Goal: Information Seeking & Learning: Learn about a topic

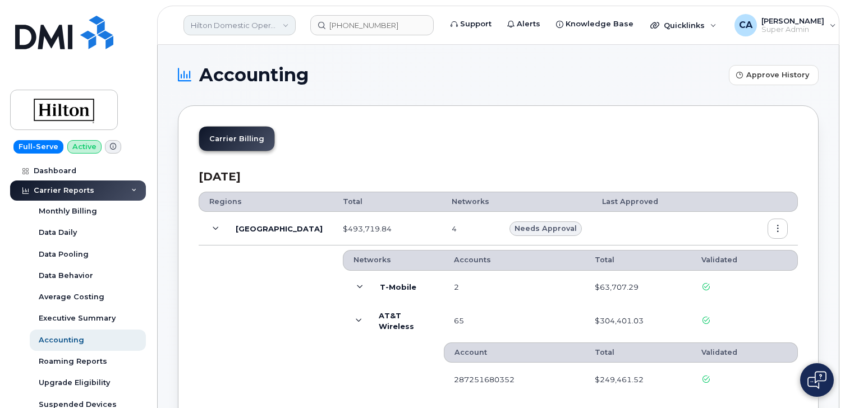
scroll to position [336, 0]
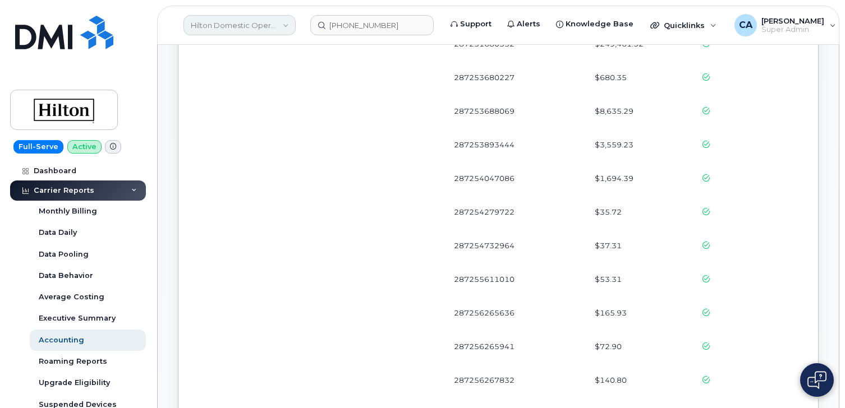
click at [231, 20] on link "Hilton Domestic Operating Company Inc" at bounding box center [239, 25] width 112 height 20
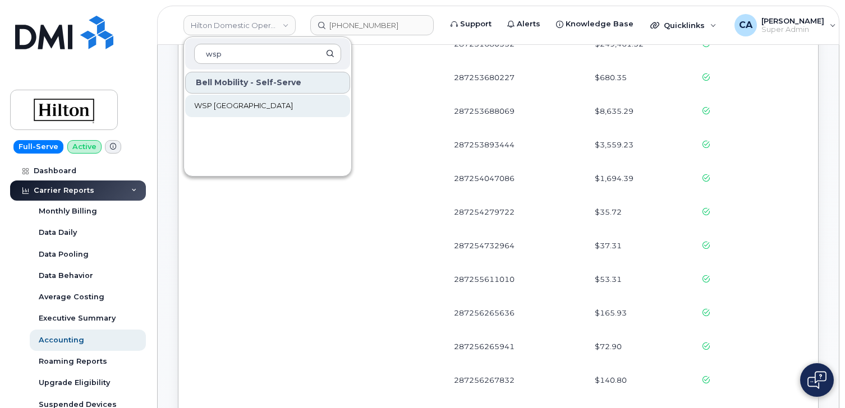
type input "wsp"
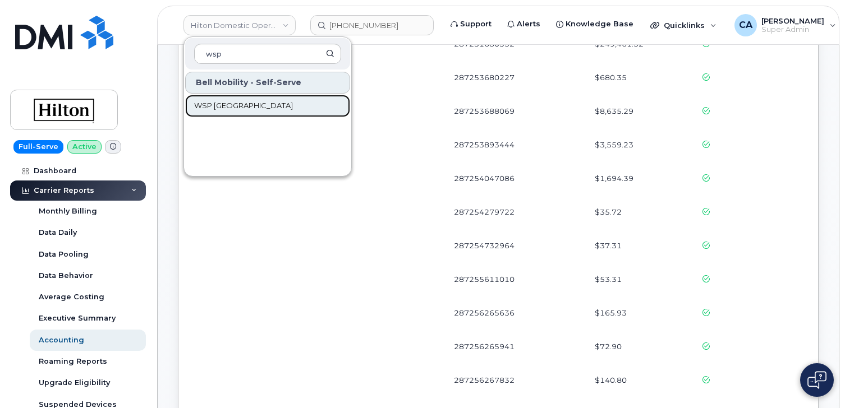
click at [226, 100] on span "WSP [GEOGRAPHIC_DATA]" at bounding box center [243, 105] width 99 height 11
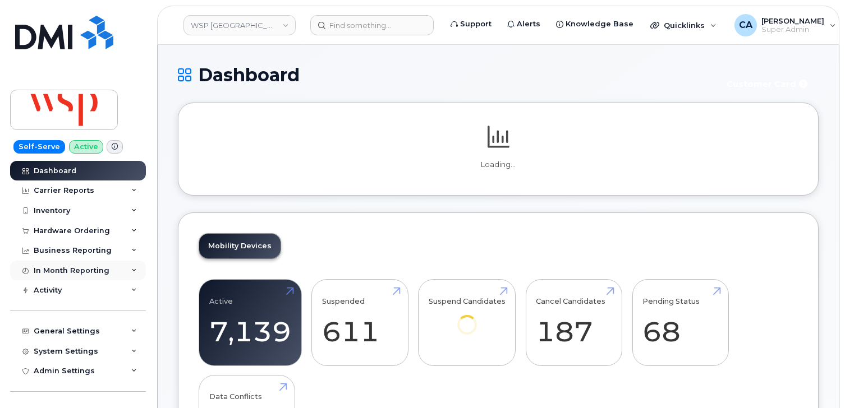
click at [76, 275] on div "In Month Reporting" at bounding box center [78, 271] width 136 height 20
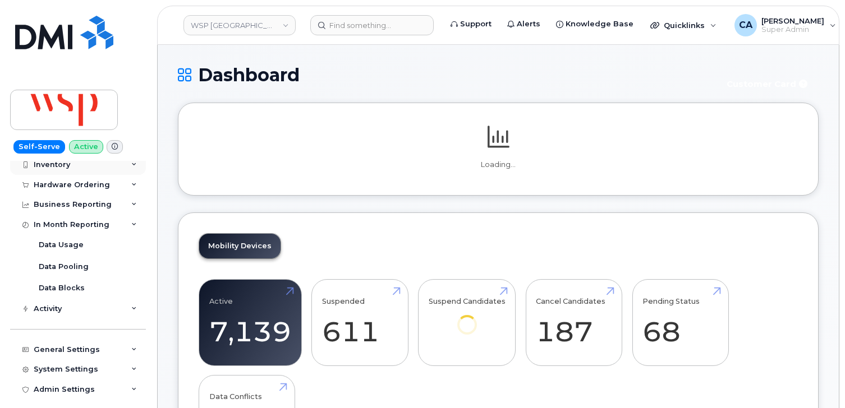
scroll to position [57, 0]
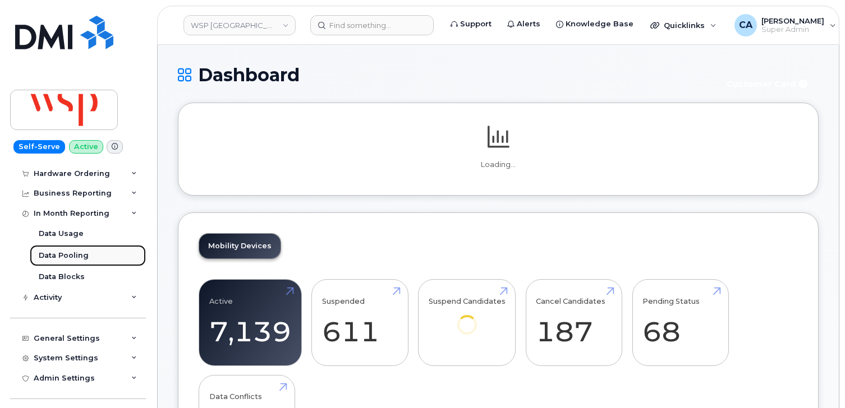
click at [58, 259] on div "Data Pooling" at bounding box center [64, 256] width 50 height 10
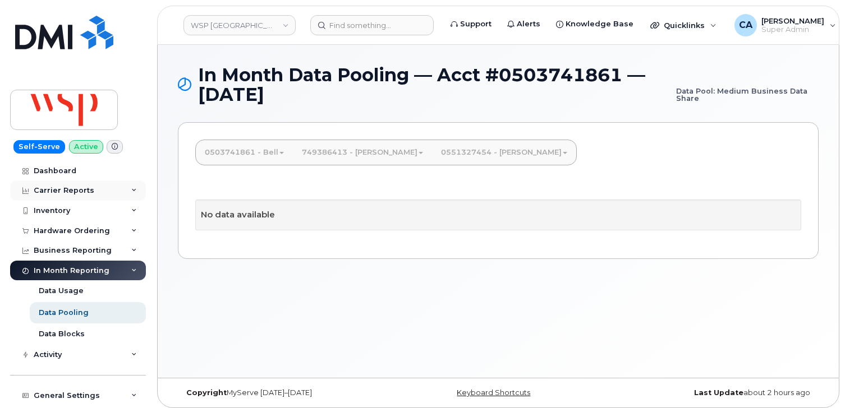
click at [81, 196] on div "Carrier Reports" at bounding box center [78, 191] width 136 height 20
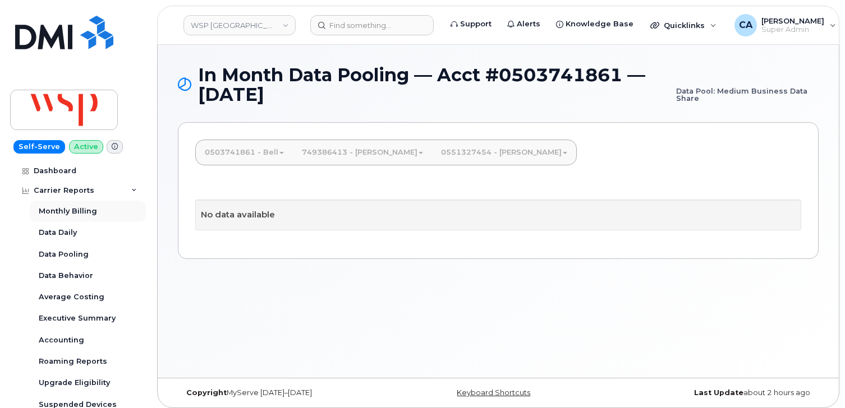
scroll to position [6, 0]
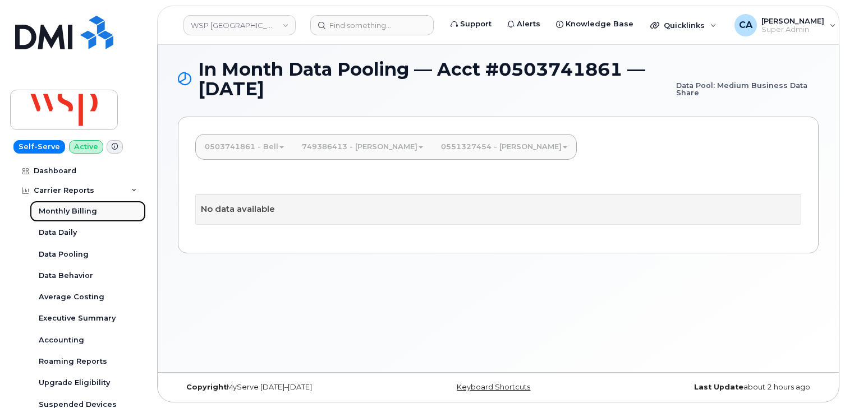
click at [77, 209] on div "Monthly Billing" at bounding box center [68, 211] width 58 height 10
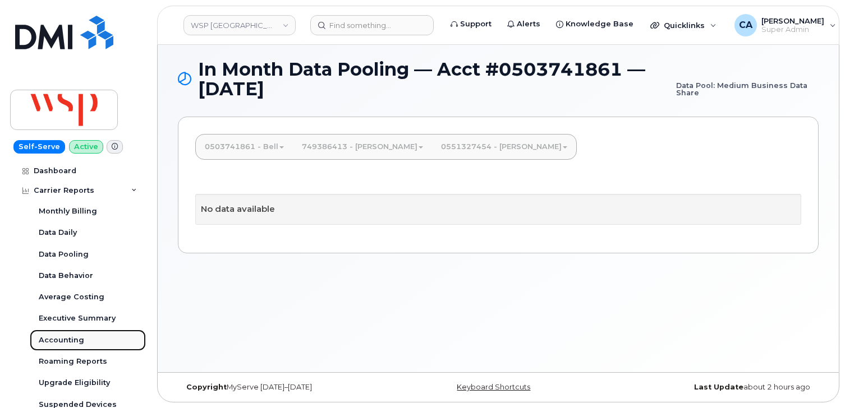
click at [69, 343] on div "Accounting" at bounding box center [61, 340] width 45 height 10
click at [256, 149] on link "0503741861 - Bell" at bounding box center [244, 147] width 97 height 25
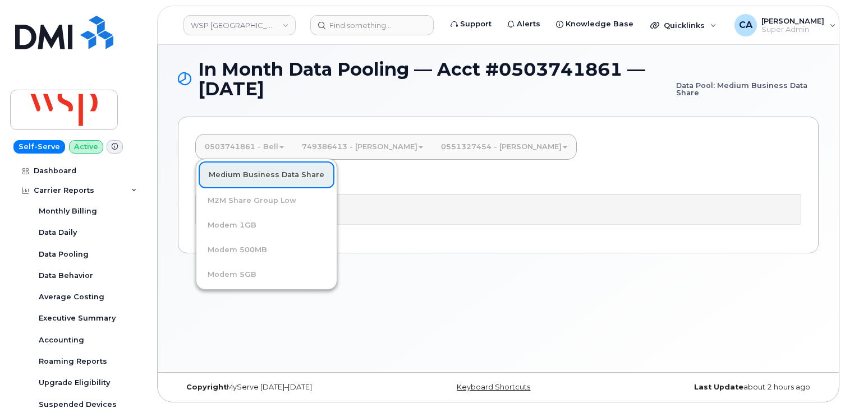
click at [249, 144] on link "0503741861 - Bell" at bounding box center [244, 147] width 97 height 25
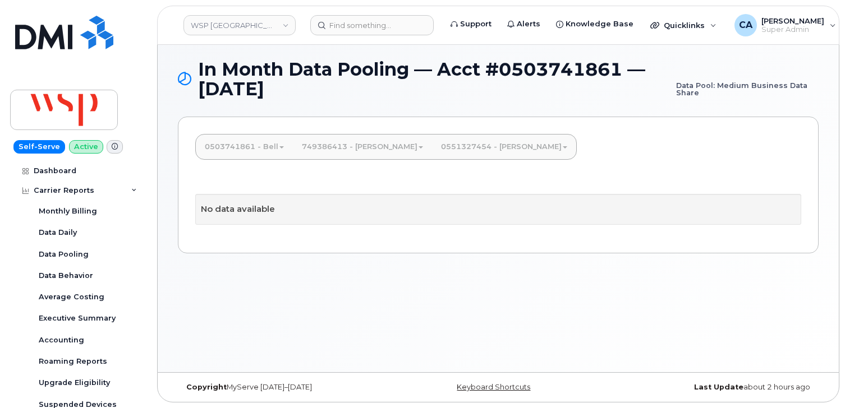
click at [432, 146] on link "0551327454 - [PERSON_NAME]" at bounding box center [504, 147] width 144 height 25
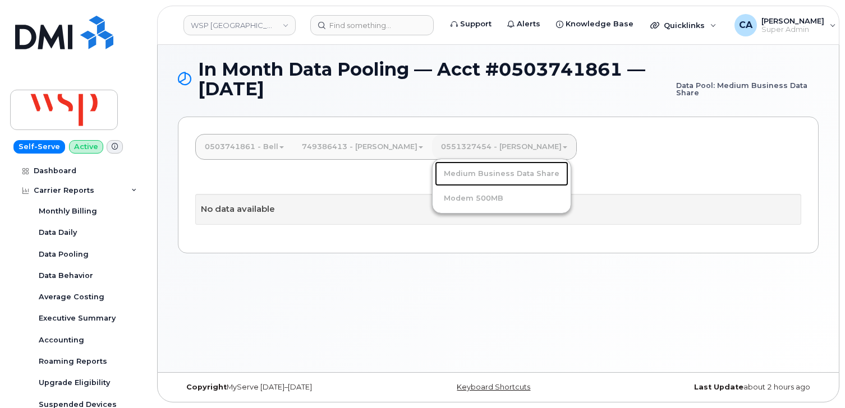
click at [435, 179] on link "Medium Business Data Share" at bounding box center [502, 174] width 134 height 25
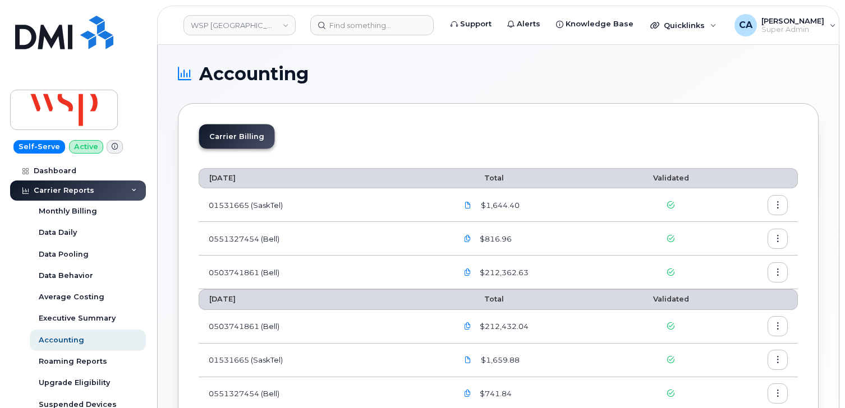
click at [464, 272] on icon "button" at bounding box center [467, 272] width 7 height 7
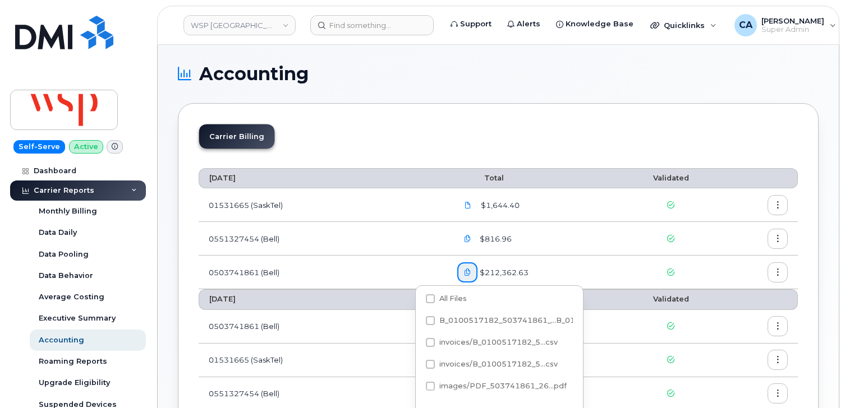
click at [409, 151] on div "Carrier Billing" at bounding box center [498, 141] width 599 height 34
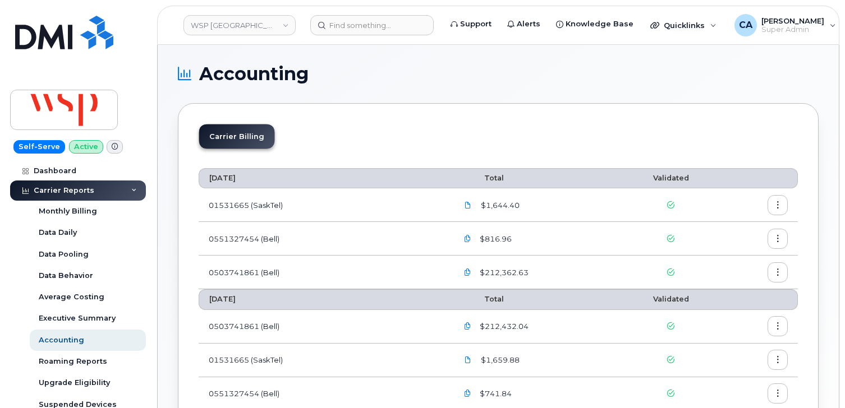
click at [464, 274] on icon "button" at bounding box center [467, 272] width 7 height 7
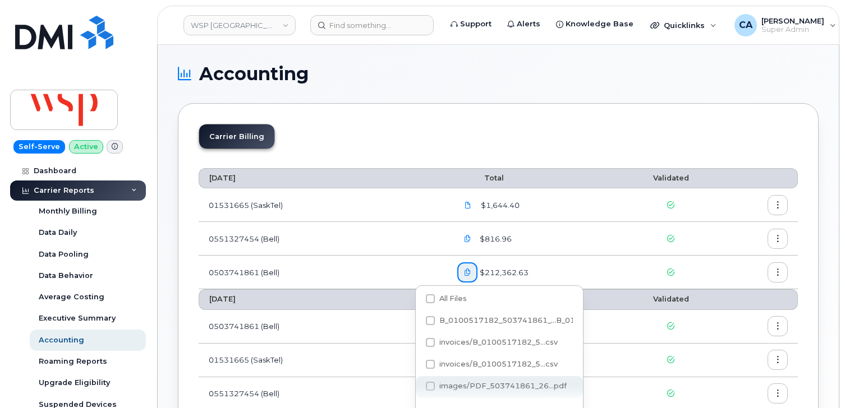
click at [466, 387] on span "images/PDF_503741861_26...pdf" at bounding box center [502, 386] width 127 height 8
click at [418, 387] on input "images/PDF_503741861_26...pdf" at bounding box center [415, 387] width 6 height 6
checkbox input "true"
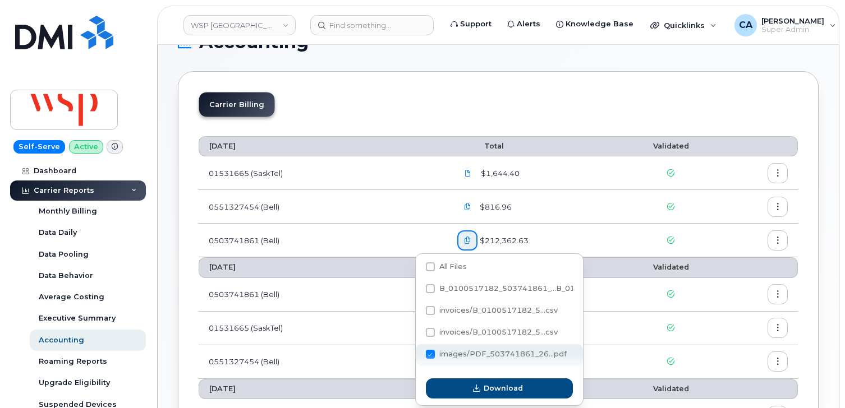
scroll to position [48, 0]
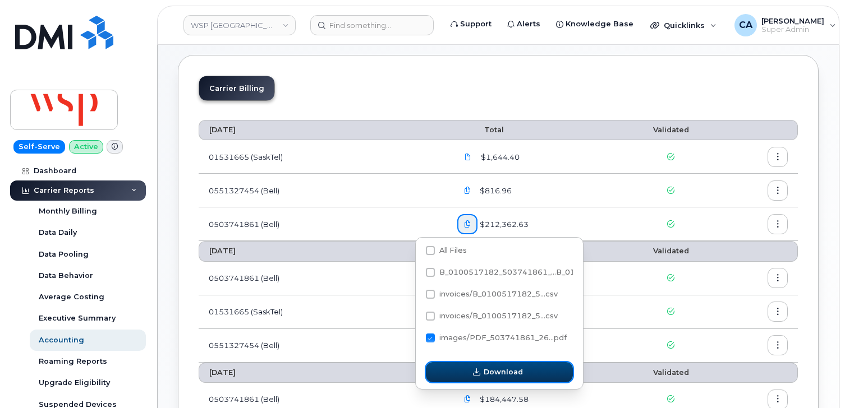
click at [452, 375] on button "Download" at bounding box center [499, 372] width 147 height 20
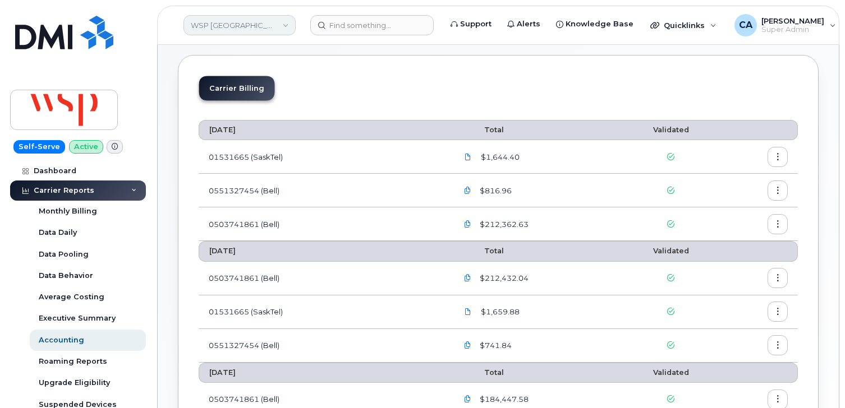
click at [245, 26] on link "WSP [GEOGRAPHIC_DATA]" at bounding box center [239, 25] width 112 height 20
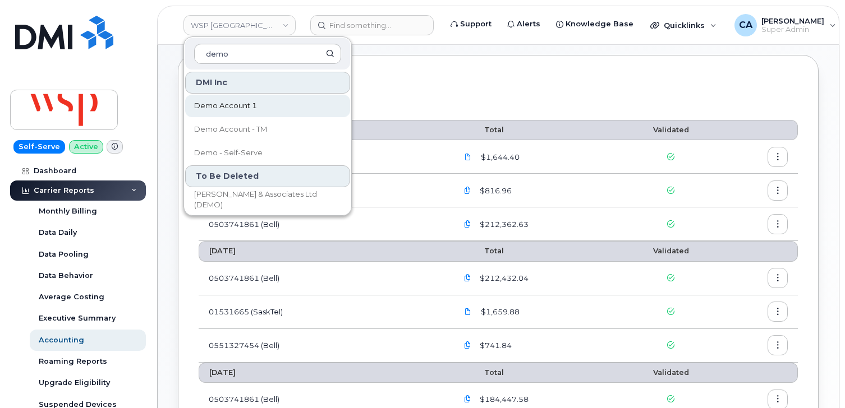
type input "demo"
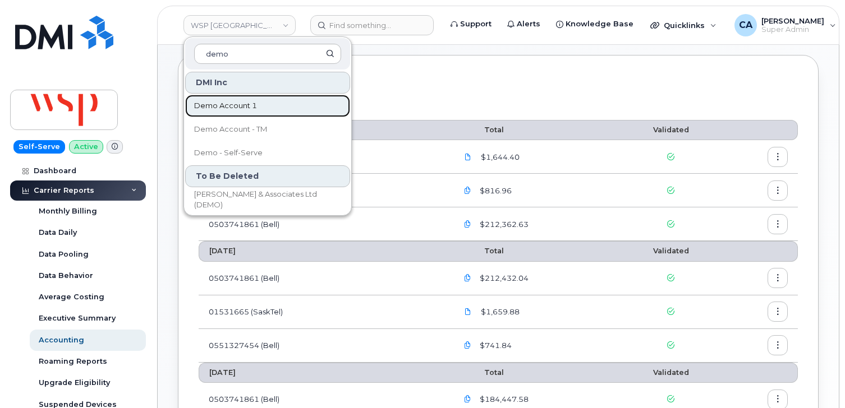
click at [232, 108] on span "Demo Account 1" at bounding box center [225, 105] width 63 height 11
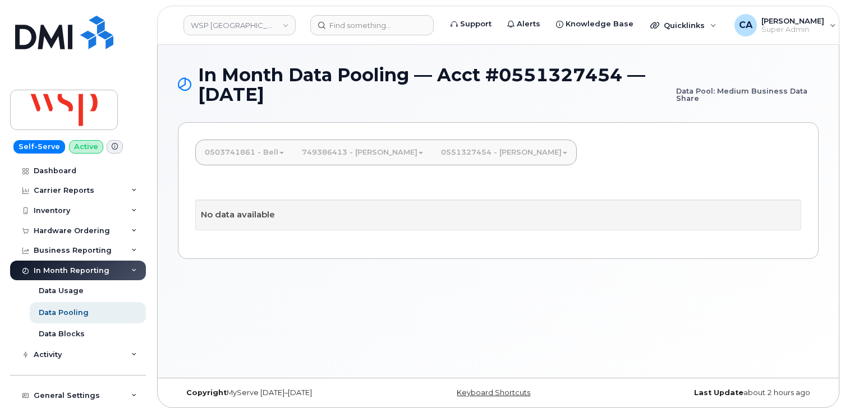
click at [432, 158] on link "0551327454 - [PERSON_NAME]" at bounding box center [504, 152] width 144 height 25
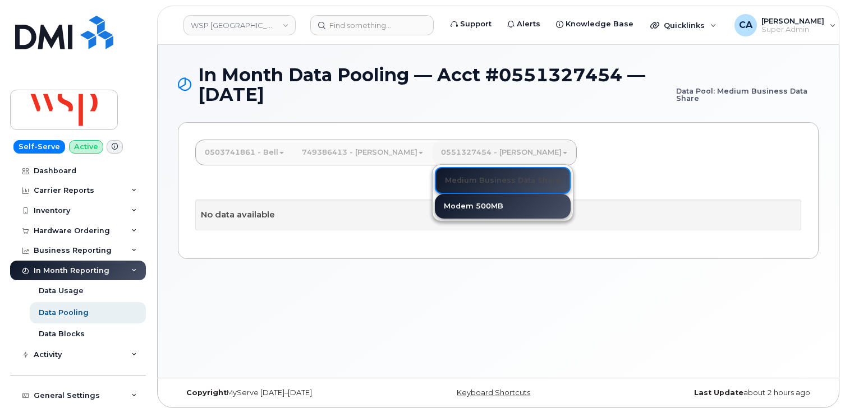
click at [333, 185] on div "0503741861 - Bell Medium Business Data Share M2M Share Group Low Modem 1GB Mode…" at bounding box center [498, 190] width 641 height 137
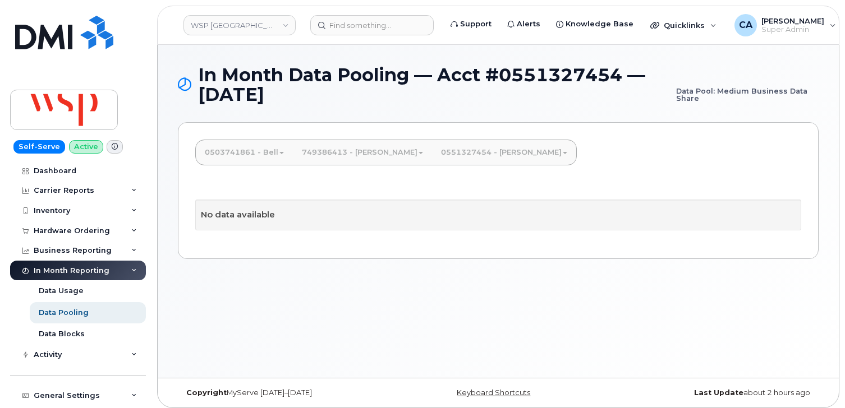
click at [440, 151] on link "0551327454 - [PERSON_NAME]" at bounding box center [504, 152] width 144 height 25
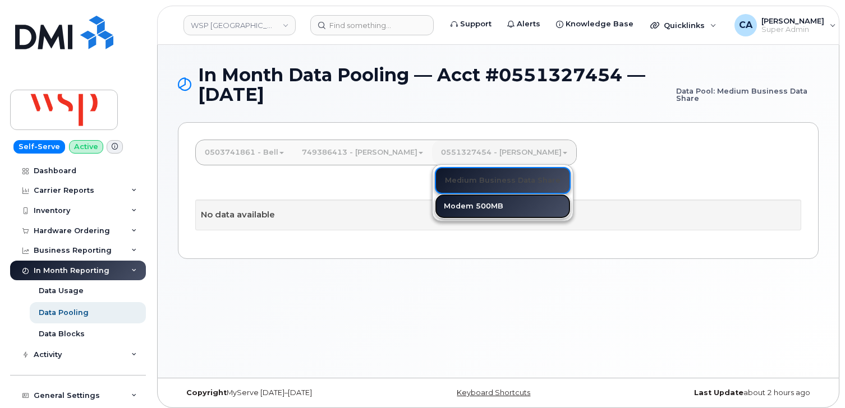
click at [436, 207] on link "Modem 500MB" at bounding box center [503, 206] width 136 height 25
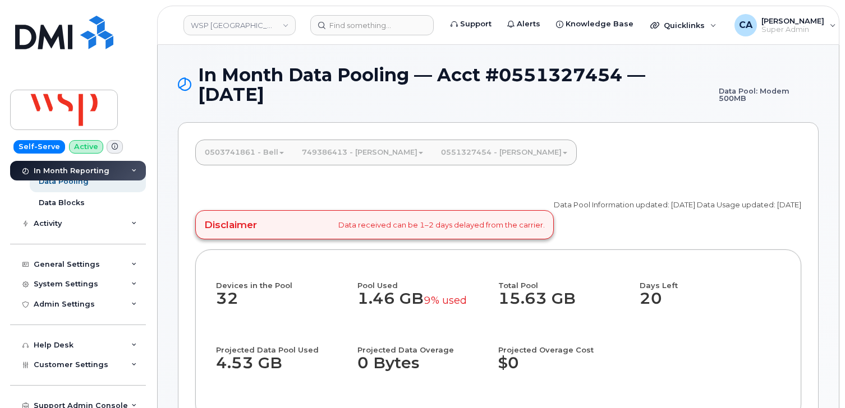
scroll to position [134, 0]
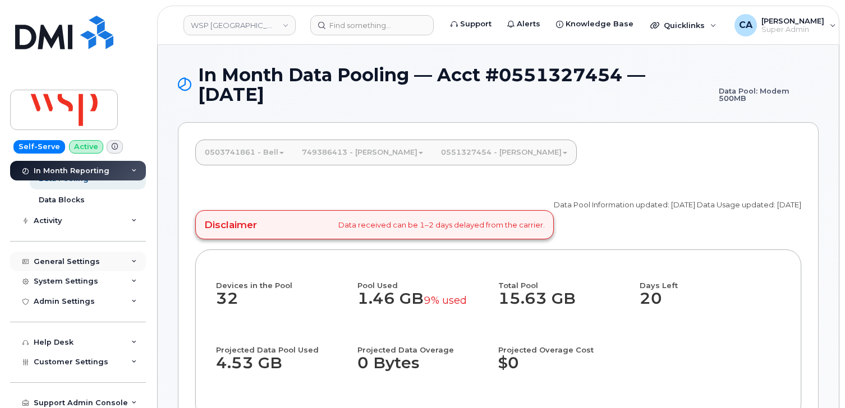
click at [50, 265] on div "General Settings" at bounding box center [67, 261] width 66 height 9
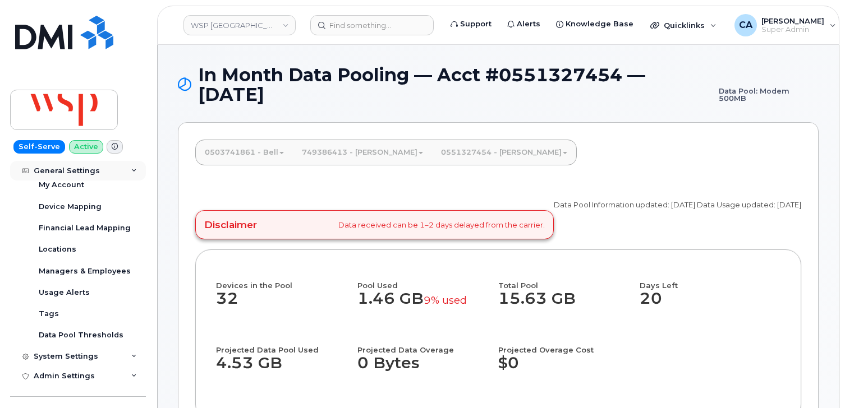
scroll to position [237, 0]
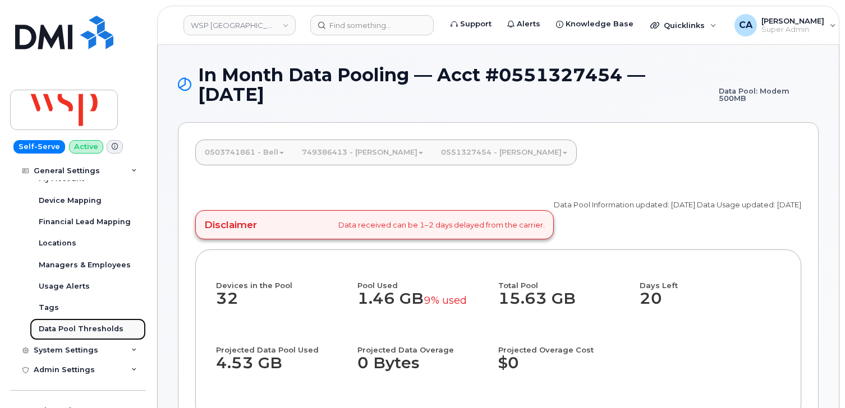
click at [62, 329] on div "Data Pool Thresholds" at bounding box center [81, 329] width 85 height 10
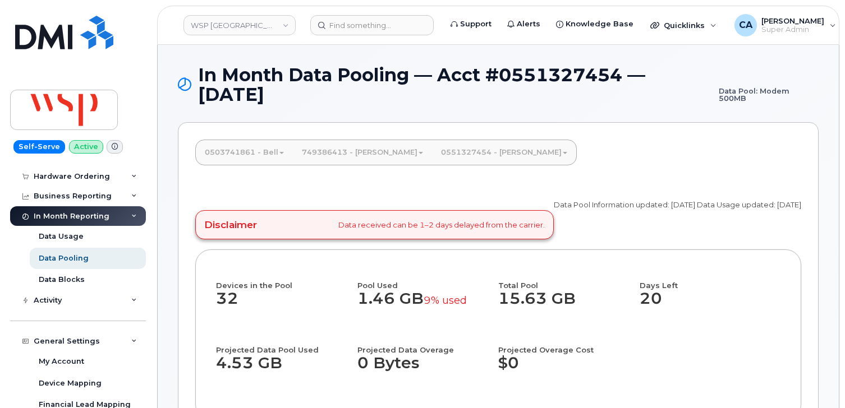
scroll to position [54, 0]
click at [358, 155] on link "749386413 - [PERSON_NAME]" at bounding box center [362, 152] width 139 height 25
click at [260, 145] on link "0503741861 - Bell" at bounding box center [244, 152] width 97 height 25
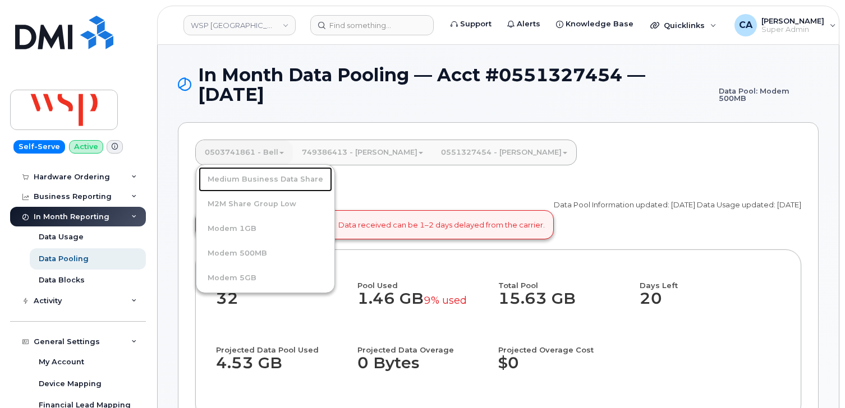
click at [246, 178] on link "Medium Business Data Share" at bounding box center [266, 179] width 134 height 25
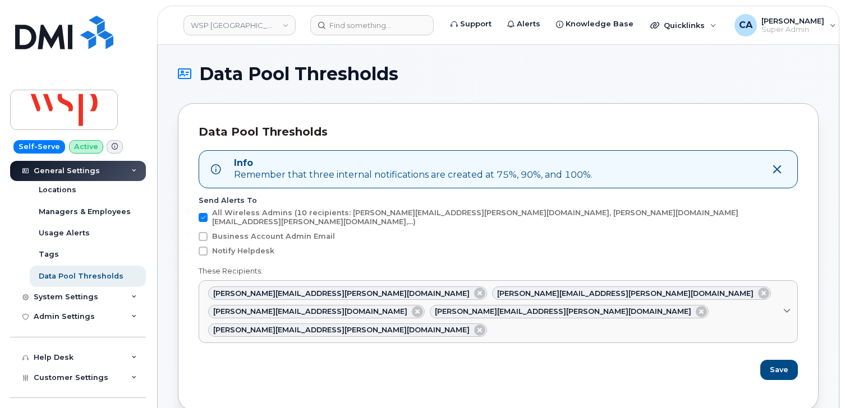
scroll to position [217, 0]
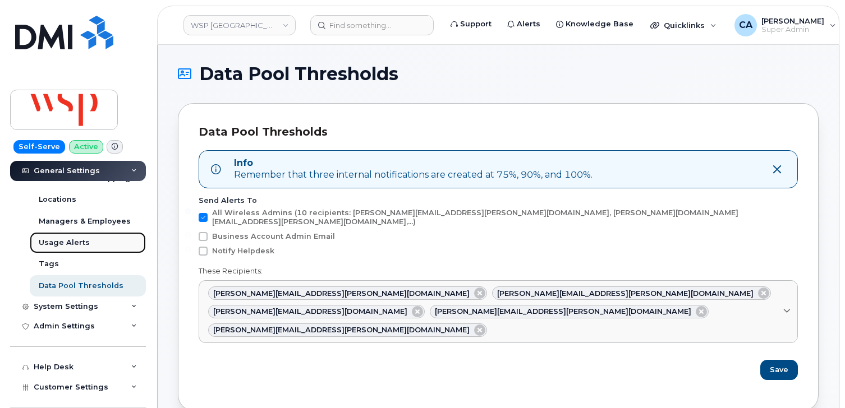
click at [72, 242] on div "Usage Alerts" at bounding box center [64, 243] width 51 height 10
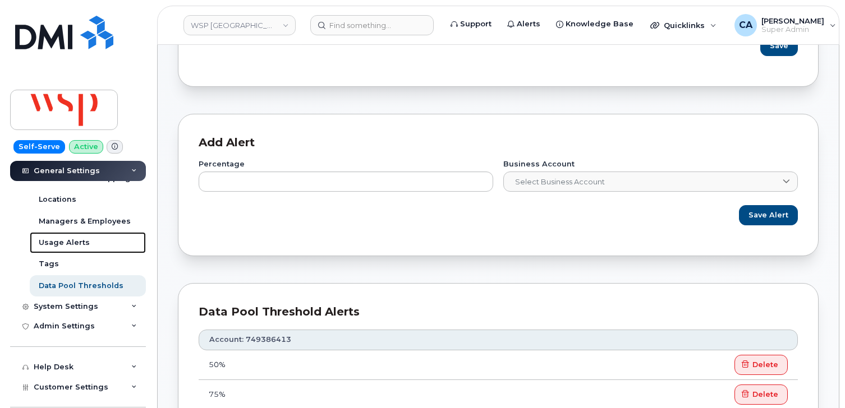
scroll to position [339, 0]
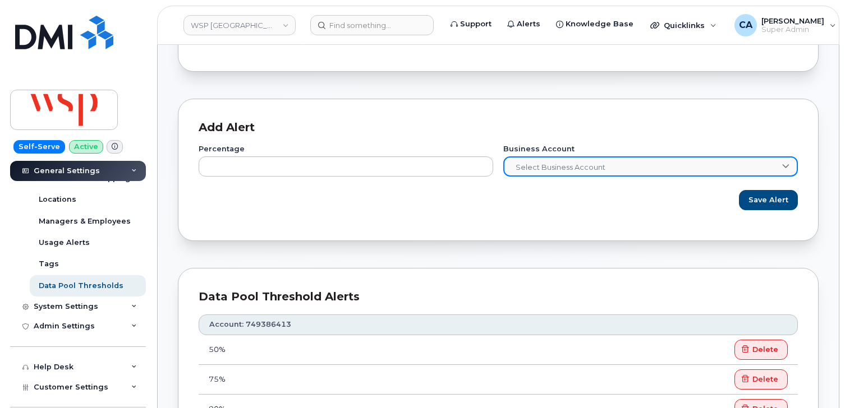
click at [532, 158] on span "Select Business Account" at bounding box center [643, 168] width 279 height 20
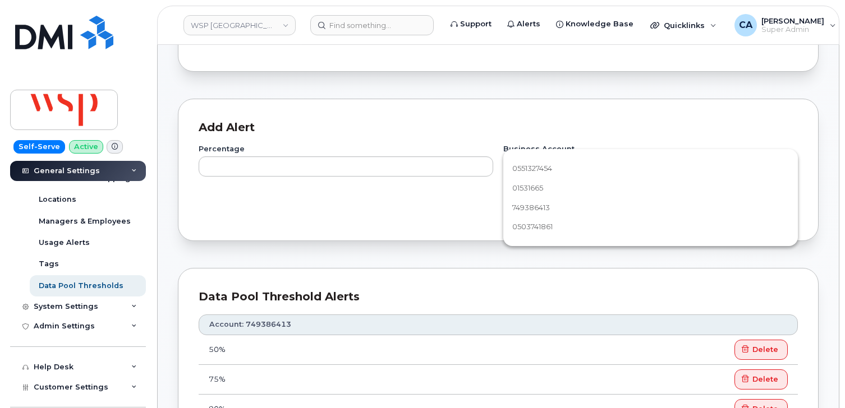
click at [430, 136] on div "Percentage Business Account Select Business Account Save Alert" at bounding box center [498, 178] width 599 height 85
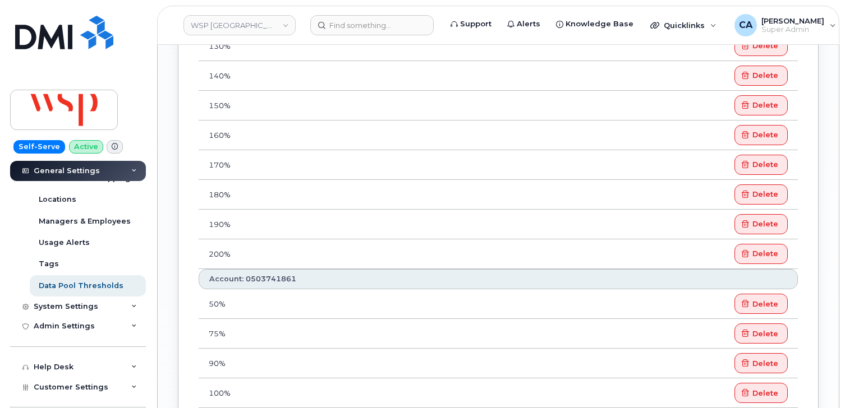
scroll to position [1257, 0]
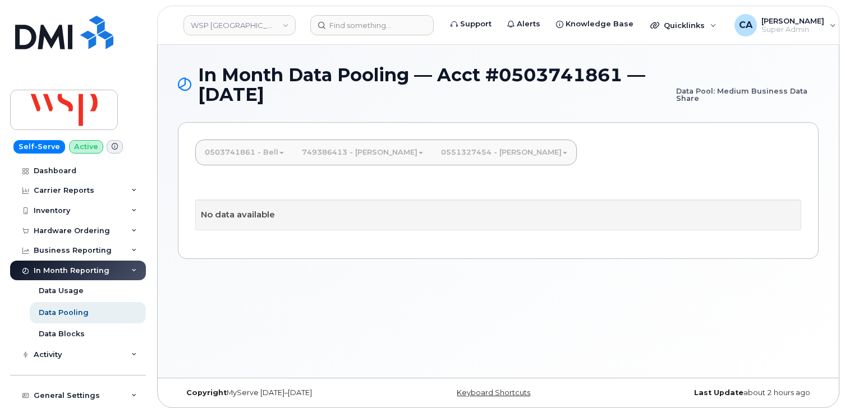
click at [248, 148] on link "0503741861 - Bell" at bounding box center [244, 152] width 97 height 25
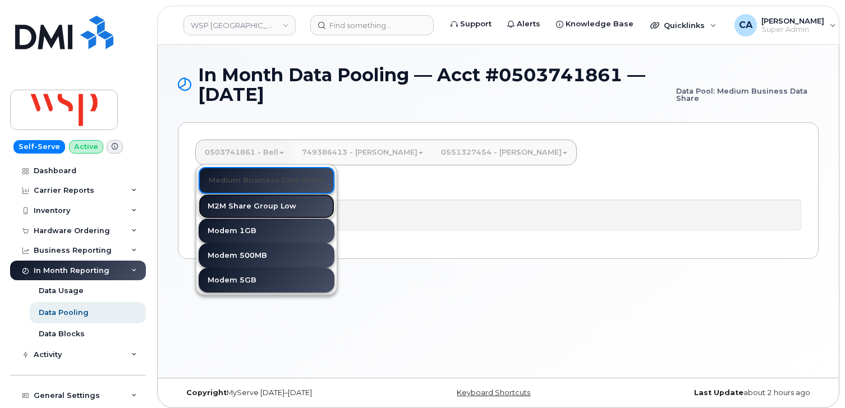
click at [250, 203] on link "M2M Share Group Low" at bounding box center [267, 206] width 136 height 25
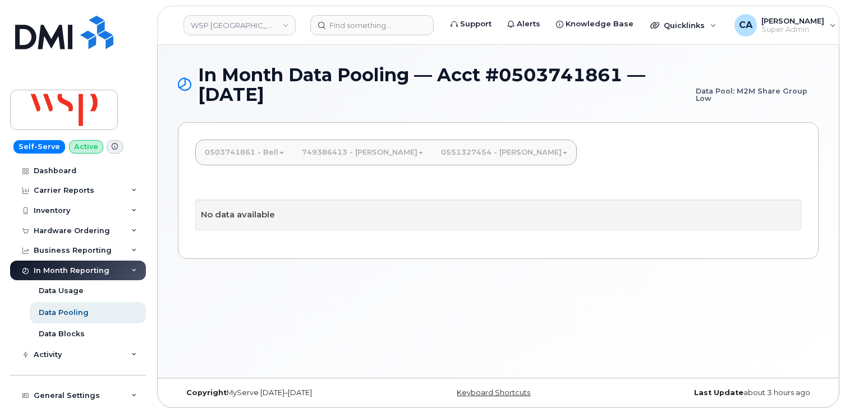
click at [246, 155] on link "0503741861 - Bell" at bounding box center [244, 152] width 97 height 25
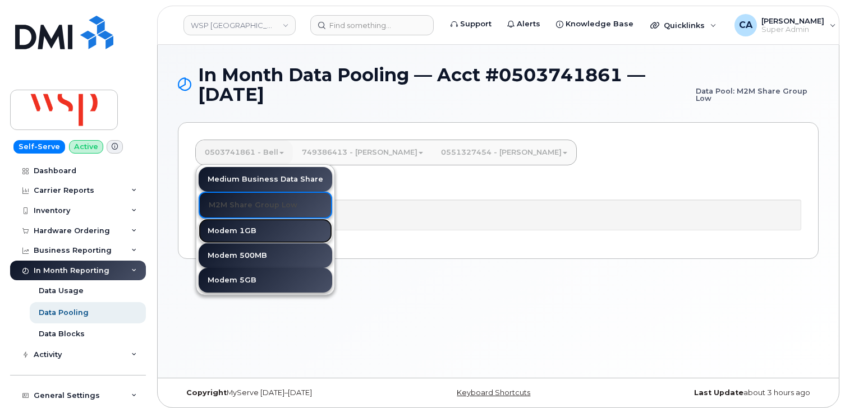
click at [245, 232] on link "Modem 1GB" at bounding box center [266, 231] width 134 height 25
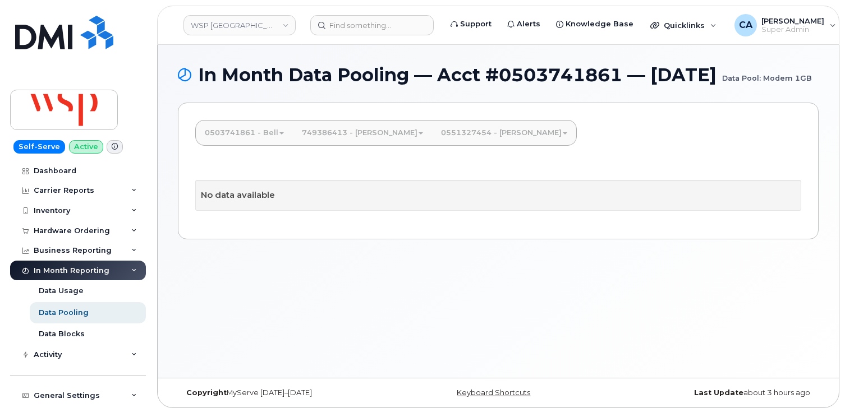
click at [233, 145] on link "0503741861 - Bell" at bounding box center [244, 133] width 97 height 25
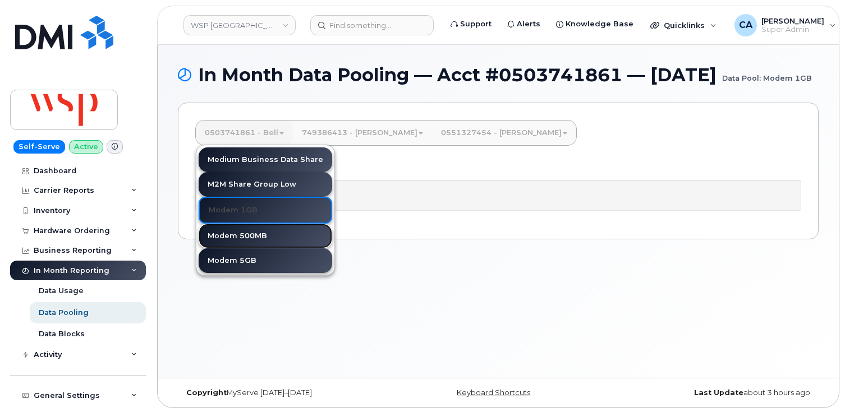
click at [229, 249] on link "Modem 500MB" at bounding box center [266, 236] width 134 height 25
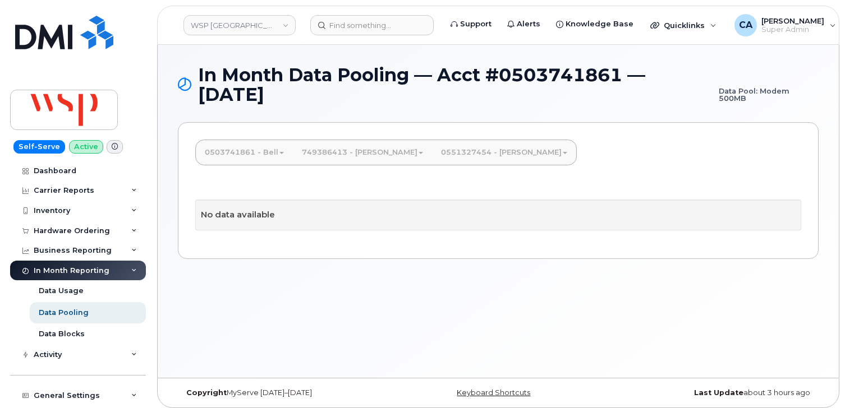
click at [228, 150] on link "0503741861 - Bell" at bounding box center [244, 152] width 97 height 25
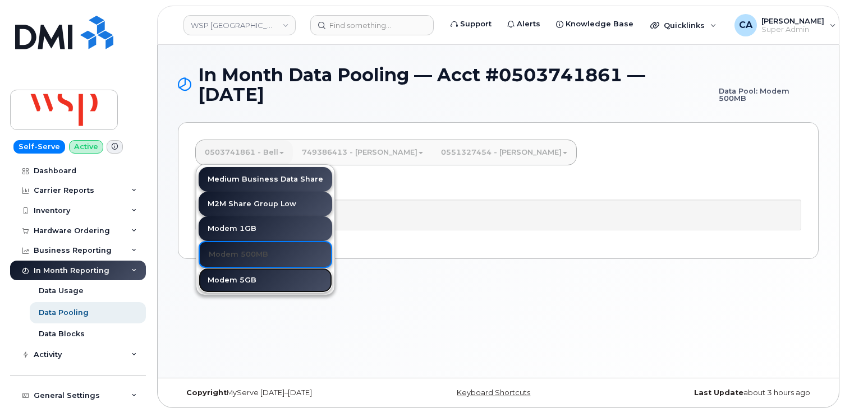
click at [233, 280] on link "Modem 5GB" at bounding box center [266, 280] width 134 height 25
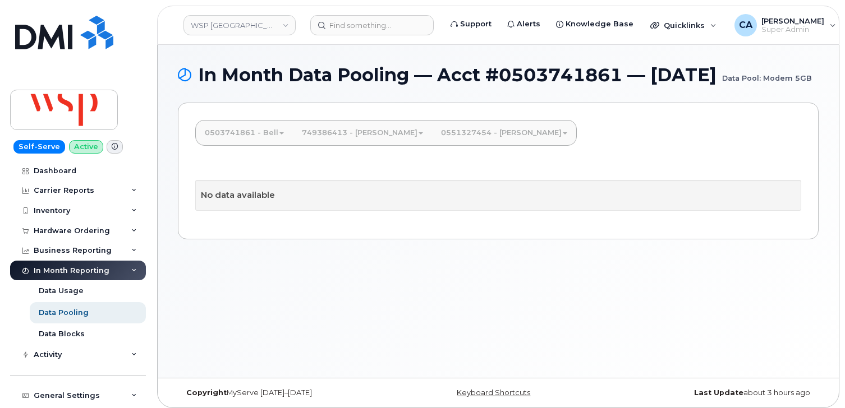
click at [432, 145] on link "0551327454 - Bell" at bounding box center [504, 133] width 144 height 25
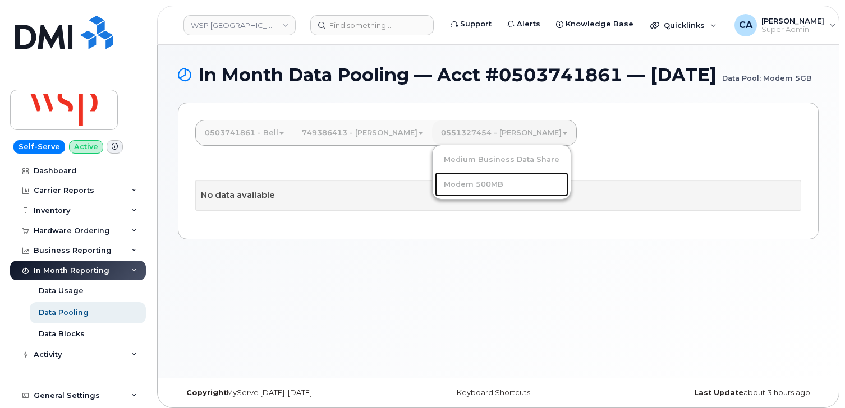
click at [435, 197] on link "Modem 500MB" at bounding box center [502, 184] width 134 height 25
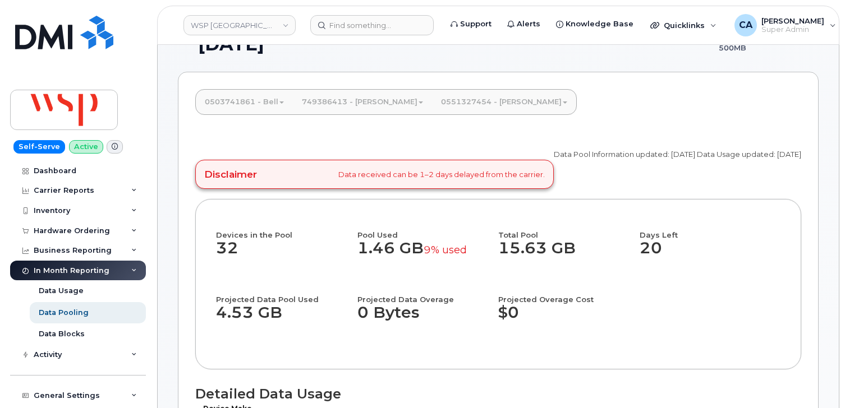
scroll to position [51, 0]
click at [463, 105] on link "0551327454 - Bell" at bounding box center [504, 101] width 144 height 25
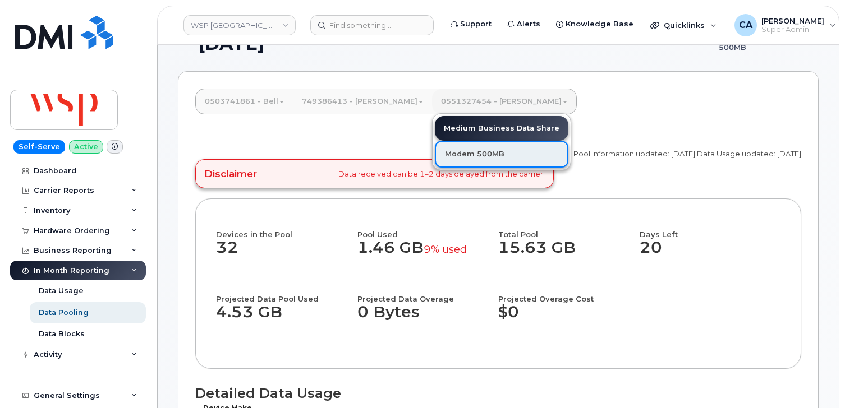
click at [466, 157] on link "Modem 500MB" at bounding box center [502, 154] width 134 height 27
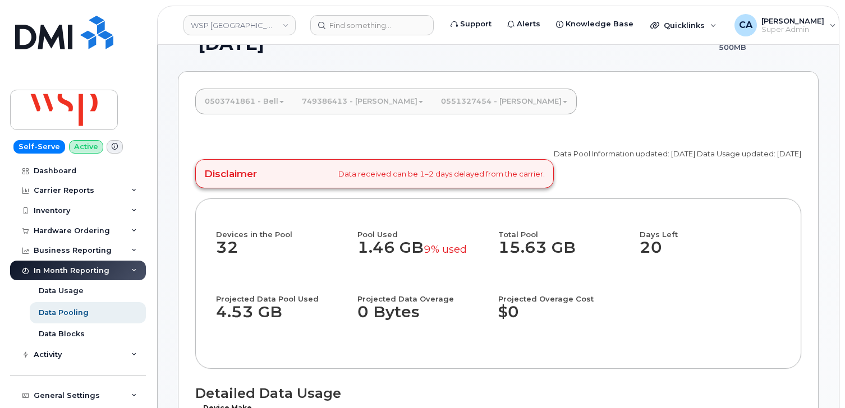
click at [451, 108] on link "0551327454 - [PERSON_NAME]" at bounding box center [504, 101] width 144 height 25
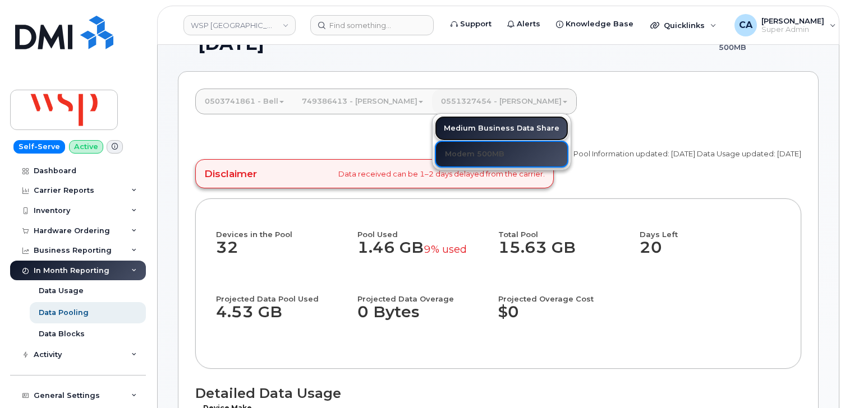
click at [448, 128] on link "Medium Business Data Share" at bounding box center [502, 128] width 134 height 25
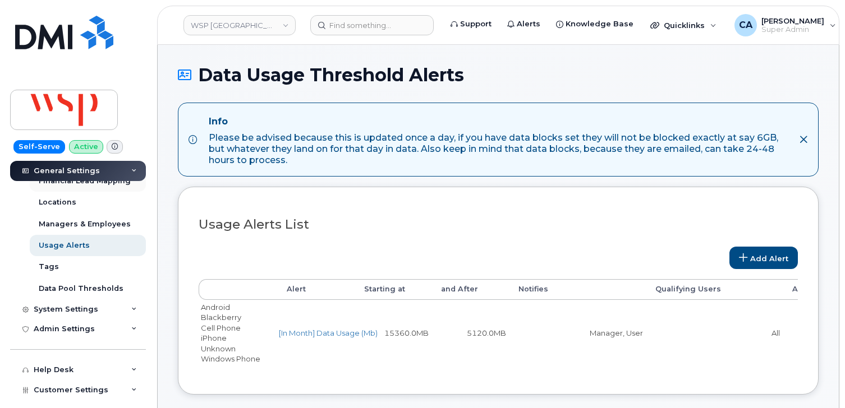
scroll to position [220, 0]
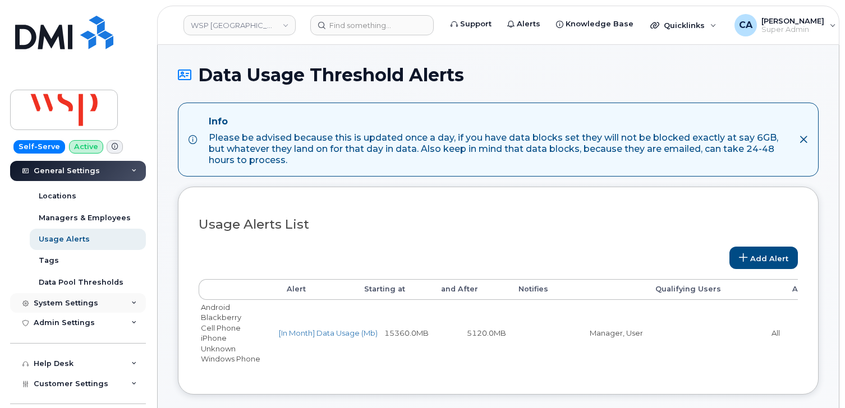
click at [65, 305] on div "System Settings" at bounding box center [66, 303] width 65 height 9
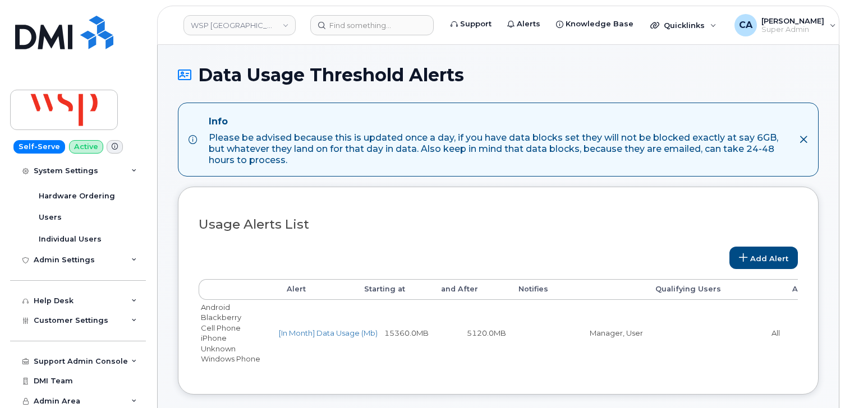
scroll to position [479, 0]
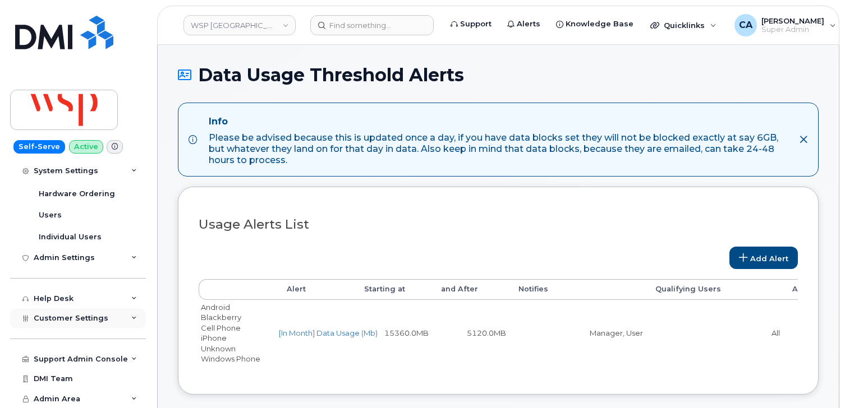
click at [56, 319] on span "Customer Settings" at bounding box center [71, 318] width 75 height 8
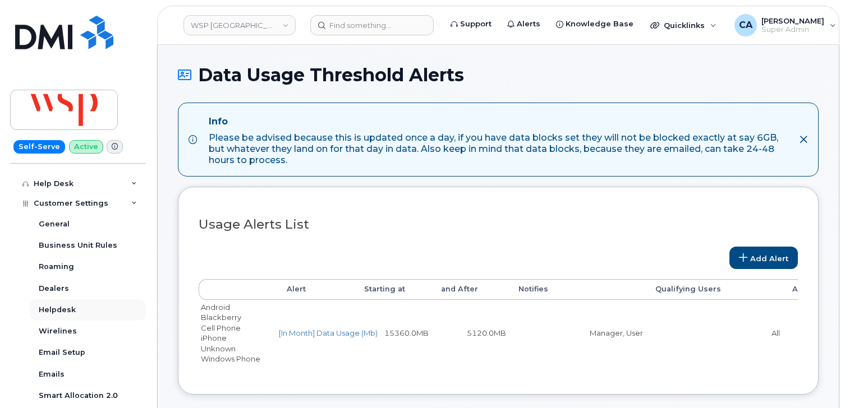
scroll to position [588, 0]
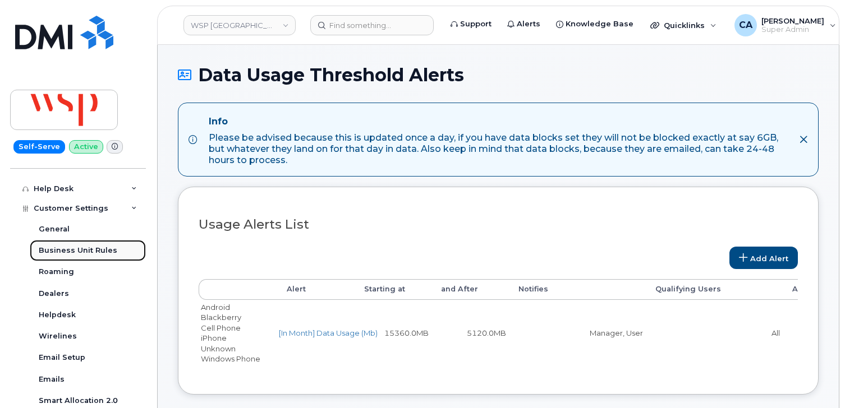
click at [56, 254] on div "Business Unit Rules" at bounding box center [78, 251] width 79 height 10
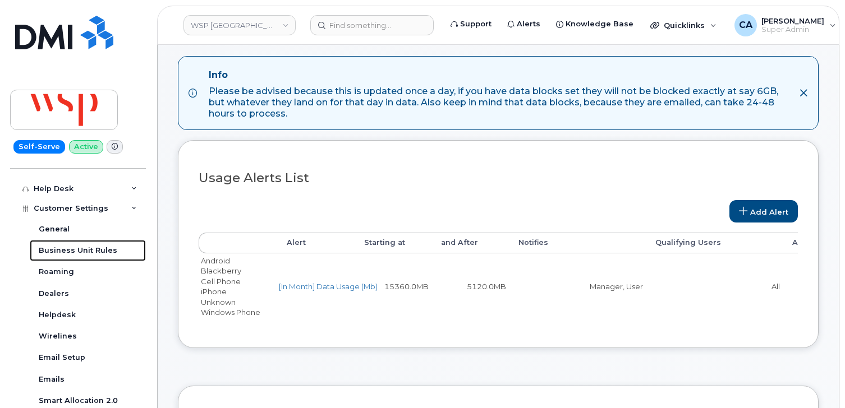
scroll to position [47, 0]
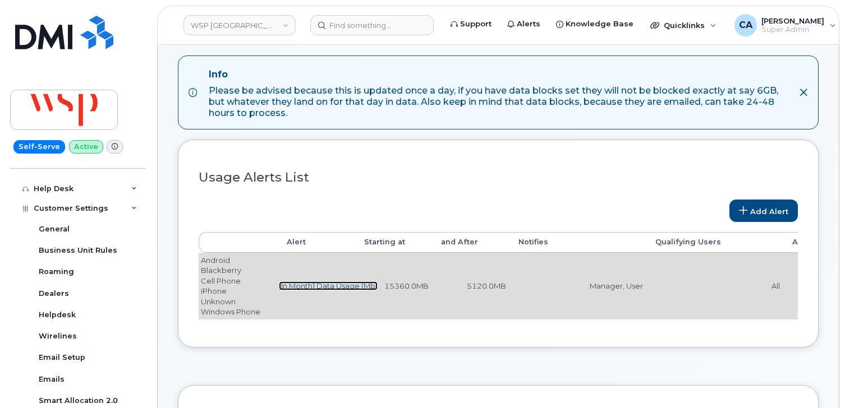
click at [329, 289] on link "[In Month] Data Usage (Mb)" at bounding box center [328, 286] width 99 height 9
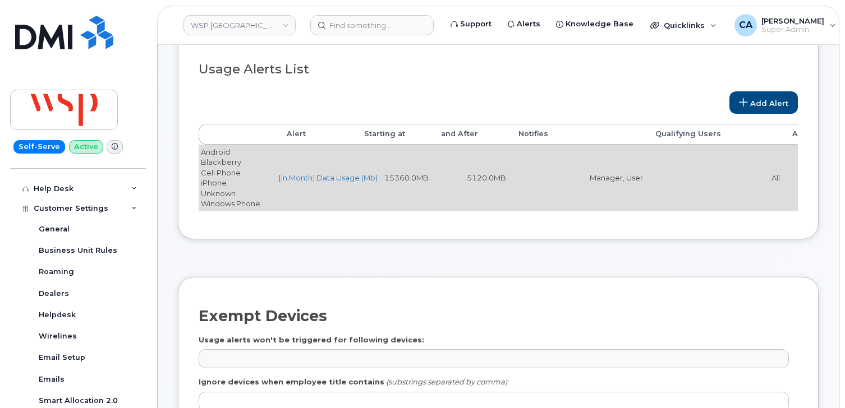
scroll to position [160, 0]
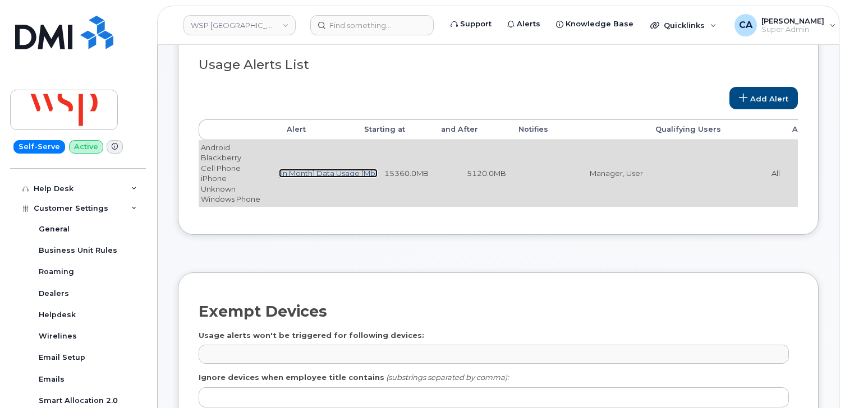
click at [295, 174] on link "[In Month] Data Usage (Mb)" at bounding box center [328, 173] width 99 height 9
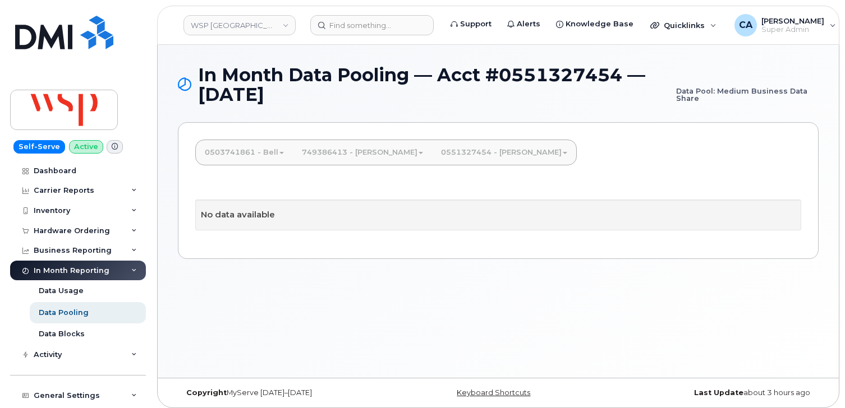
click at [436, 162] on link "0551327454 - [PERSON_NAME]" at bounding box center [504, 152] width 144 height 25
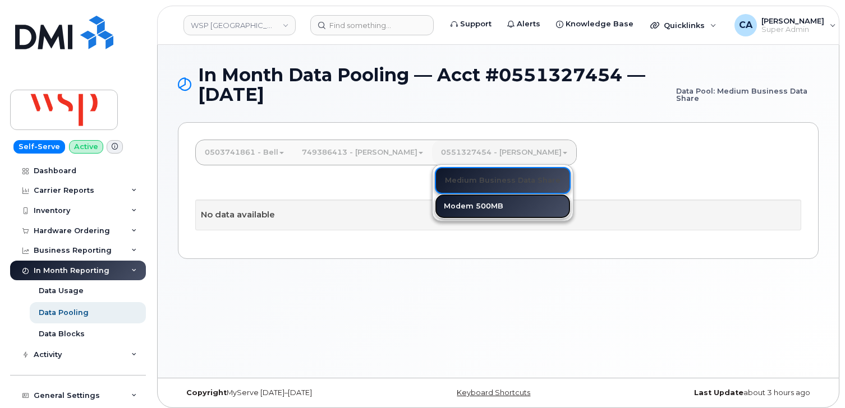
click at [435, 208] on link "Modem 500MB" at bounding box center [503, 206] width 136 height 25
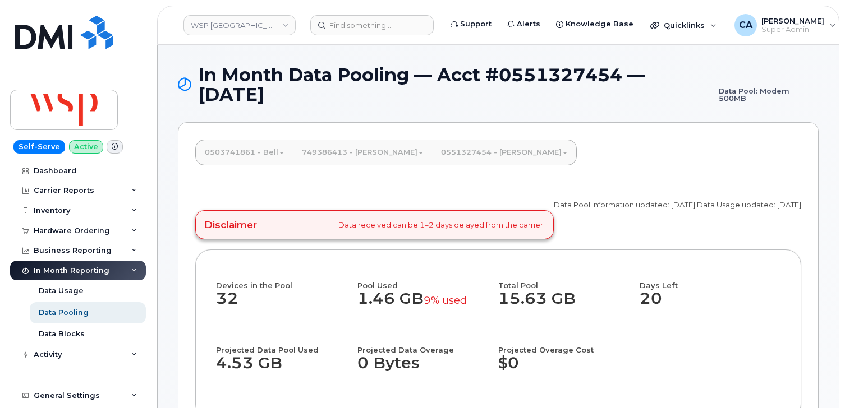
click at [453, 150] on link "0551327454 - [PERSON_NAME]" at bounding box center [504, 152] width 144 height 25
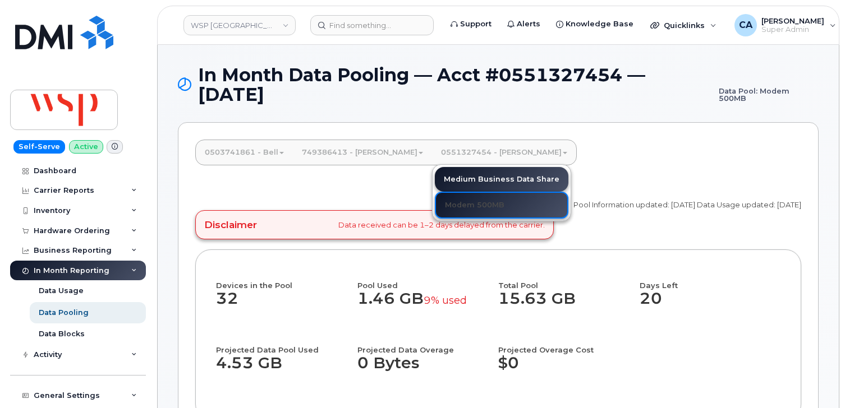
click at [453, 150] on link "0551327454 - Bell" at bounding box center [504, 152] width 144 height 25
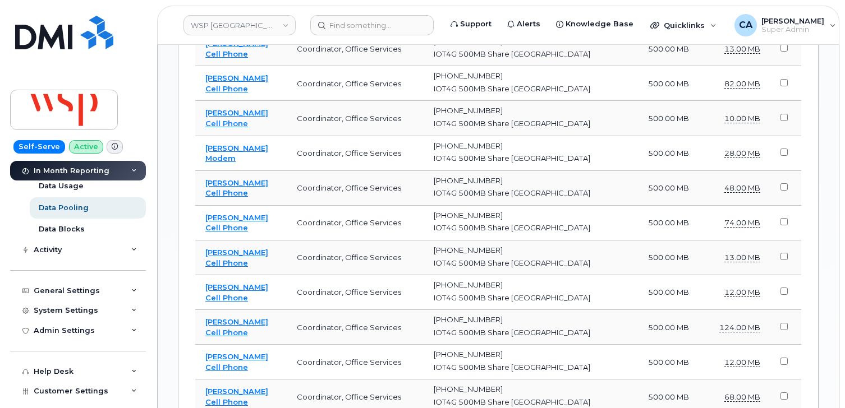
scroll to position [178, 0]
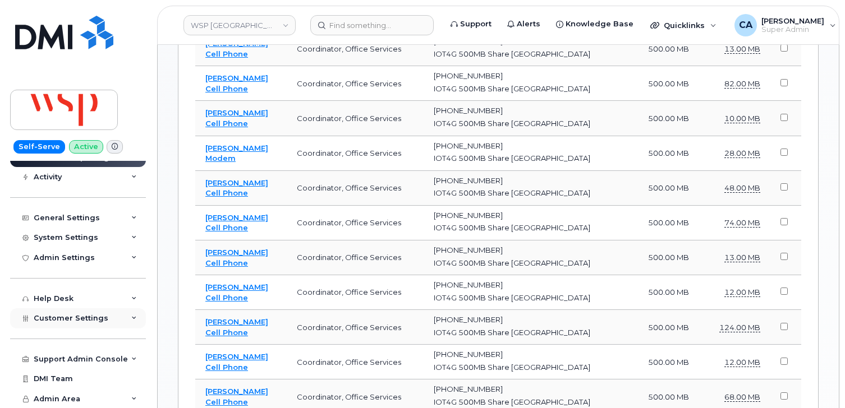
click at [55, 318] on span "Customer Settings" at bounding box center [71, 318] width 75 height 8
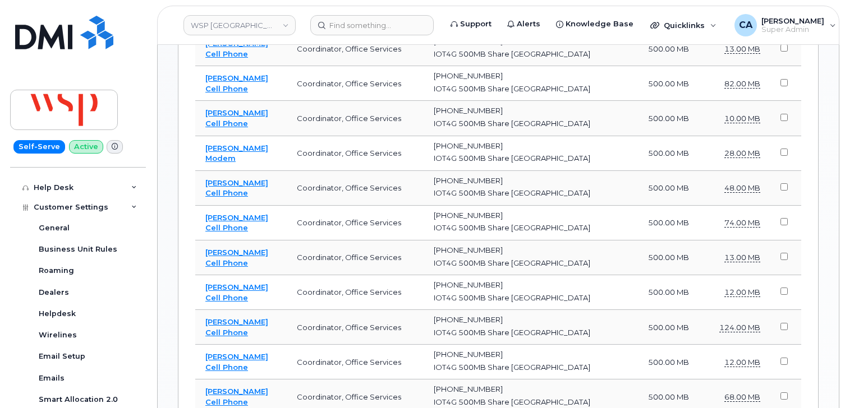
scroll to position [290, 0]
click at [47, 233] on link "General" at bounding box center [88, 227] width 116 height 21
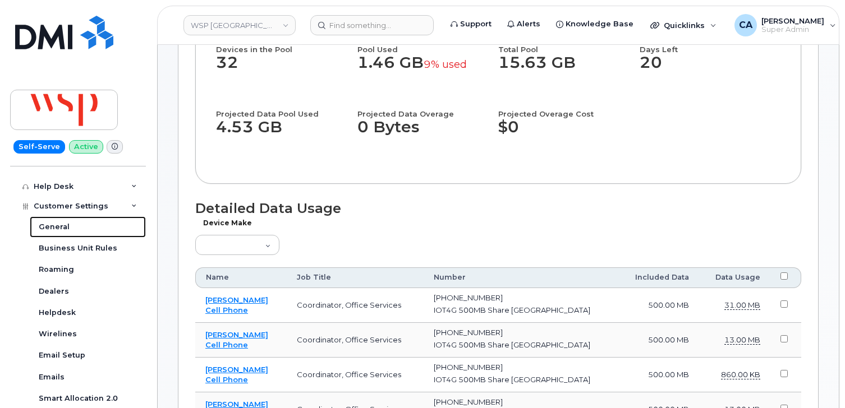
scroll to position [245, 0]
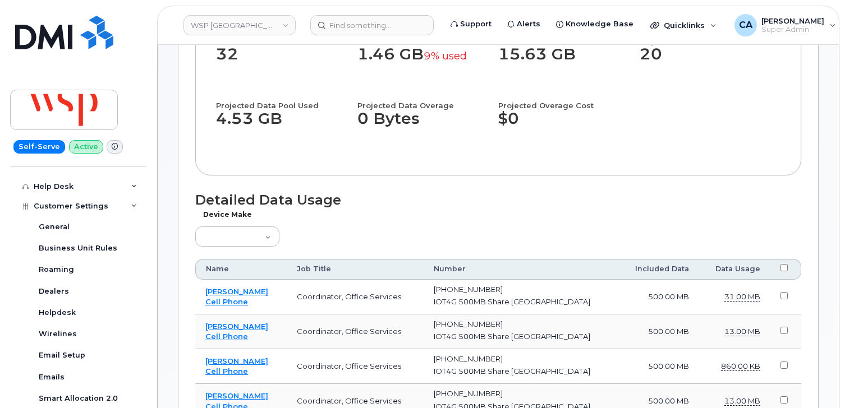
click at [279, 244] on div "Device Make Aircard Android Blackberry Cell Phone GPS HUB iPhone Laptop Mike Mo…" at bounding box center [498, 233] width 606 height 33
click at [268, 244] on select "Aircard Android Blackberry Cell Phone GPS HUB iPhone Laptop Mike Modem Pager Ta…" at bounding box center [237, 237] width 84 height 20
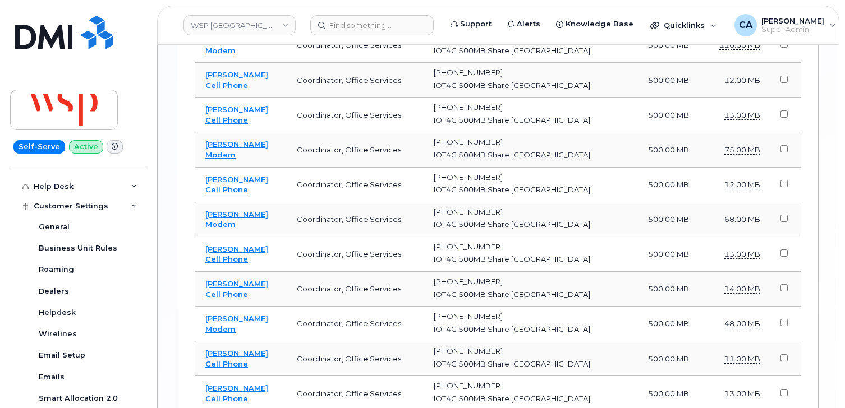
scroll to position [1447, 0]
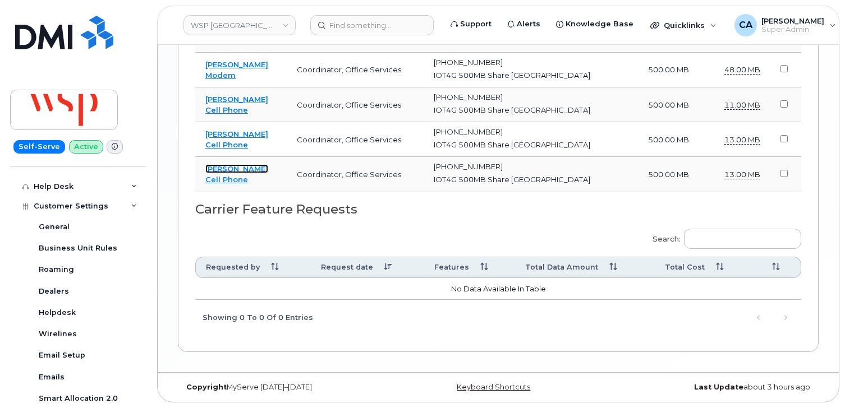
click at [228, 167] on link "[PERSON_NAME]" at bounding box center [236, 168] width 63 height 9
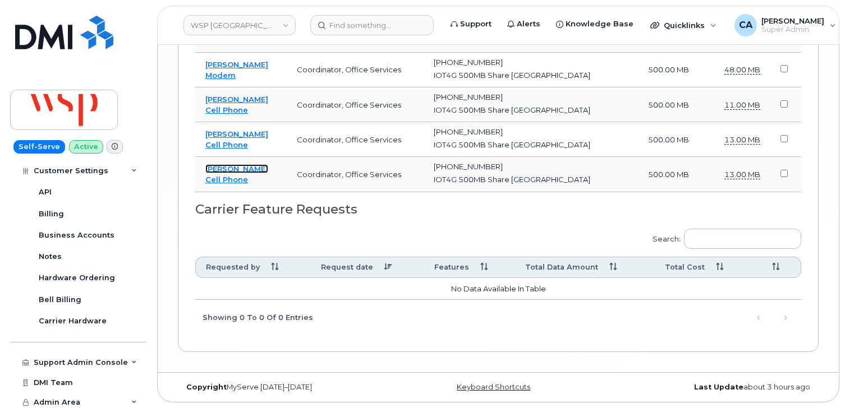
scroll to position [522, 0]
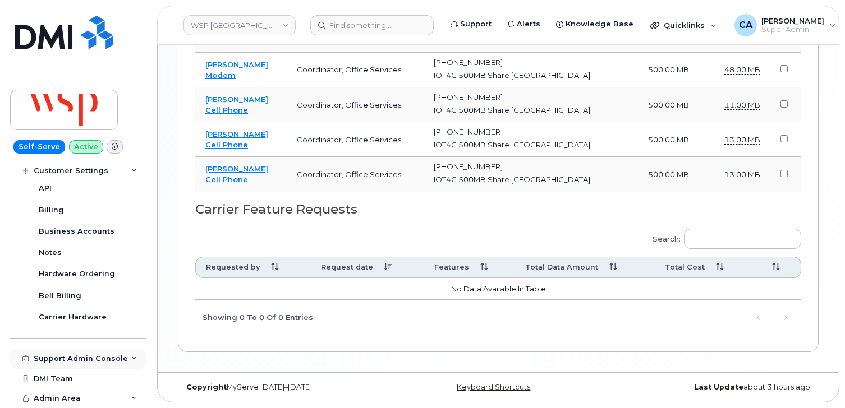
click at [91, 356] on div "Support Admin Console" at bounding box center [81, 359] width 94 height 9
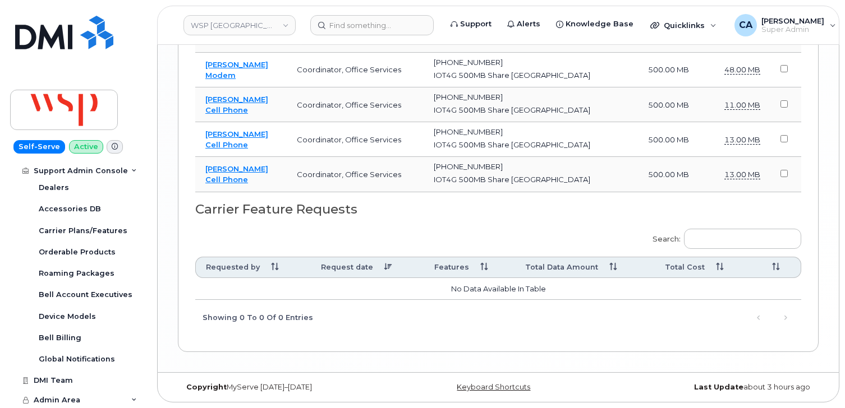
scroll to position [801, 0]
click at [70, 395] on span "Admin Area" at bounding box center [57, 398] width 47 height 8
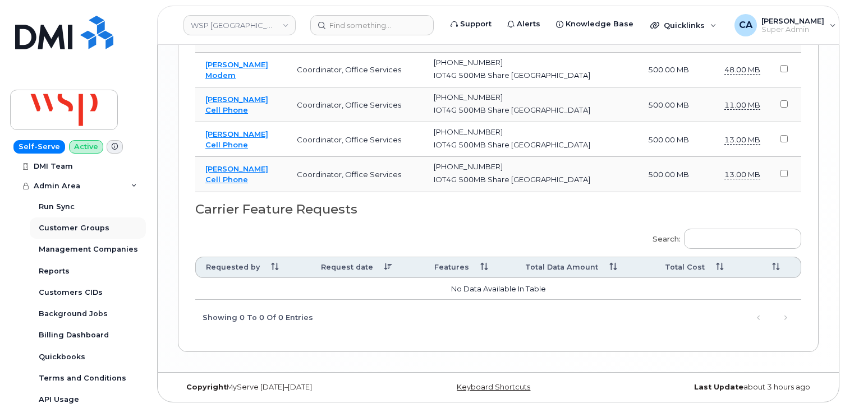
scroll to position [1015, 0]
click at [81, 187] on div "Admin Area" at bounding box center [78, 184] width 136 height 20
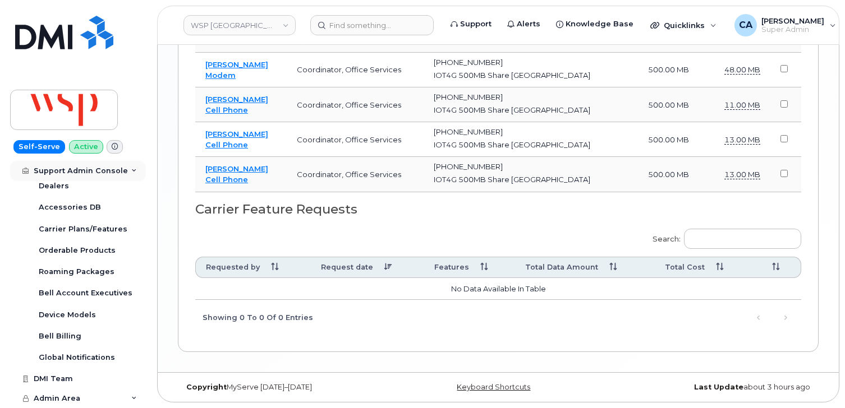
click at [94, 171] on div "Support Admin Console" at bounding box center [81, 171] width 94 height 9
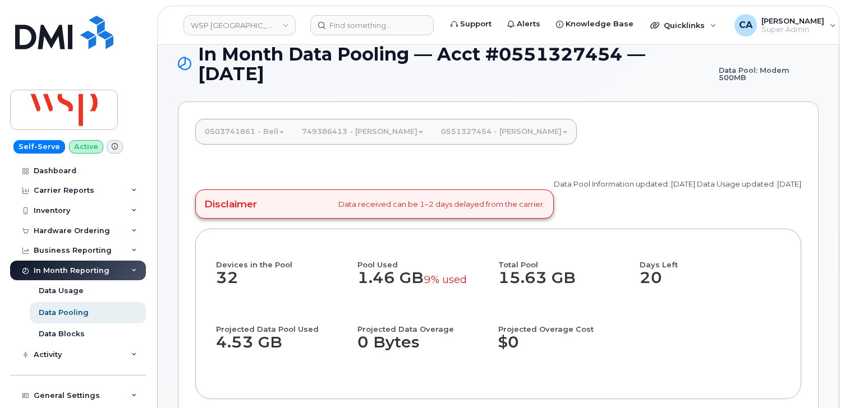
scroll to position [0, 0]
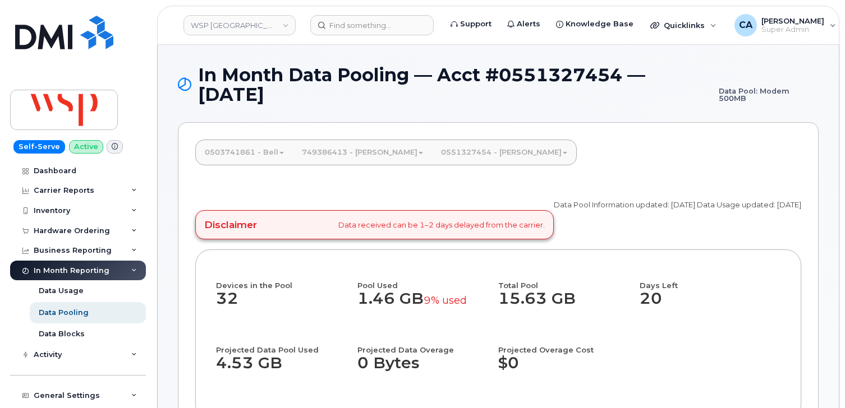
click at [272, 150] on link "0503741861 - Bell" at bounding box center [244, 152] width 97 height 25
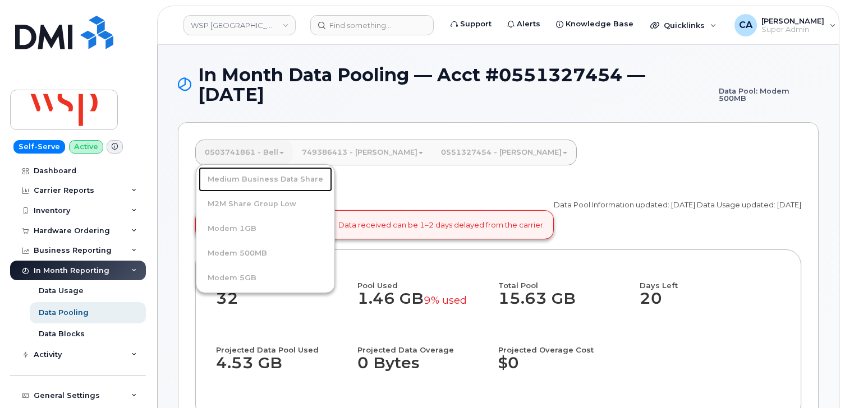
click at [265, 171] on link "Medium Business Data Share" at bounding box center [266, 179] width 134 height 25
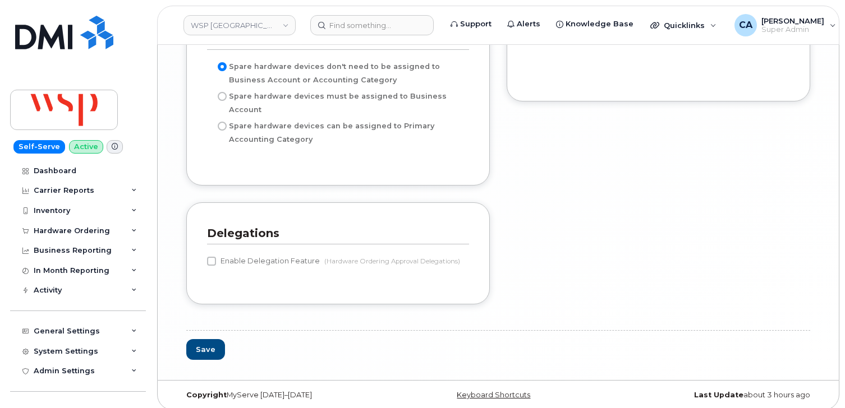
scroll to position [2425, 0]
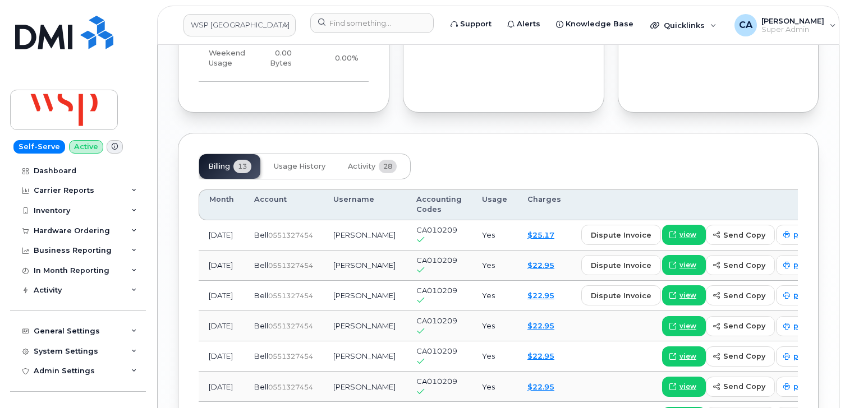
scroll to position [1099, 0]
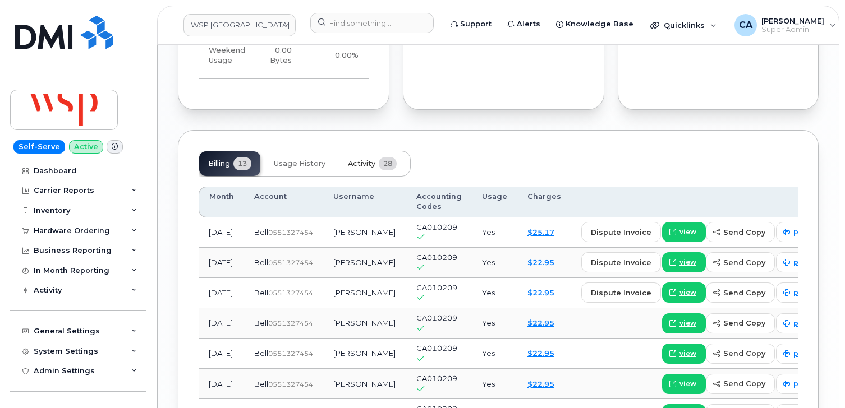
click at [367, 159] on span "Activity" at bounding box center [361, 163] width 27 height 9
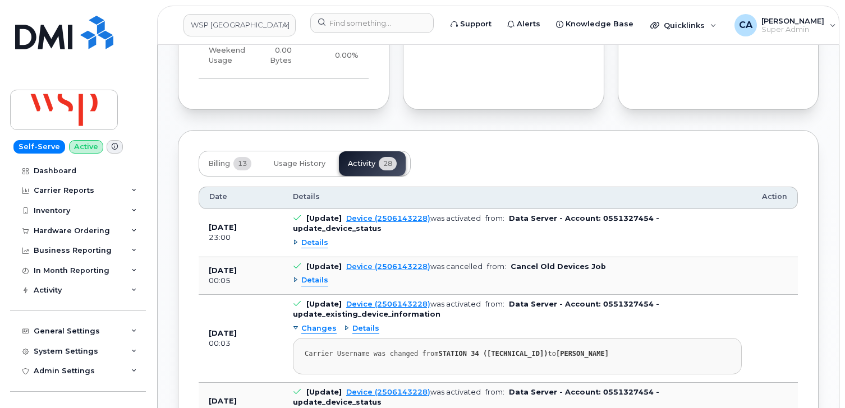
click at [320, 238] on span "Details" at bounding box center [314, 243] width 27 height 11
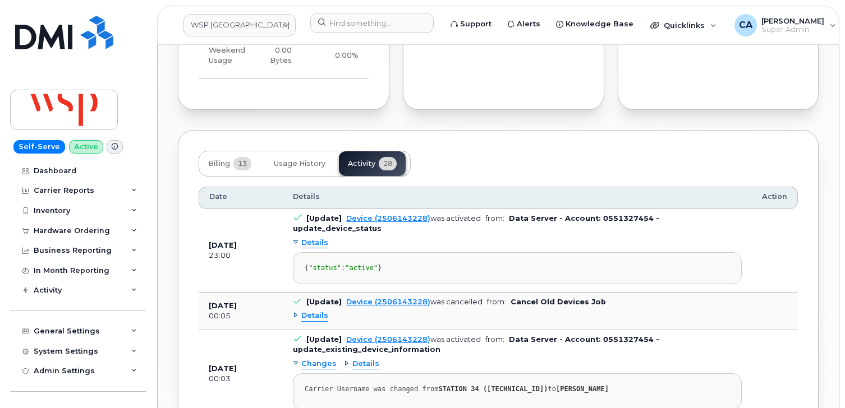
click at [311, 238] on span "Details" at bounding box center [314, 243] width 27 height 11
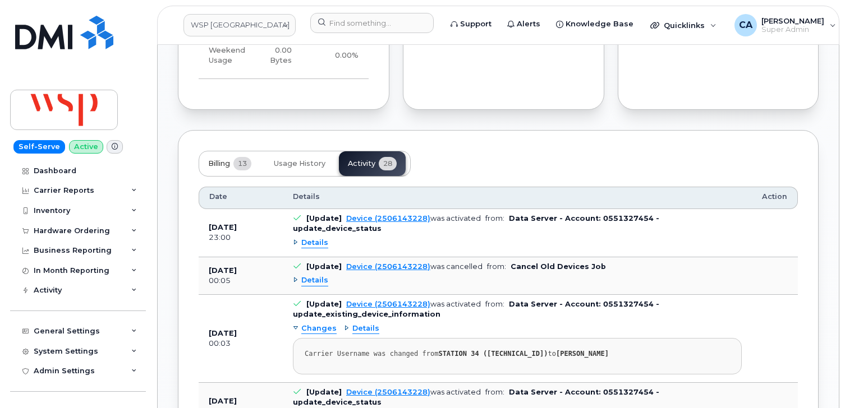
click at [218, 159] on span "Billing" at bounding box center [219, 163] width 22 height 9
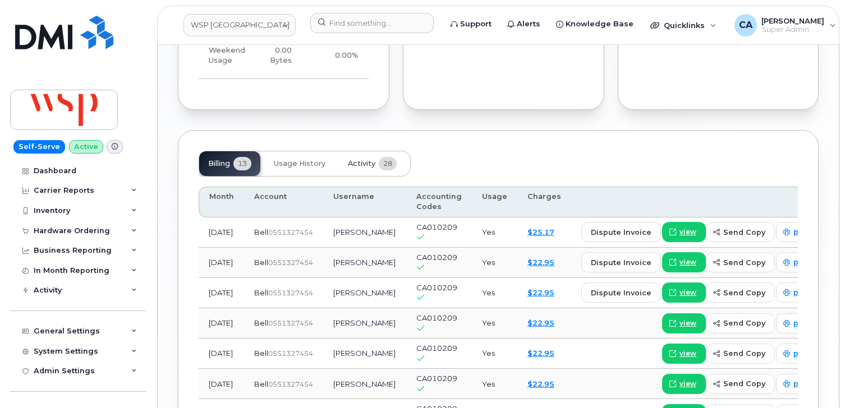
click at [362, 159] on span "Activity" at bounding box center [361, 163] width 27 height 9
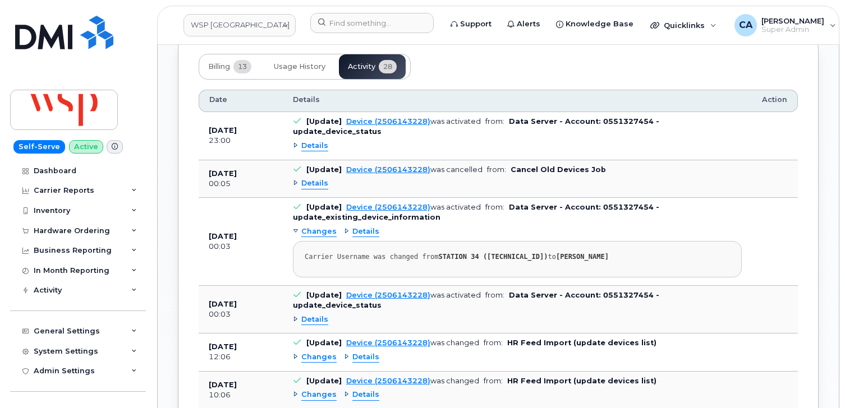
scroll to position [1215, 0]
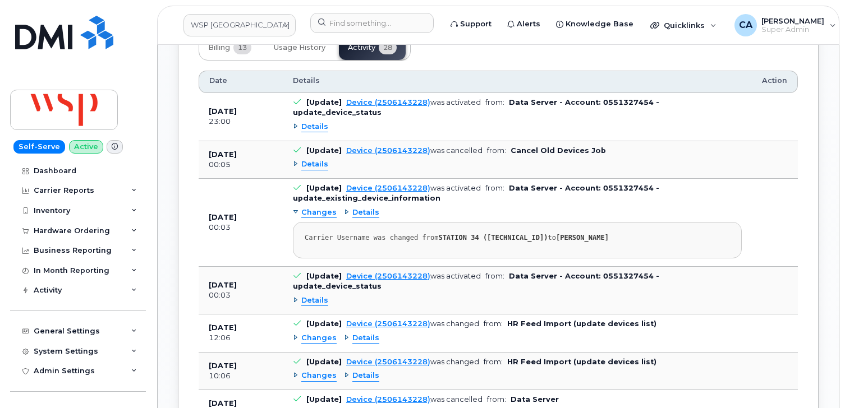
click at [312, 333] on span "Changes" at bounding box center [318, 338] width 35 height 11
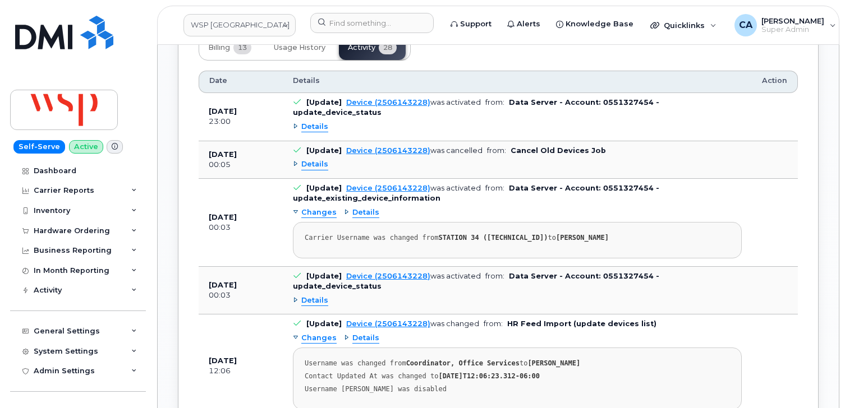
click at [312, 333] on span "Changes" at bounding box center [318, 338] width 35 height 11
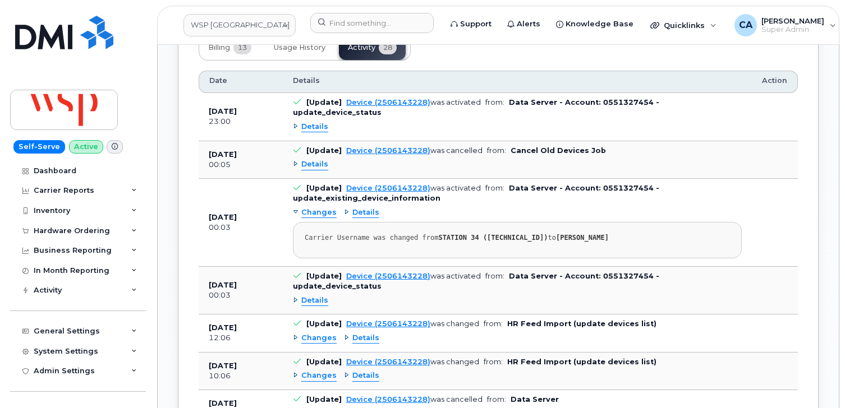
click at [328, 371] on span "Changes" at bounding box center [318, 376] width 35 height 11
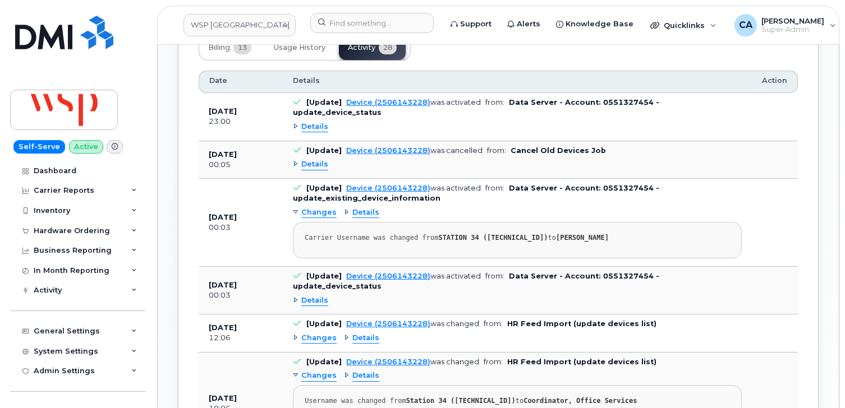
click at [328, 371] on span "Changes" at bounding box center [318, 376] width 35 height 11
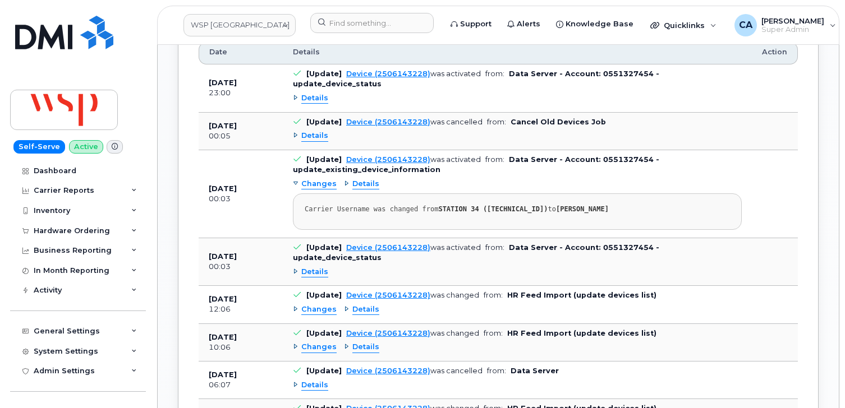
scroll to position [1262, 0]
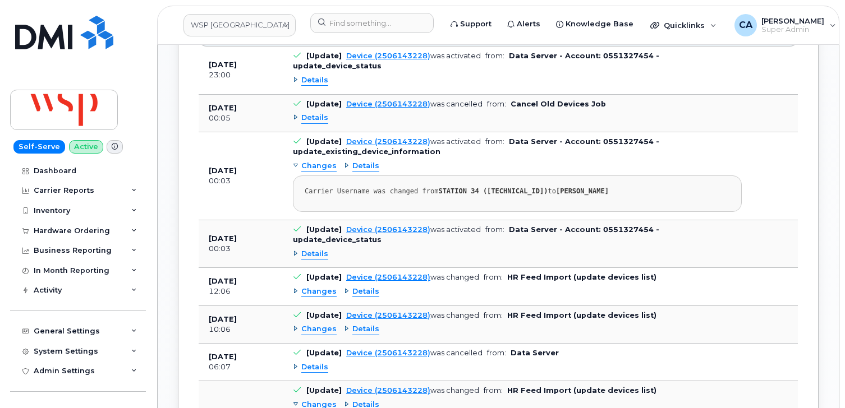
click at [310, 358] on div "Details" at bounding box center [517, 367] width 449 height 18
click at [310, 362] on span "Details" at bounding box center [314, 367] width 27 height 11
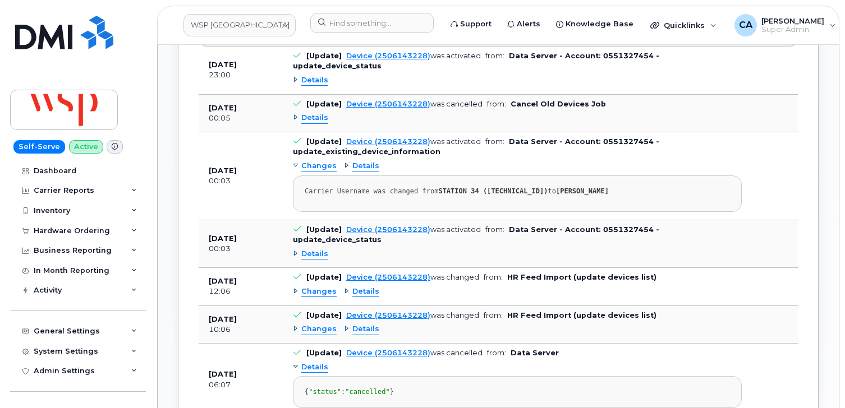
click at [310, 362] on span "Details" at bounding box center [314, 367] width 27 height 11
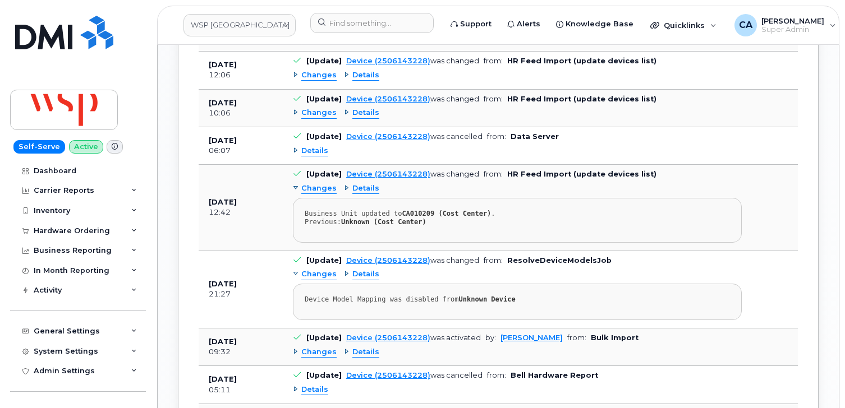
scroll to position [1492, 0]
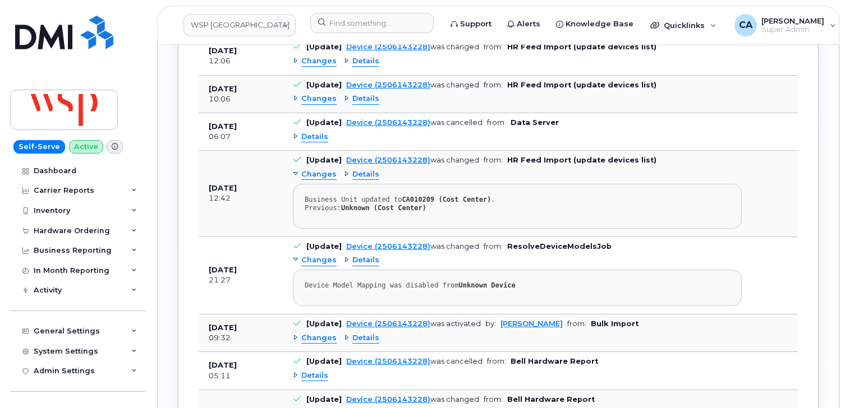
click at [316, 333] on span "Changes" at bounding box center [318, 338] width 35 height 11
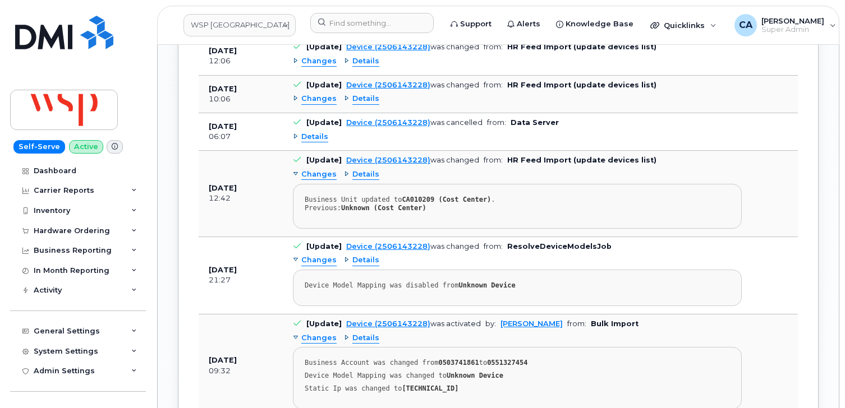
click at [316, 333] on span "Changes" at bounding box center [318, 338] width 35 height 11
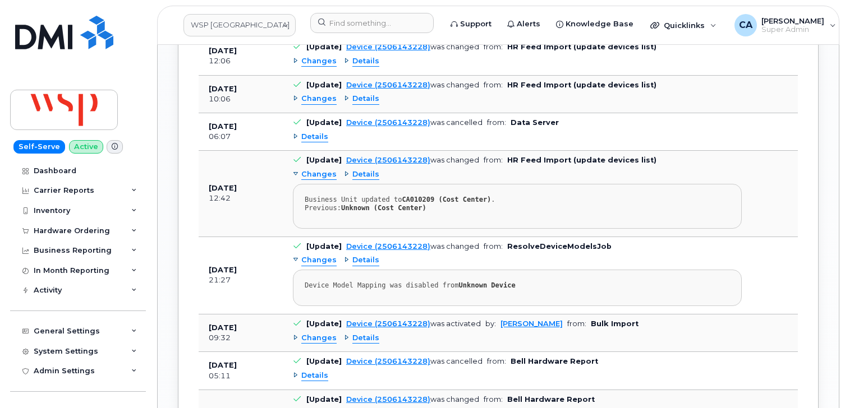
click at [311, 371] on span "Details" at bounding box center [314, 376] width 27 height 11
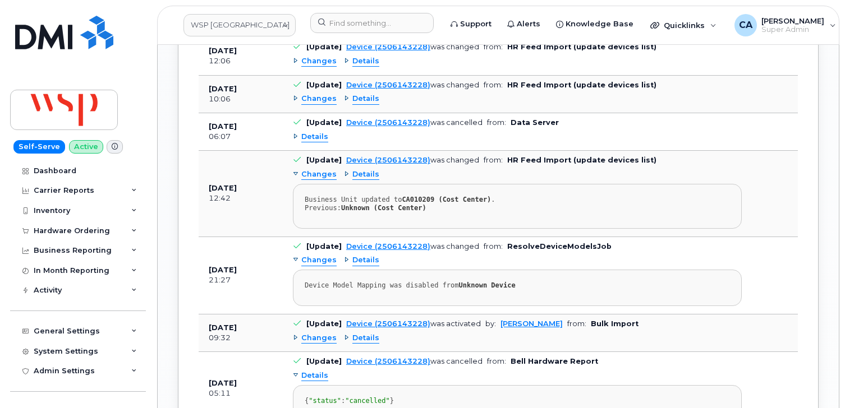
click at [312, 371] on span "Details" at bounding box center [314, 376] width 27 height 11
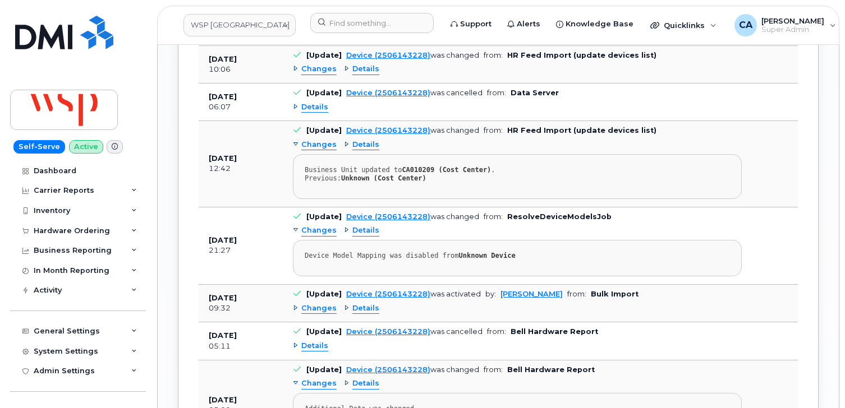
scroll to position [1525, 0]
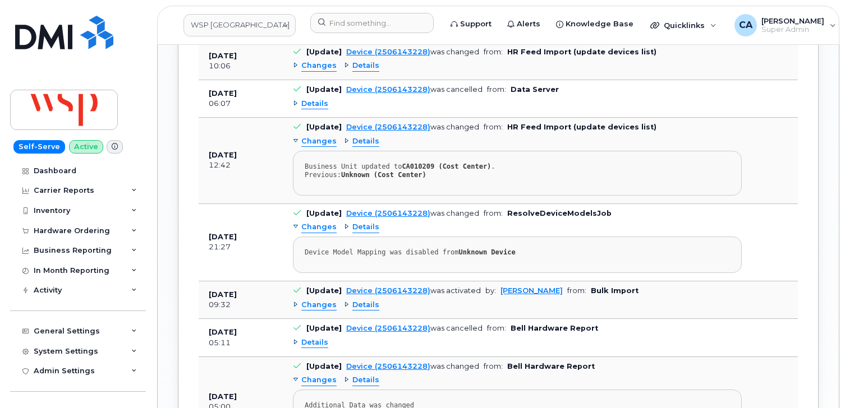
click at [311, 375] on span "Changes" at bounding box center [318, 380] width 35 height 11
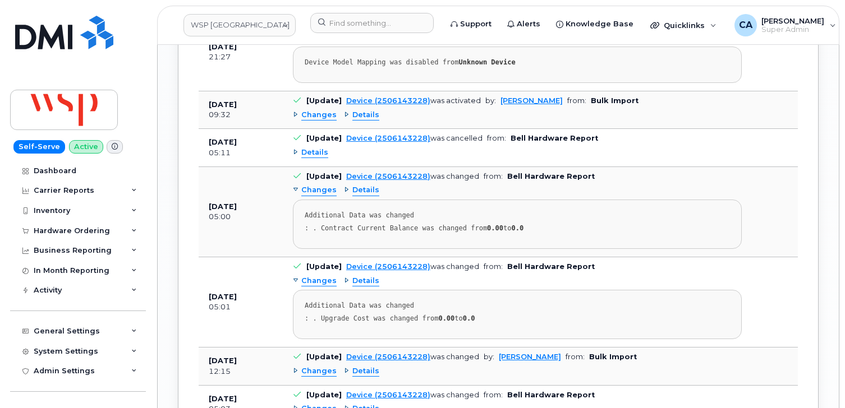
scroll to position [1733, 0]
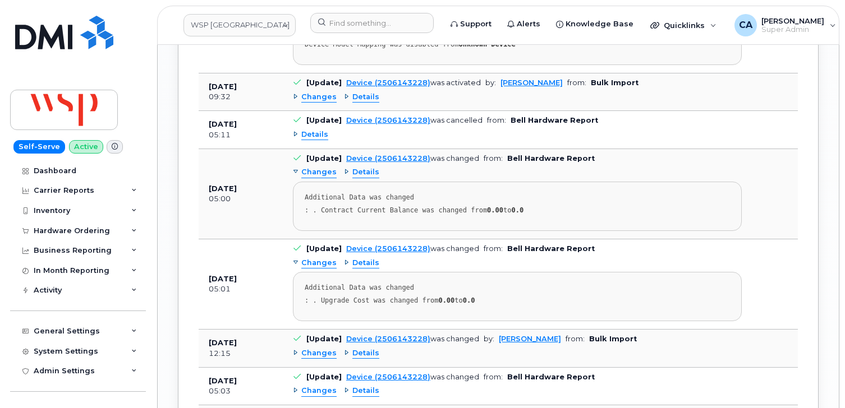
click at [324, 348] on span "Changes" at bounding box center [318, 353] width 35 height 11
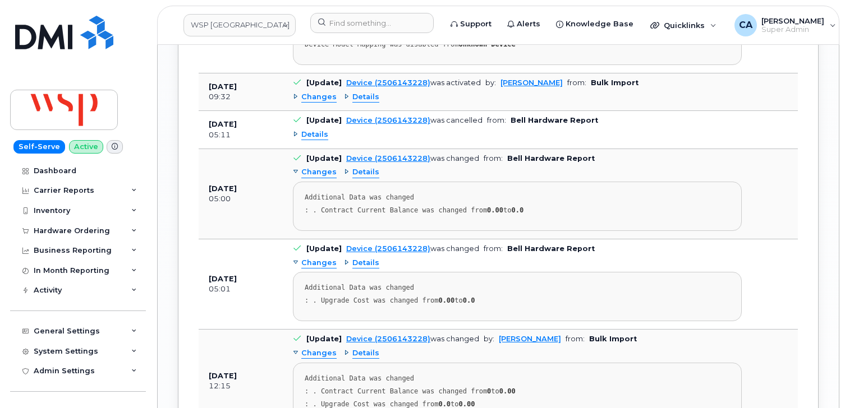
click at [324, 348] on span "Changes" at bounding box center [318, 353] width 35 height 11
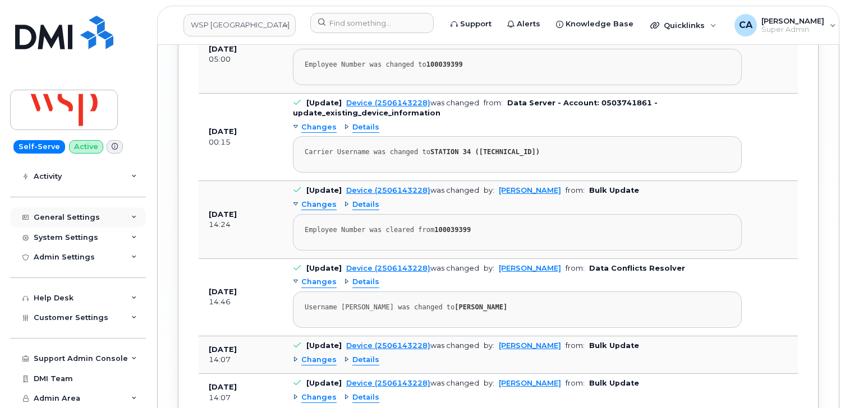
scroll to position [2448, 0]
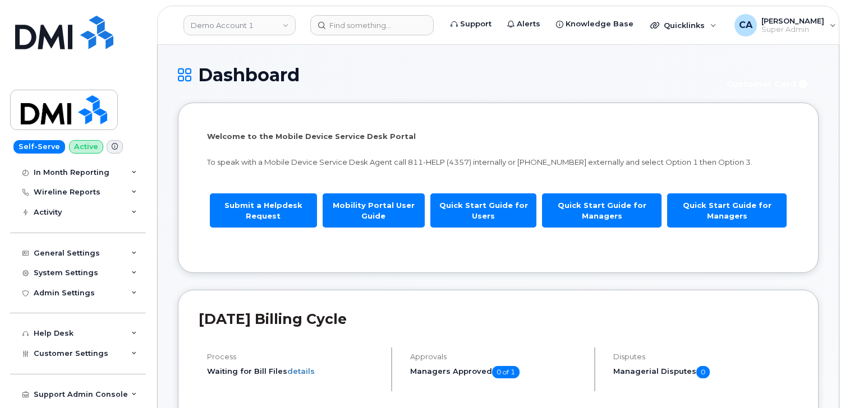
scroll to position [134, 0]
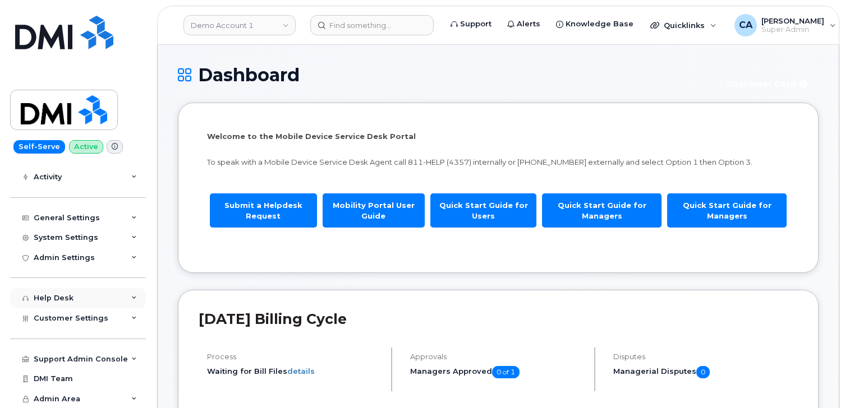
click at [58, 301] on div "Help Desk" at bounding box center [54, 298] width 40 height 9
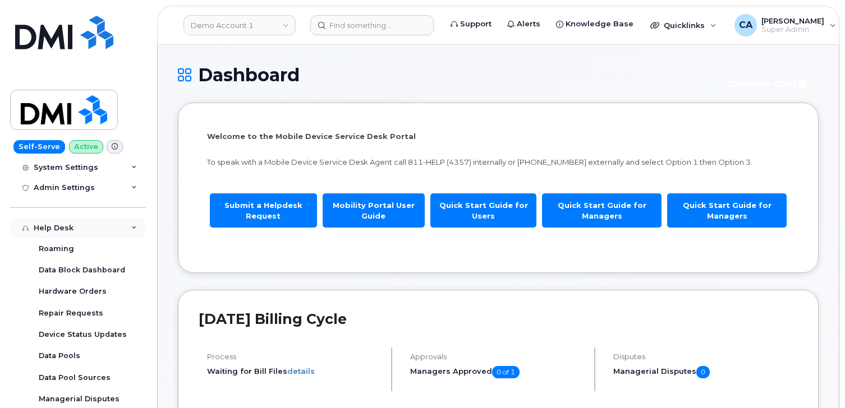
scroll to position [211, 0]
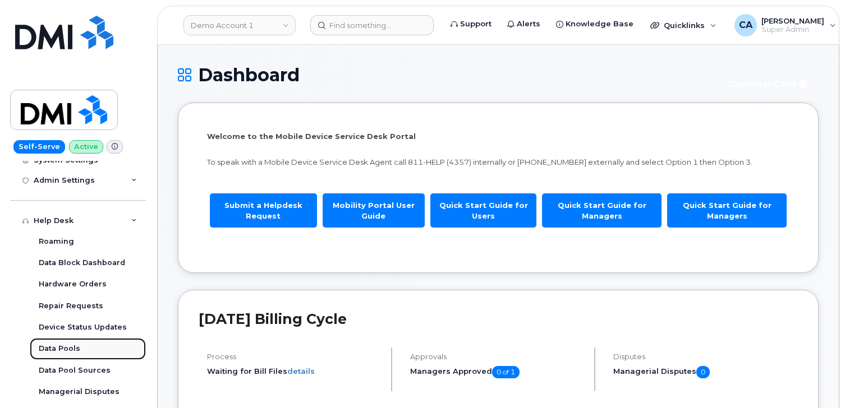
click at [53, 352] on div "Data Pools" at bounding box center [60, 349] width 42 height 10
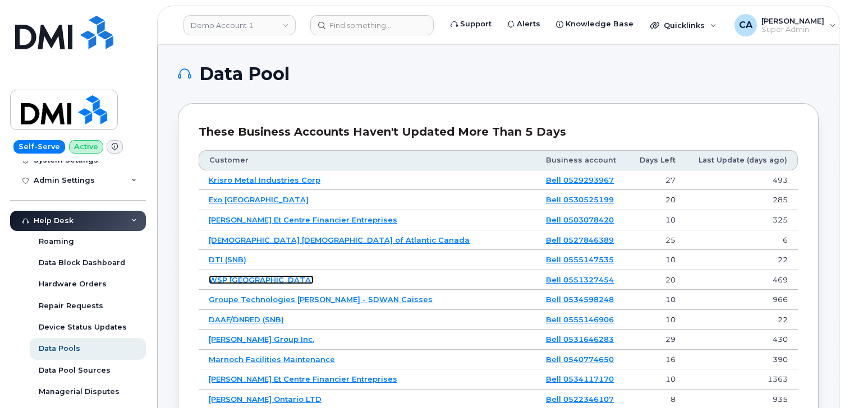
click at [234, 279] on link "WSP [GEOGRAPHIC_DATA]" at bounding box center [261, 279] width 105 height 9
click at [560, 283] on link "Bell 0551327454" at bounding box center [580, 279] width 68 height 9
click at [230, 157] on th "Customer" at bounding box center [367, 160] width 337 height 20
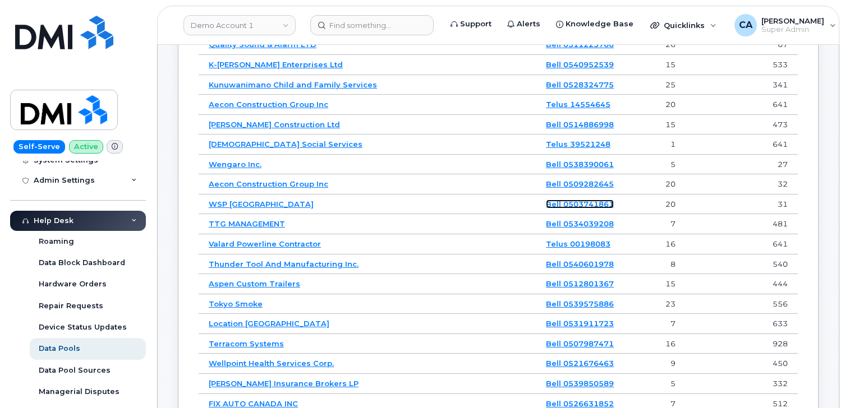
click at [557, 201] on link "Bell 0503741861" at bounding box center [580, 204] width 68 height 9
click at [571, 205] on link "Bell 0503741861" at bounding box center [580, 204] width 68 height 9
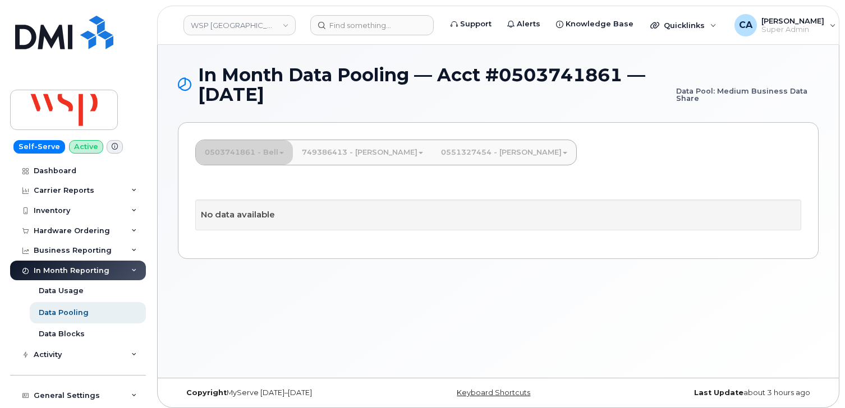
click at [265, 157] on link "0503741861 - Bell" at bounding box center [244, 152] width 97 height 25
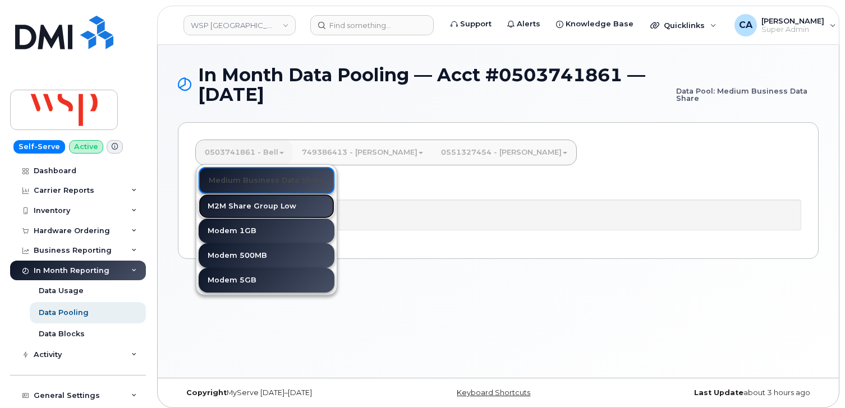
click at [268, 211] on link "M2M Share Group Low" at bounding box center [267, 206] width 136 height 25
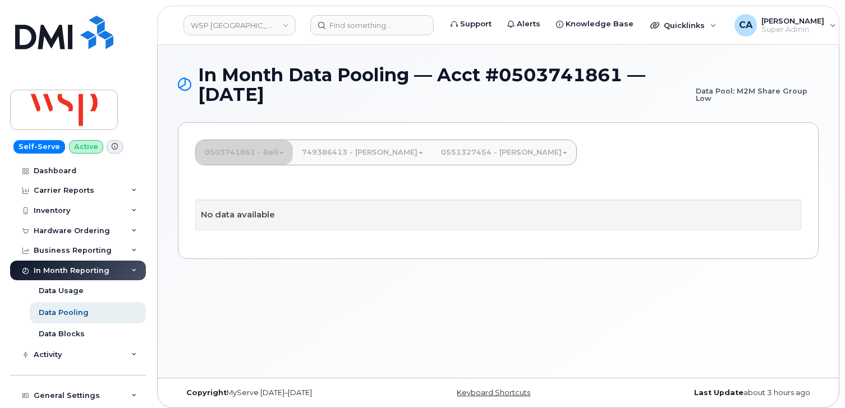
click at [263, 154] on link "0503741861 - Bell" at bounding box center [244, 152] width 97 height 25
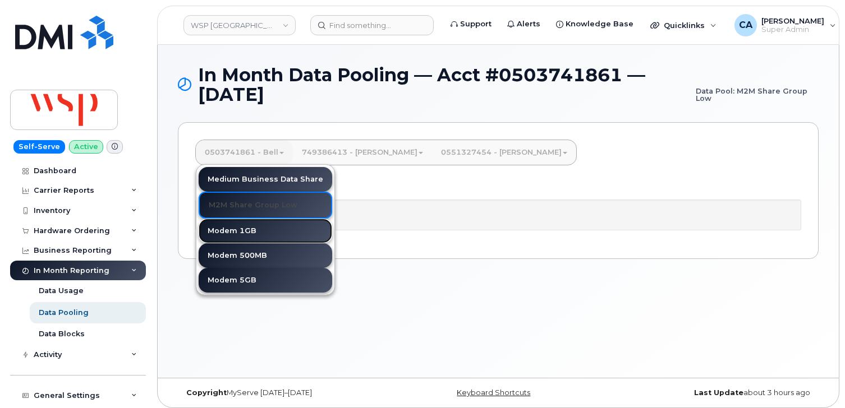
click at [263, 228] on link "Modem 1GB" at bounding box center [266, 231] width 134 height 25
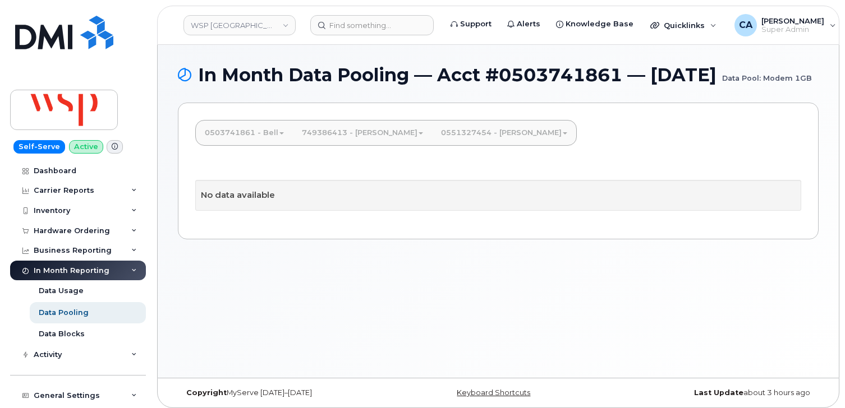
click at [260, 145] on link "0503741861 - Bell" at bounding box center [244, 133] width 97 height 25
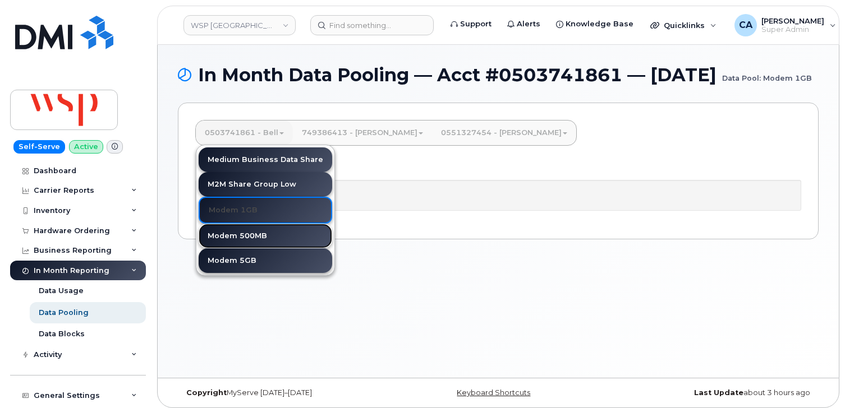
click at [265, 249] on link "Modem 500MB" at bounding box center [266, 236] width 134 height 25
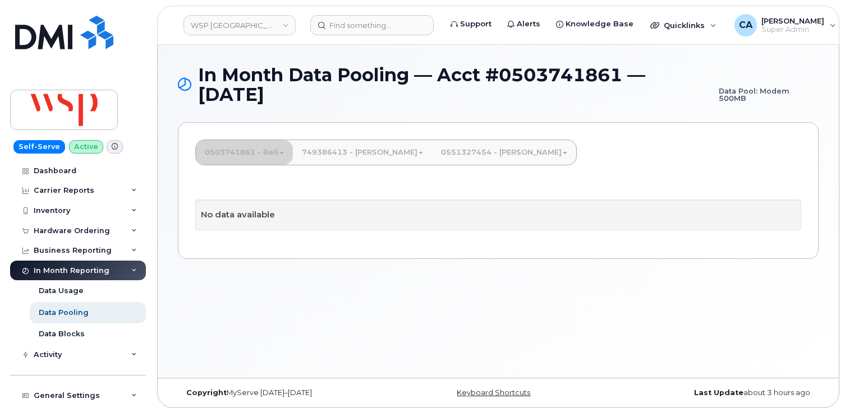
click at [257, 154] on link "0503741861 - Bell" at bounding box center [244, 152] width 97 height 25
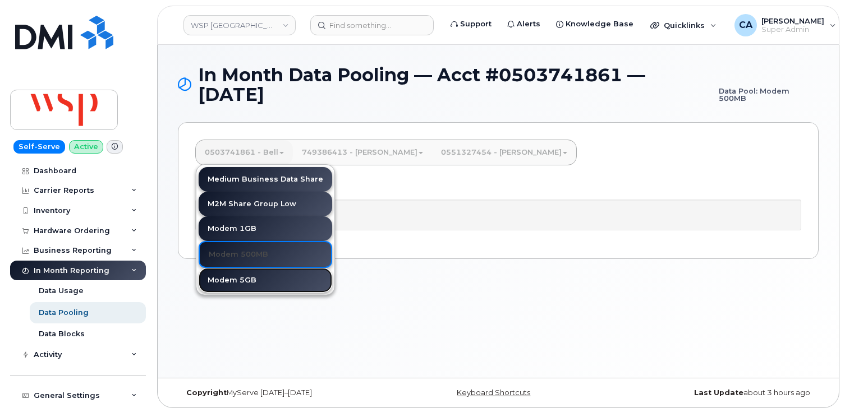
click at [254, 285] on link "Modem 5GB" at bounding box center [266, 280] width 134 height 25
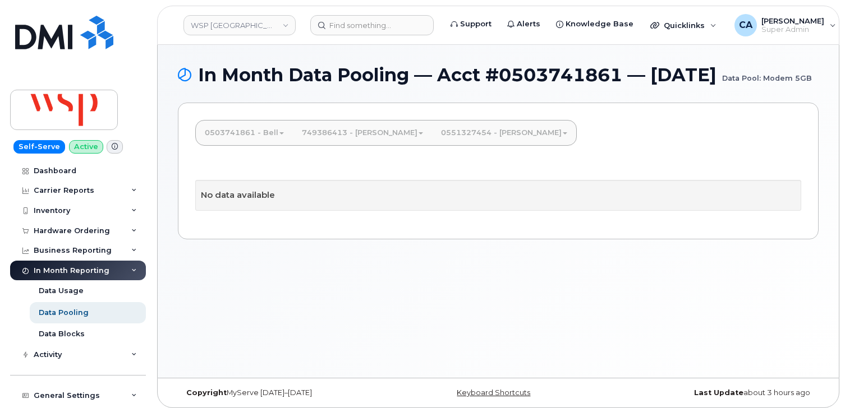
click at [436, 145] on link "0551327454 - [PERSON_NAME]" at bounding box center [504, 133] width 144 height 25
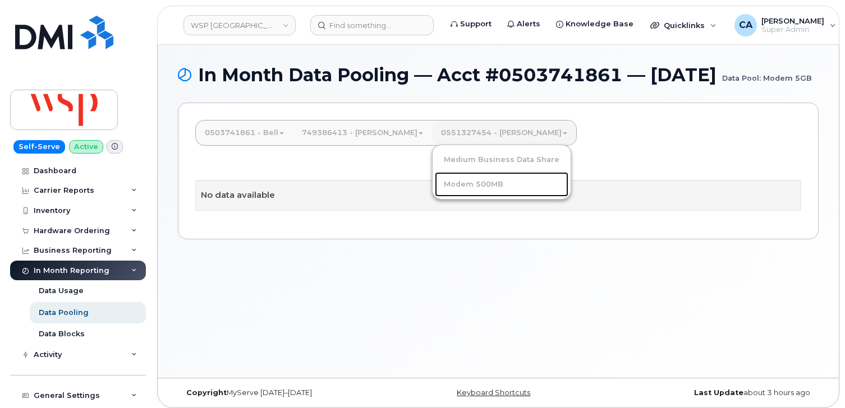
click at [436, 197] on link "Modem 500MB" at bounding box center [502, 184] width 134 height 25
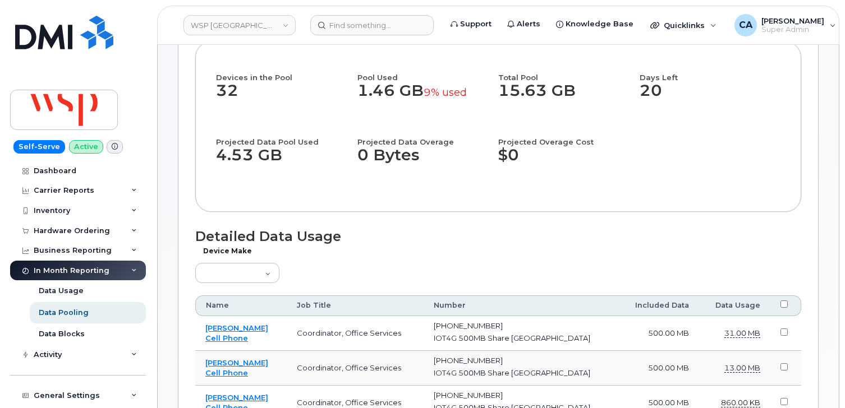
scroll to position [210, 0]
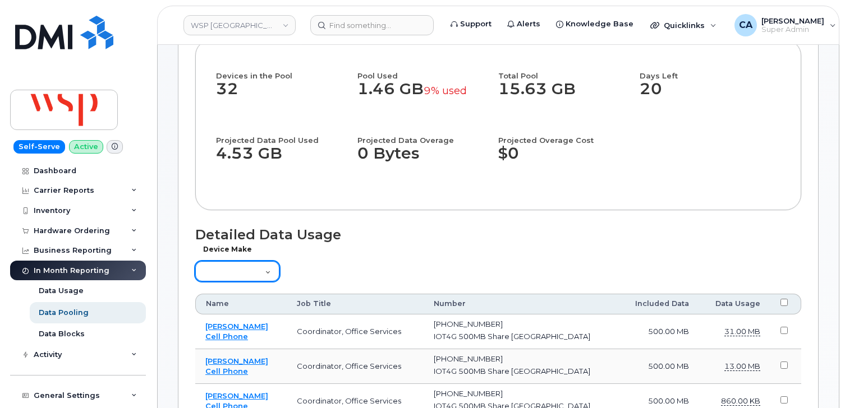
click at [271, 277] on select "Aircard Android Blackberry Cell Phone GPS HUB iPhone Laptop Mike Modem Pager Ta…" at bounding box center [237, 271] width 84 height 20
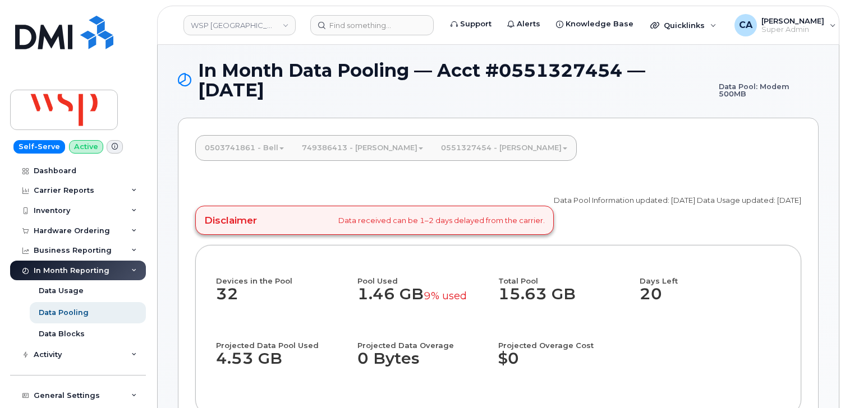
scroll to position [0, 0]
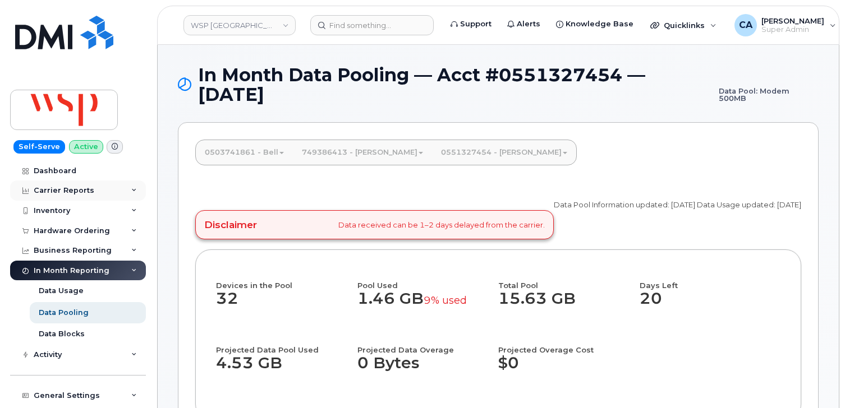
click at [79, 189] on div "Carrier Reports" at bounding box center [64, 190] width 61 height 9
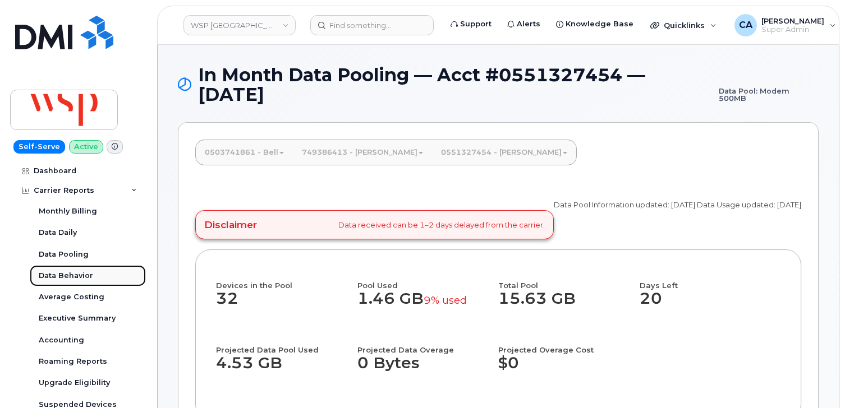
click at [86, 277] on div "Data Behavior" at bounding box center [66, 276] width 54 height 10
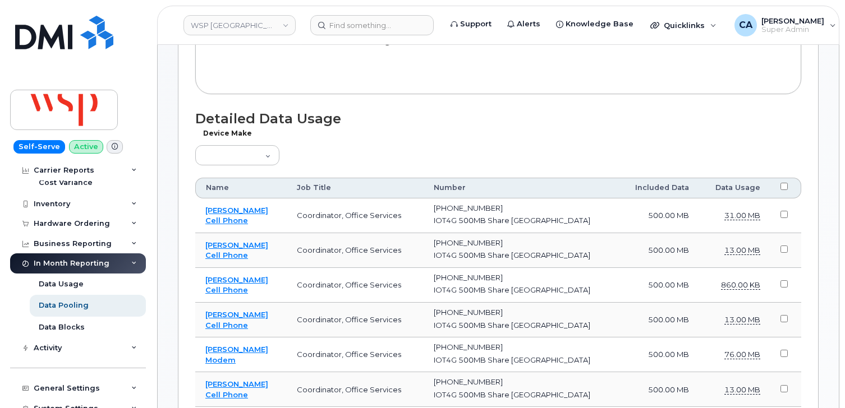
scroll to position [288, 0]
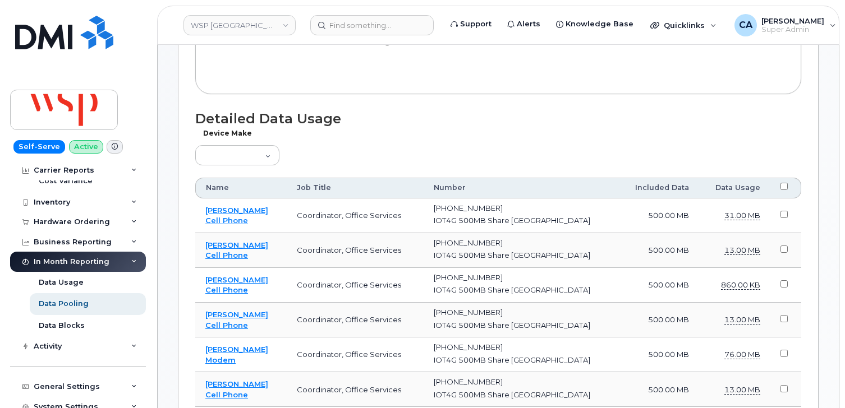
click at [70, 263] on div "In Month Reporting" at bounding box center [72, 261] width 76 height 9
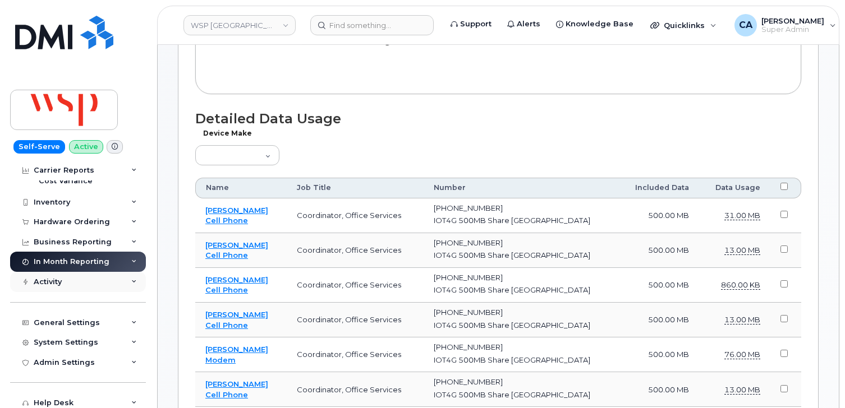
click at [65, 278] on div "Activity" at bounding box center [78, 282] width 136 height 20
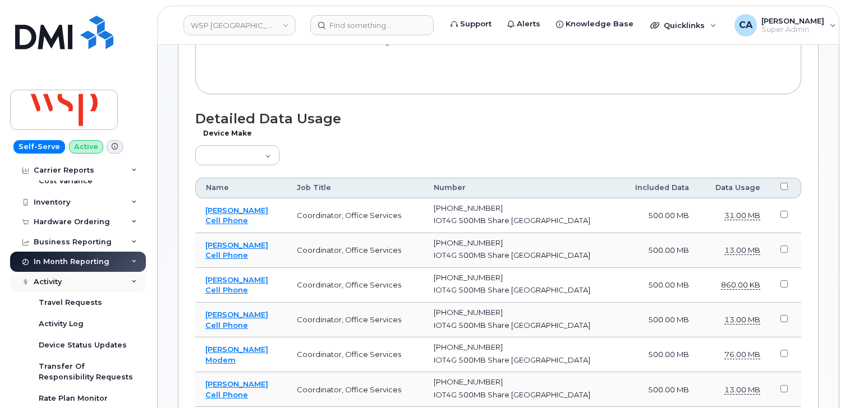
click at [65, 278] on div "Activity" at bounding box center [78, 282] width 136 height 20
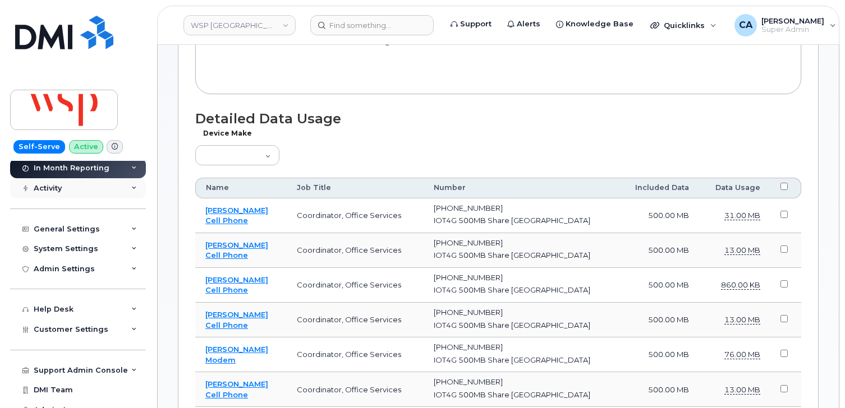
scroll to position [393, 0]
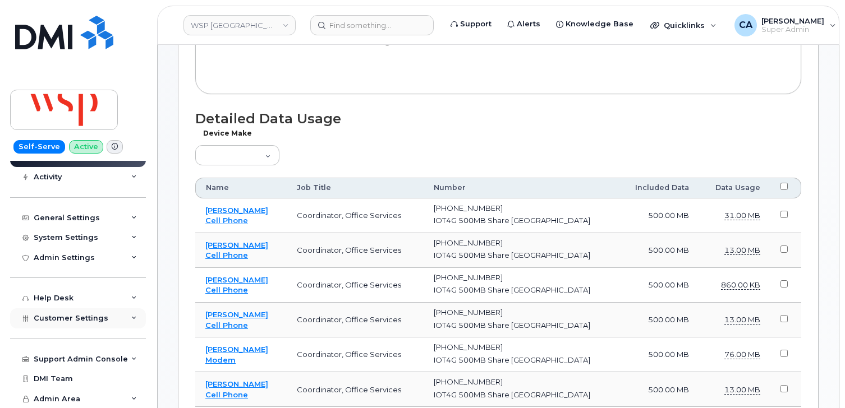
click at [72, 317] on span "Customer Settings" at bounding box center [71, 318] width 75 height 8
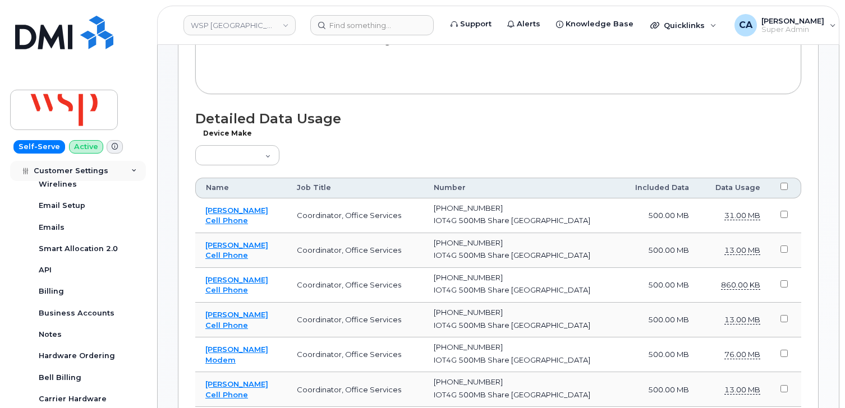
scroll to position [656, 0]
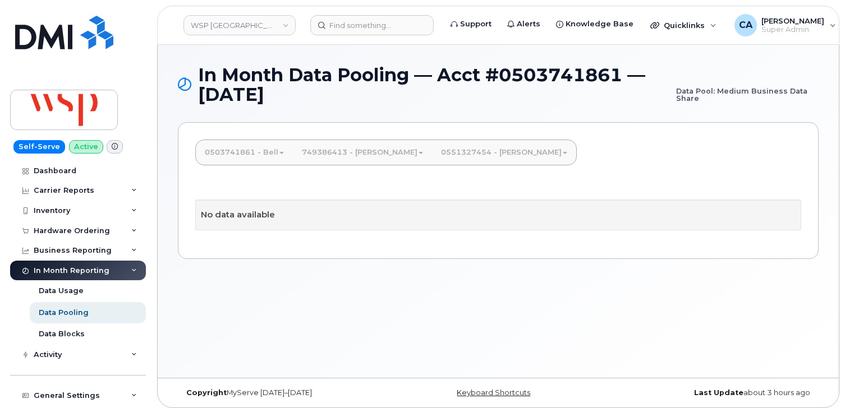
click at [240, 152] on link "0503741861 - Bell" at bounding box center [244, 152] width 97 height 25
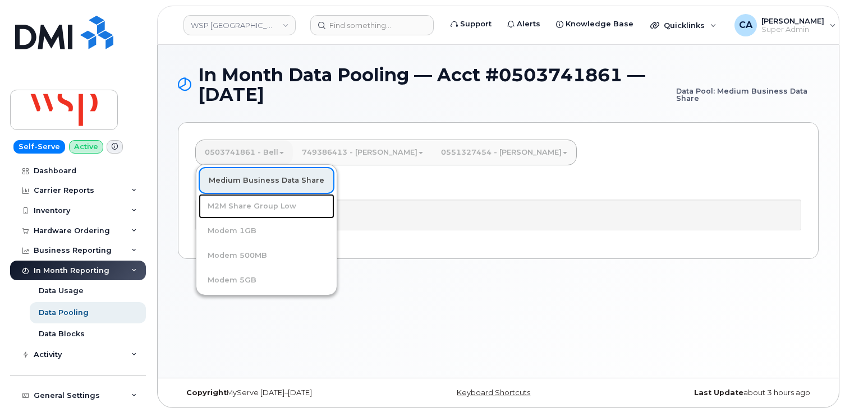
click at [232, 210] on link "M2M Share Group Low" at bounding box center [267, 206] width 136 height 25
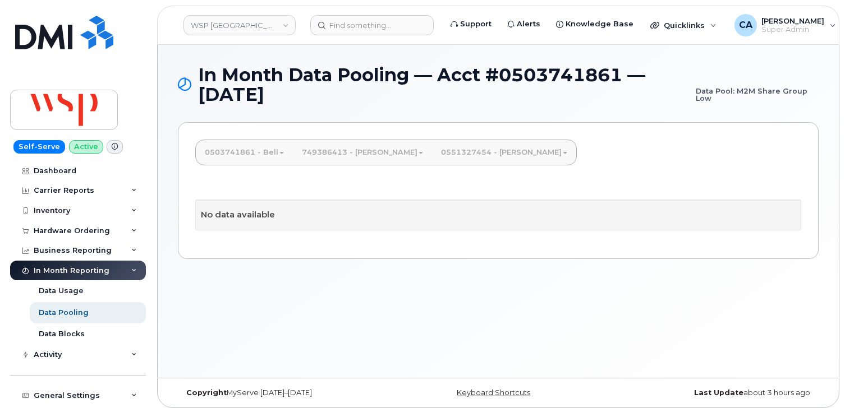
click at [248, 154] on link "0503741861 - Bell" at bounding box center [244, 152] width 97 height 25
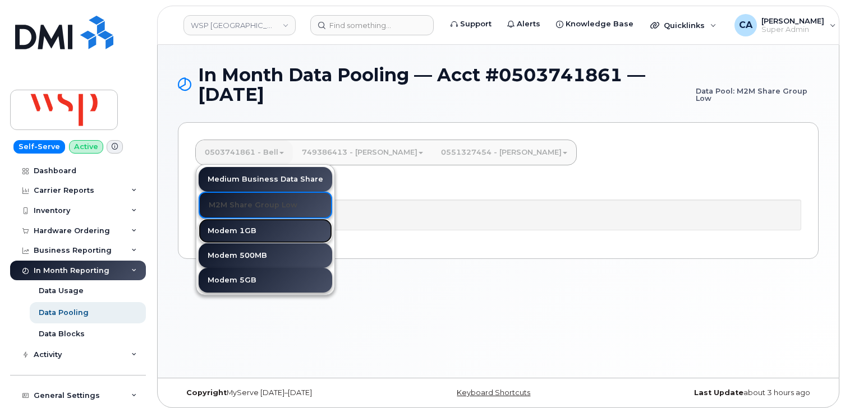
click at [248, 230] on link "Modem 1GB" at bounding box center [266, 231] width 134 height 25
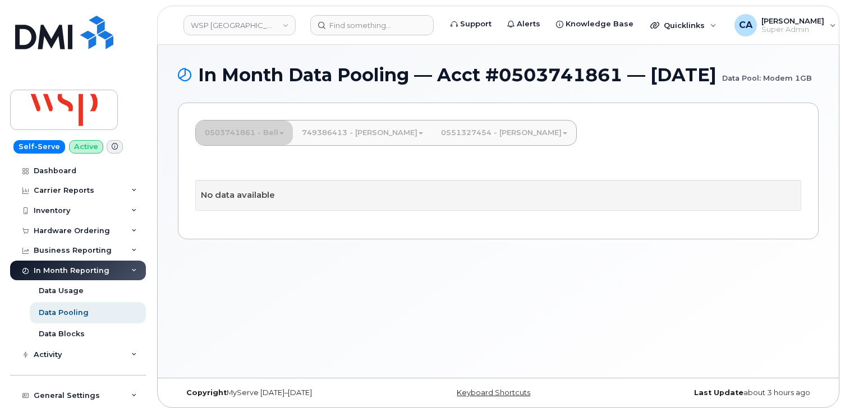
click at [252, 145] on link "0503741861 - Bell" at bounding box center [244, 133] width 97 height 25
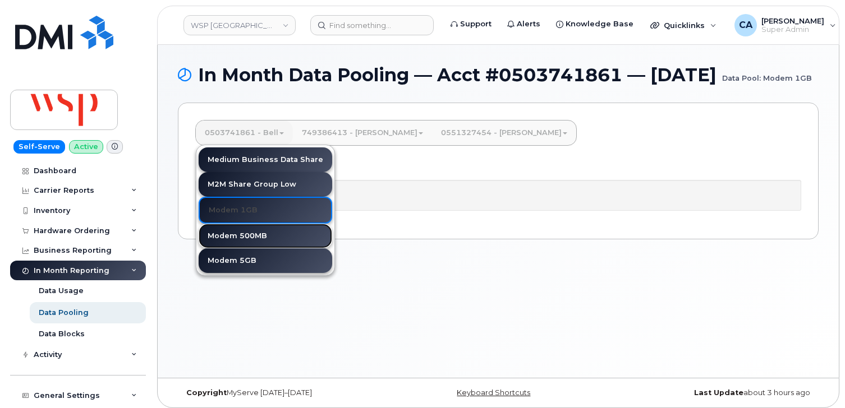
click at [246, 249] on link "Modem 500MB" at bounding box center [266, 236] width 134 height 25
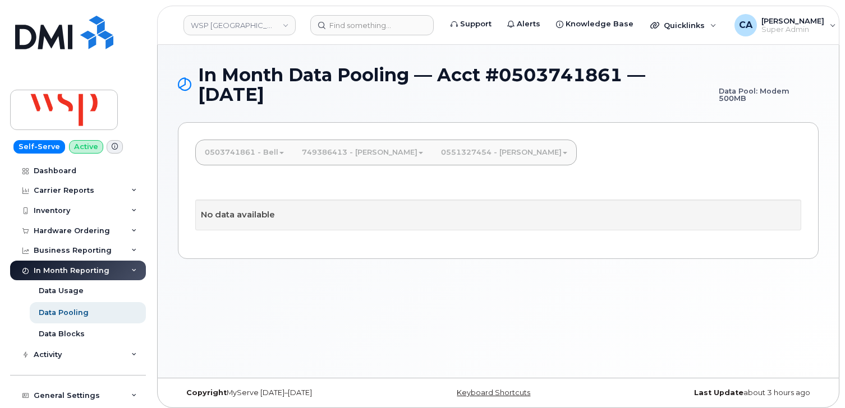
click at [246, 167] on div "0503741861 - Bell Medium Business Data Share M2M Share Group Low Modem 1GB Mode…" at bounding box center [498, 190] width 641 height 137
click at [246, 156] on link "0503741861 - Bell" at bounding box center [244, 152] width 97 height 25
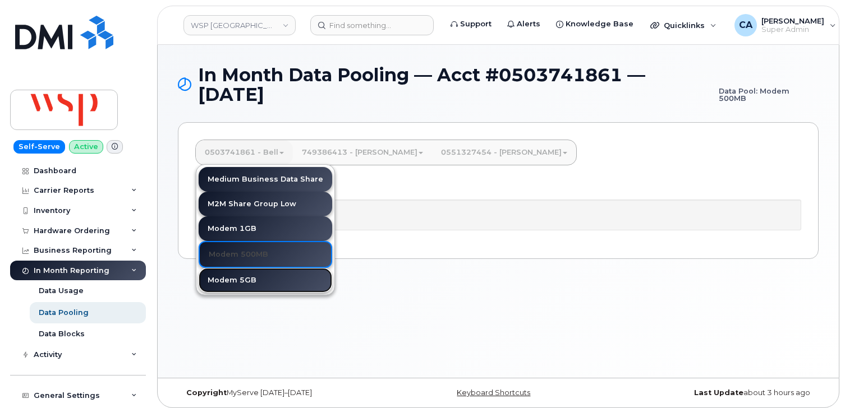
click at [243, 277] on link "Modem 5GB" at bounding box center [266, 280] width 134 height 25
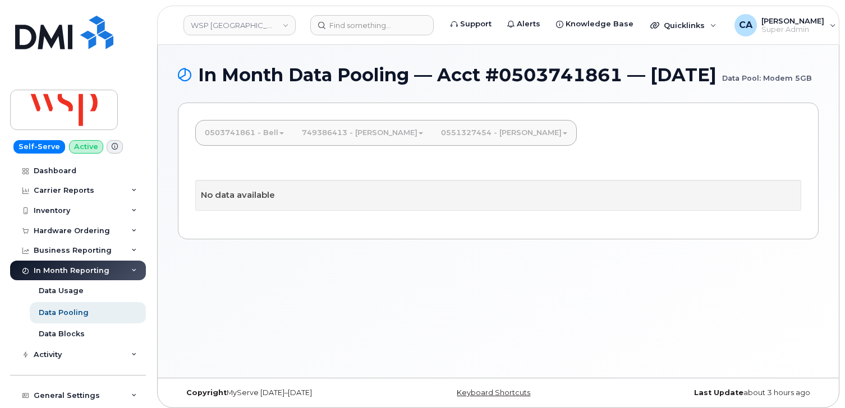
click at [261, 145] on link "0503741861 - Bell" at bounding box center [244, 133] width 97 height 25
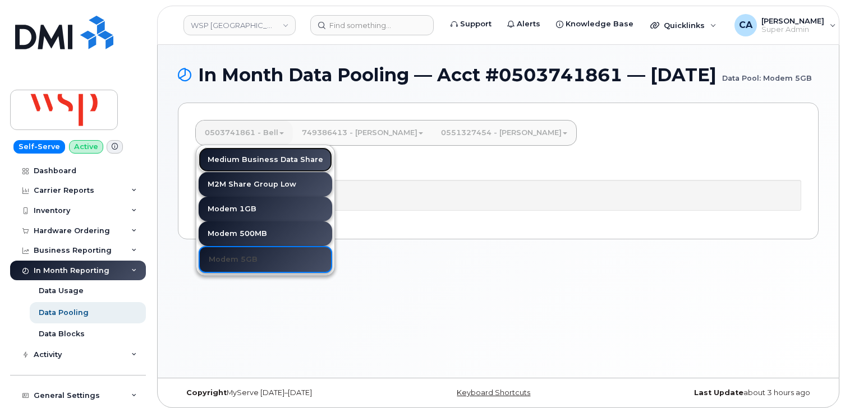
click at [294, 172] on link "Medium Business Data Share" at bounding box center [266, 160] width 134 height 25
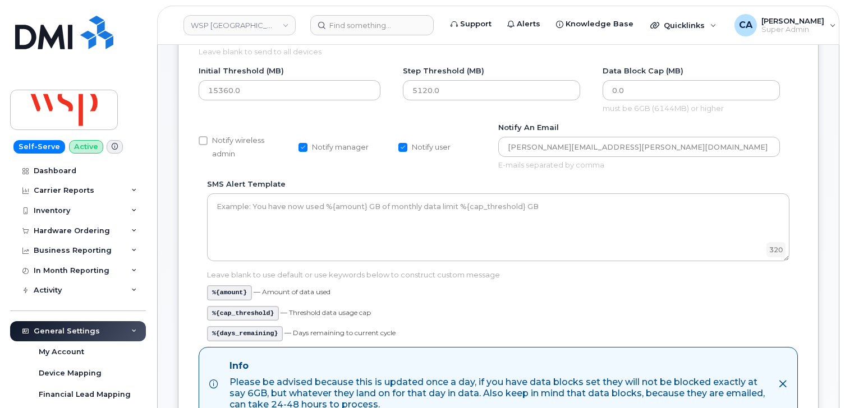
scroll to position [185, 0]
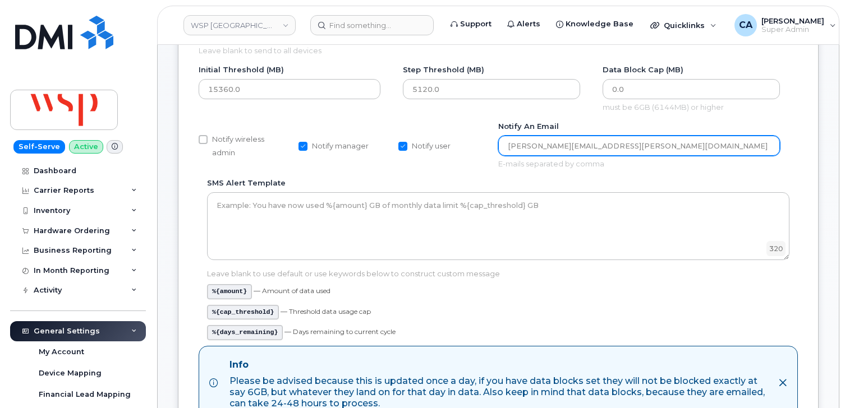
drag, startPoint x: 607, startPoint y: 149, endPoint x: 493, endPoint y: 149, distance: 113.9
click at [493, 149] on div "Notify wireless admin Notify manager Notify user Notify an email [PERSON_NAME][…" at bounding box center [498, 149] width 599 height 57
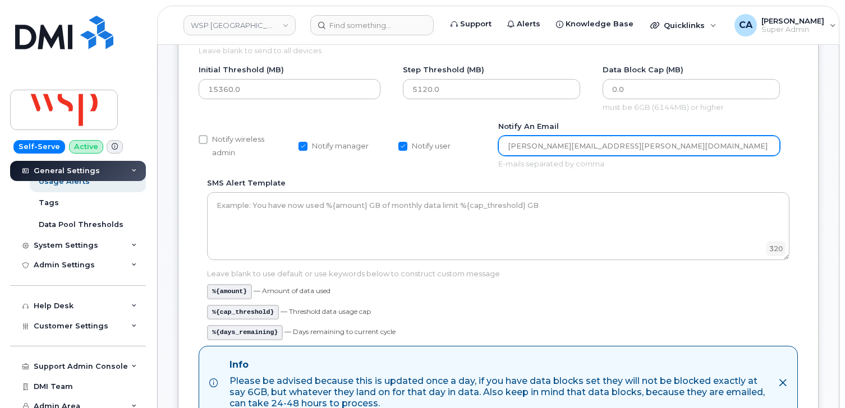
scroll to position [286, 0]
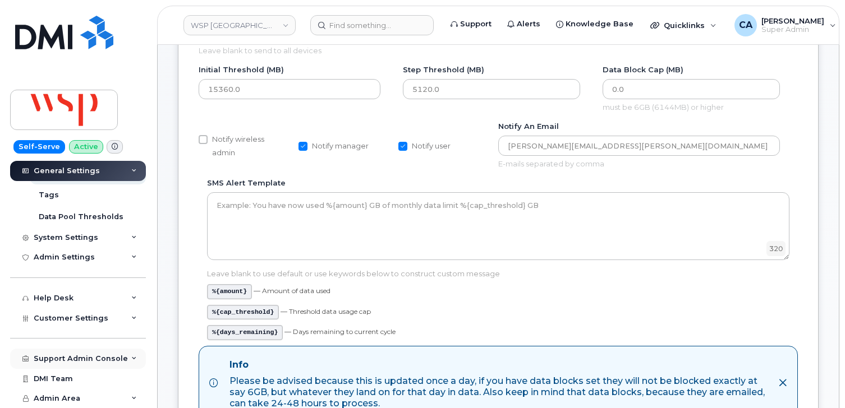
click at [67, 355] on div "Support Admin Console" at bounding box center [81, 359] width 94 height 9
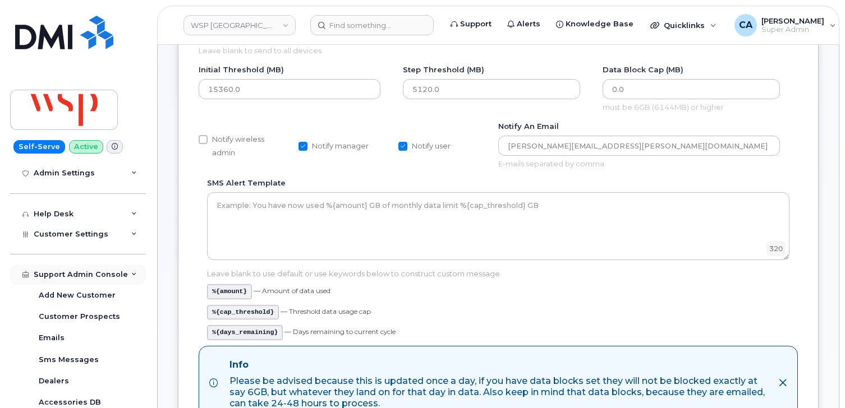
scroll to position [370, 0]
click at [61, 337] on div "Emails" at bounding box center [52, 338] width 26 height 10
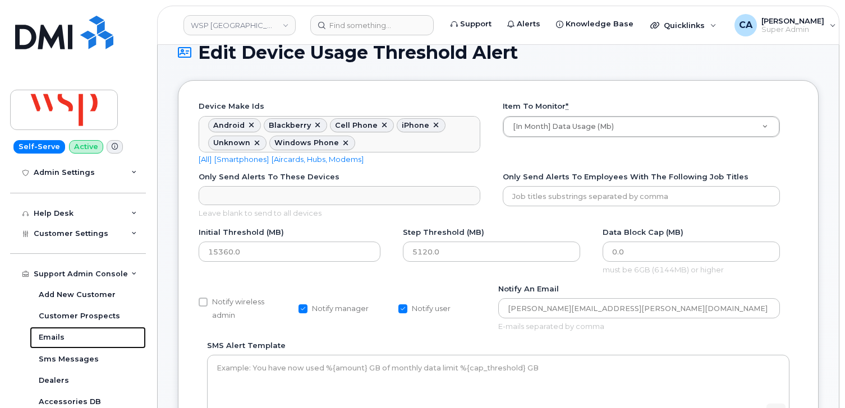
scroll to position [21, 0]
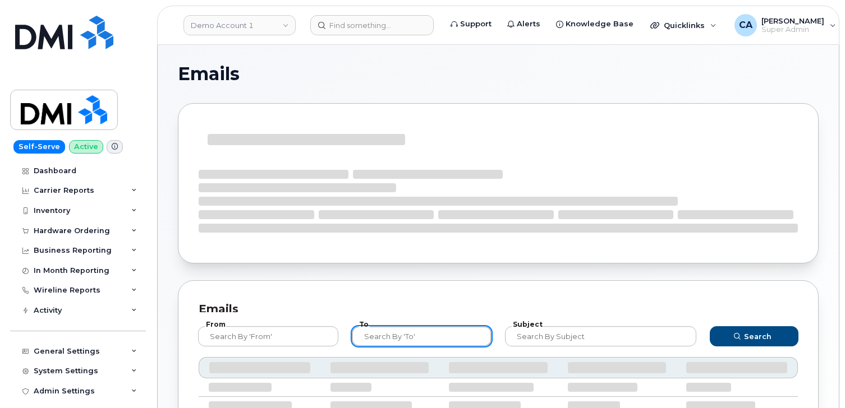
click at [400, 337] on input "text" at bounding box center [422, 336] width 140 height 20
paste input "brian.scott@wsp.com"
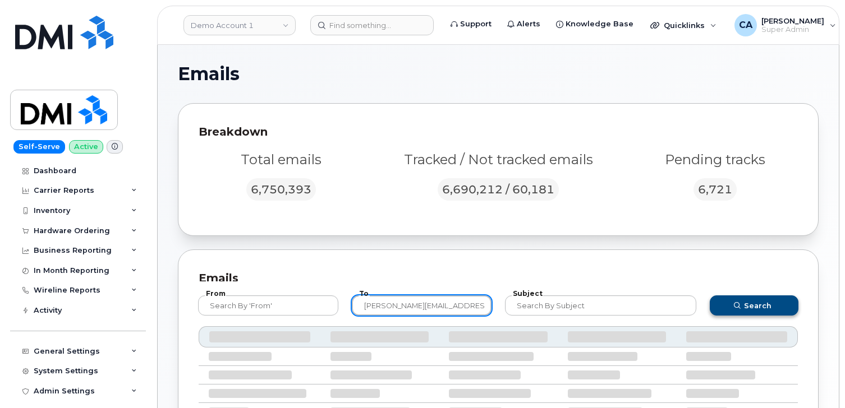
type input "brian.scott@wsp.com"
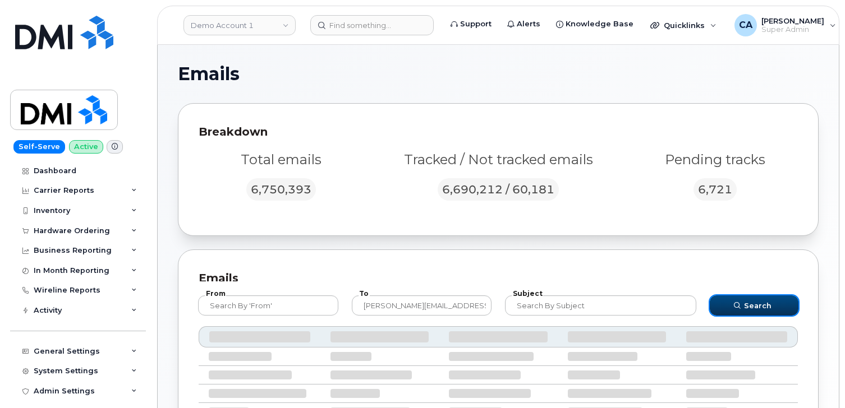
click at [748, 307] on span "Search" at bounding box center [757, 306] width 27 height 11
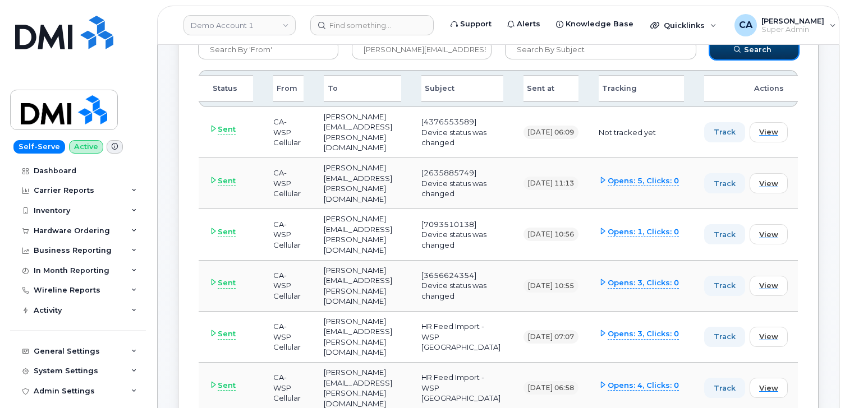
scroll to position [272, 0]
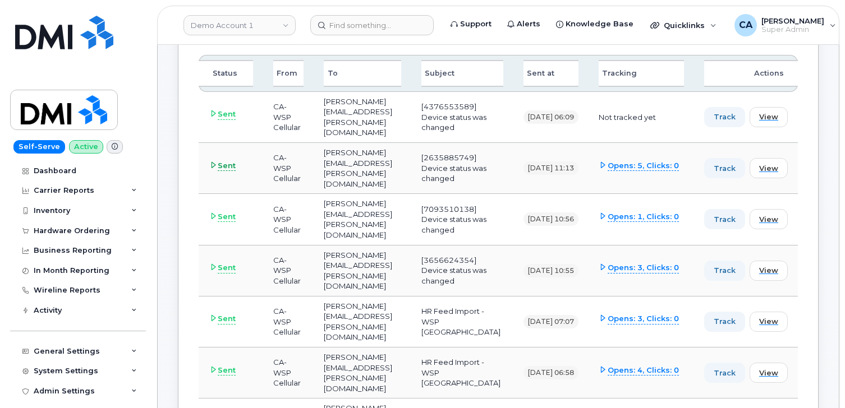
click at [212, 162] on icon at bounding box center [213, 165] width 7 height 7
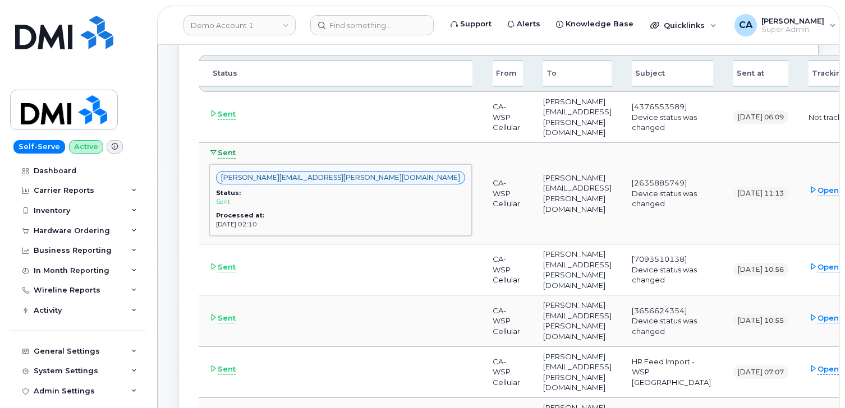
click at [210, 149] on icon at bounding box center [213, 152] width 7 height 7
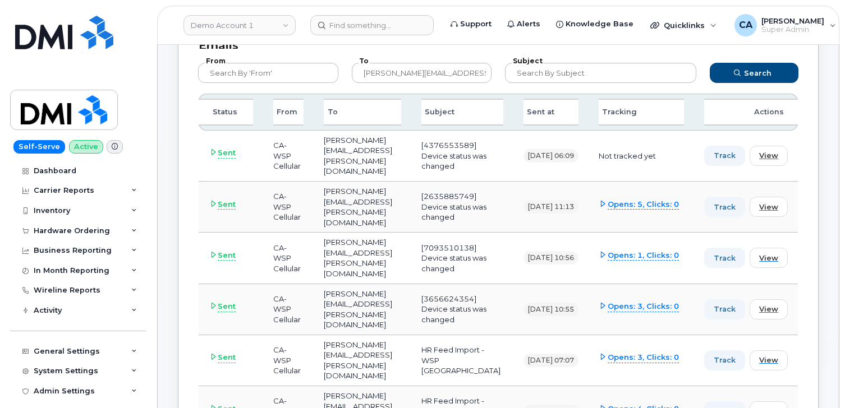
scroll to position [229, 0]
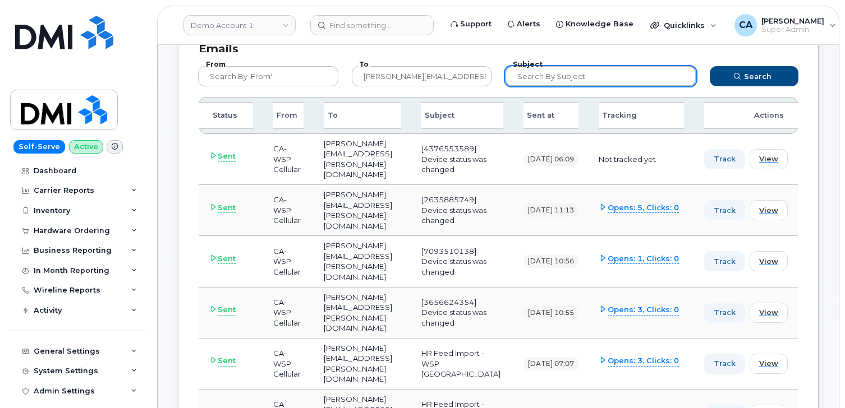
click at [559, 71] on input "text" at bounding box center [600, 76] width 191 height 20
type input "usage"
click at [710, 66] on button "Search" at bounding box center [754, 76] width 89 height 20
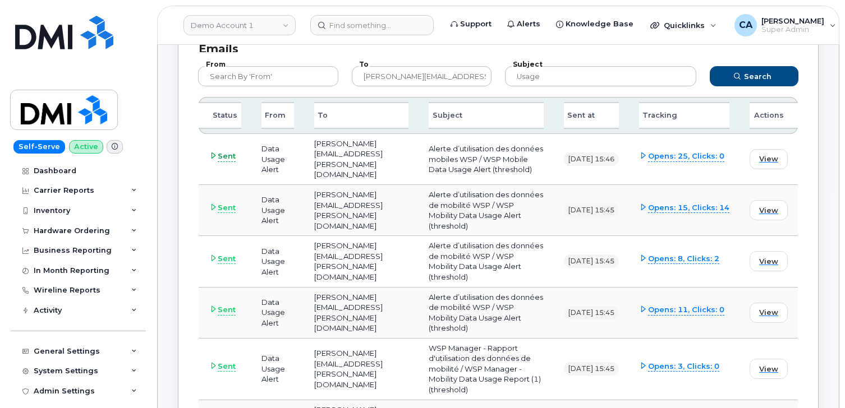
click at [223, 152] on span "Sent" at bounding box center [227, 156] width 18 height 11
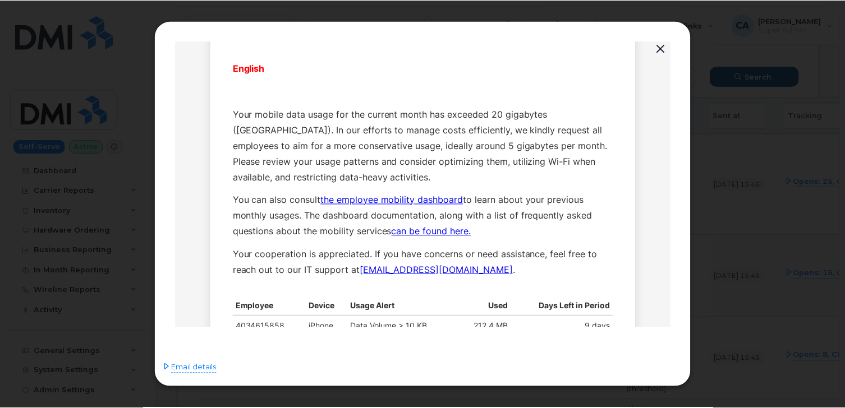
scroll to position [342, 0]
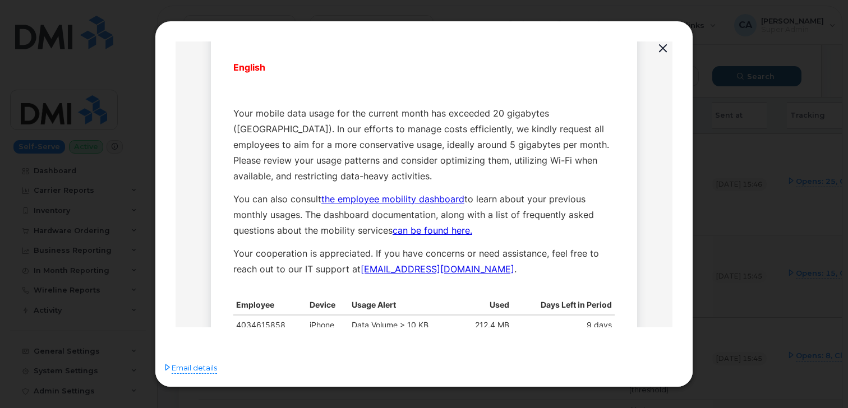
click at [135, 237] on div at bounding box center [424, 204] width 848 height 408
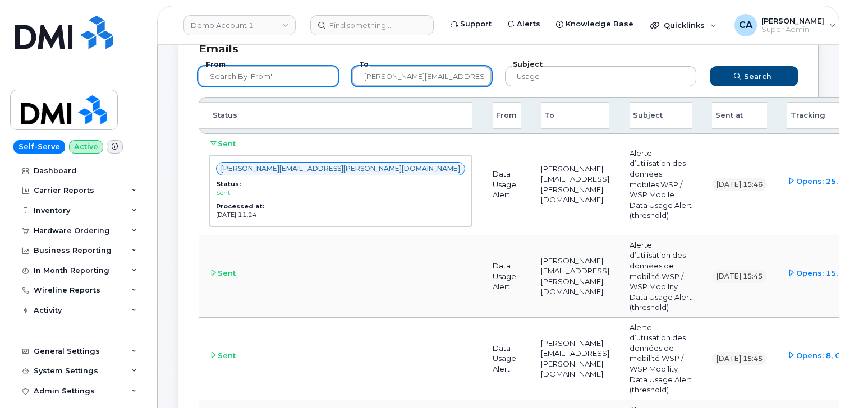
drag, startPoint x: 403, startPoint y: 75, endPoint x: 305, endPoint y: 76, distance: 98.7
click at [305, 76] on form "From To brian.scott@wsp.com Subject usage Search" at bounding box center [498, 74] width 621 height 45
type input "@wsp.com"
click at [710, 66] on button "Search" at bounding box center [754, 76] width 89 height 20
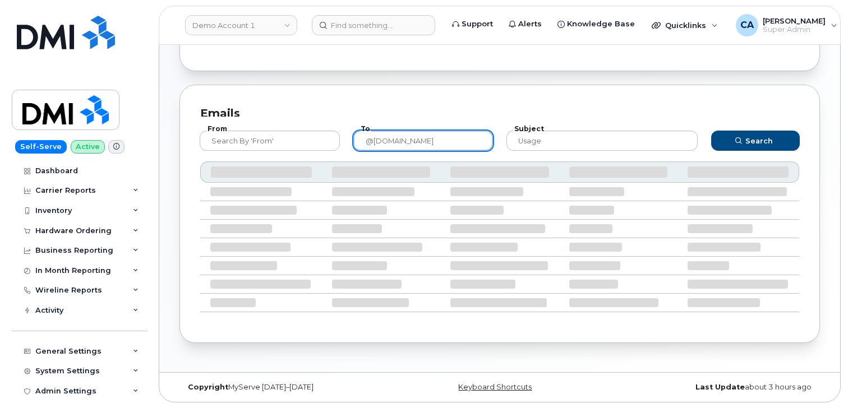
scroll to position [229, 0]
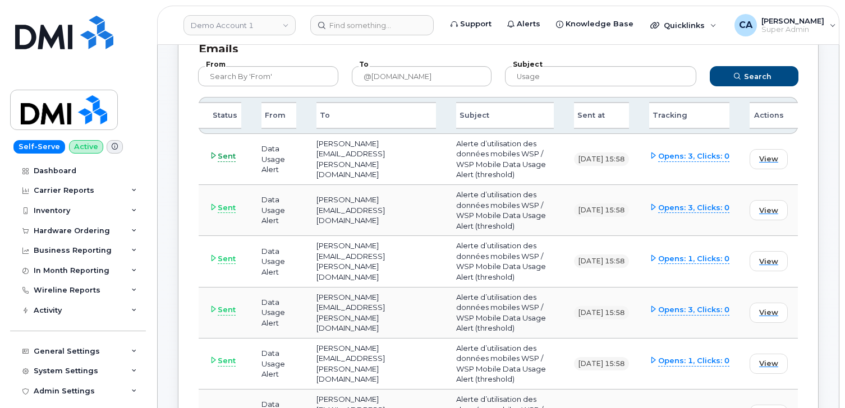
click at [226, 162] on span "Sent" at bounding box center [227, 156] width 18 height 11
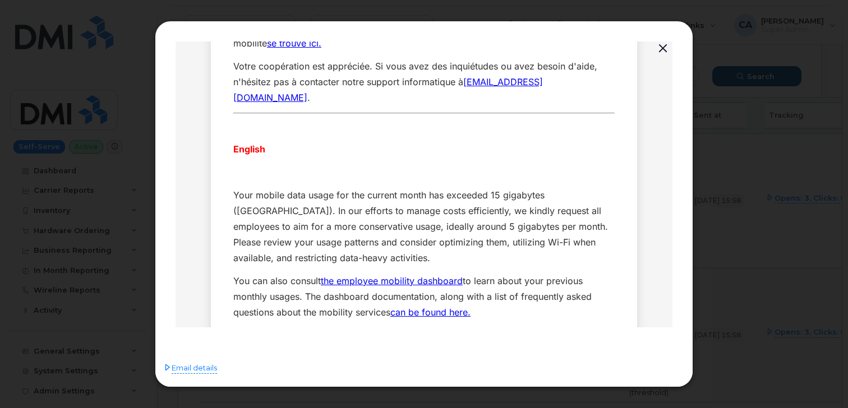
scroll to position [262, 0]
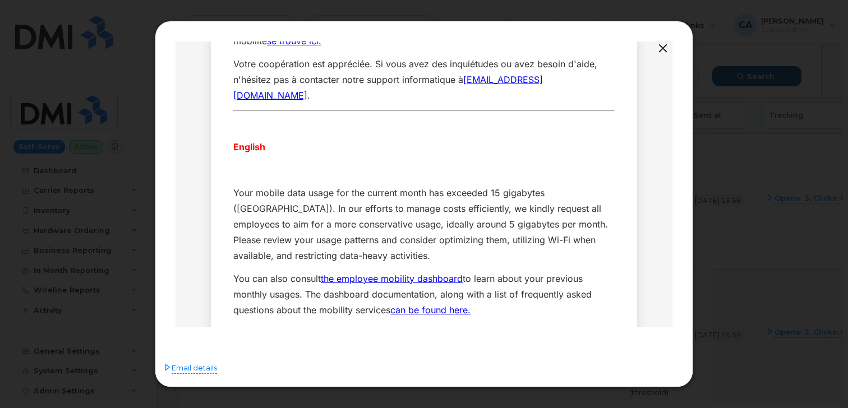
drag, startPoint x: 662, startPoint y: 44, endPoint x: 458, endPoint y: 66, distance: 205.4
click at [662, 44] on button "button" at bounding box center [663, 49] width 17 height 16
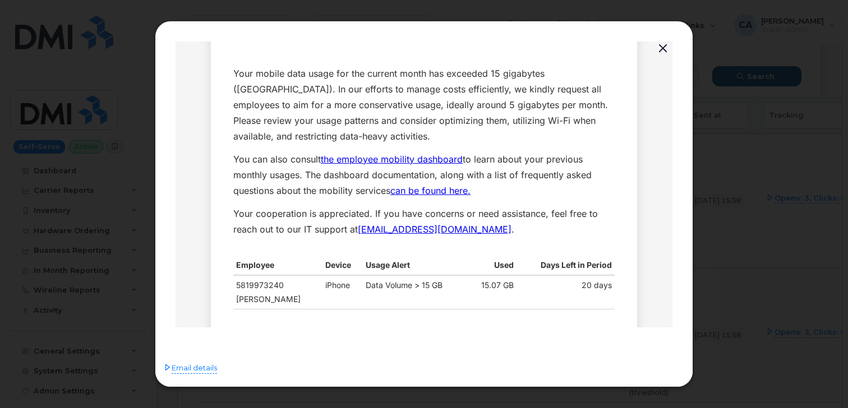
scroll to position [382, 0]
click at [191, 369] on span "Email details" at bounding box center [194, 368] width 45 height 11
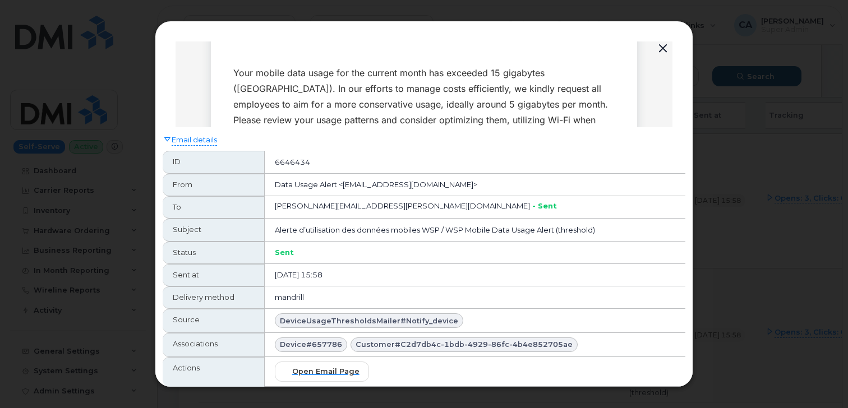
click at [189, 131] on div "Email details ID 6646434 From Data Usage Alert <noreply@myserve.ca> To isabelle…" at bounding box center [423, 256] width 537 height 259
click at [188, 138] on span "Email details" at bounding box center [194, 140] width 45 height 11
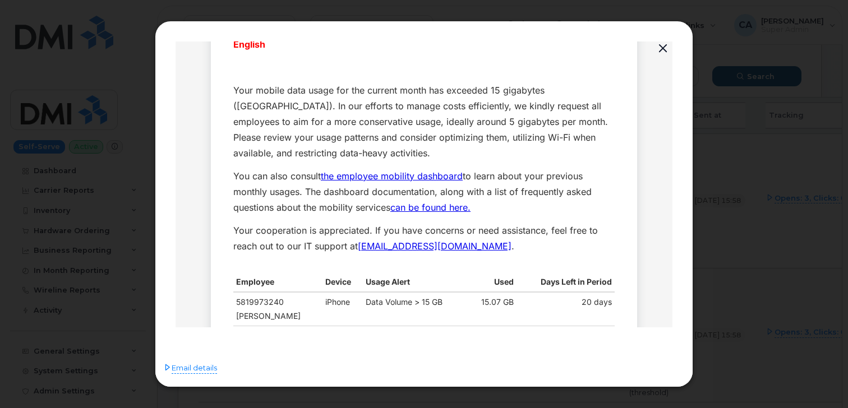
scroll to position [366, 0]
click at [698, 203] on div at bounding box center [424, 204] width 848 height 408
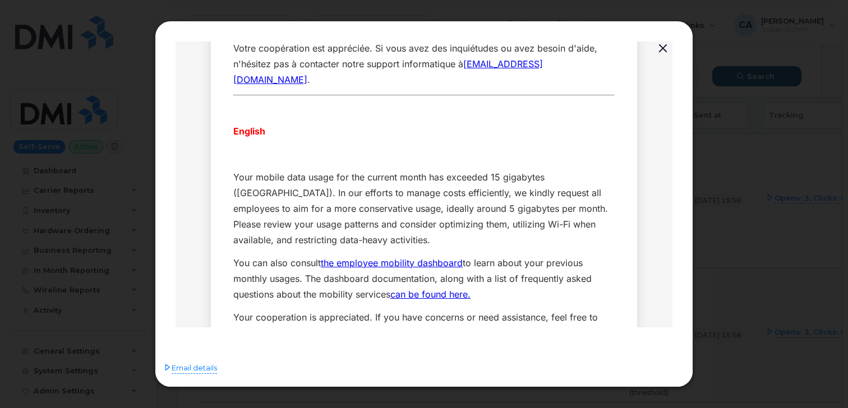
scroll to position [304, 0]
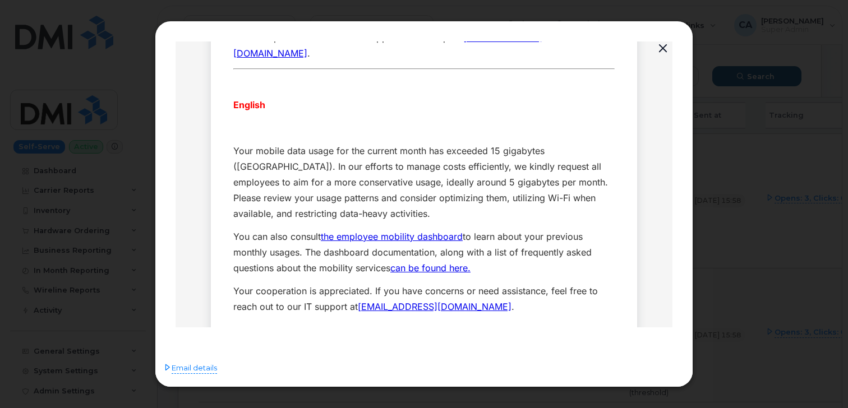
click at [421, 263] on link "can be found here." at bounding box center [430, 268] width 80 height 11
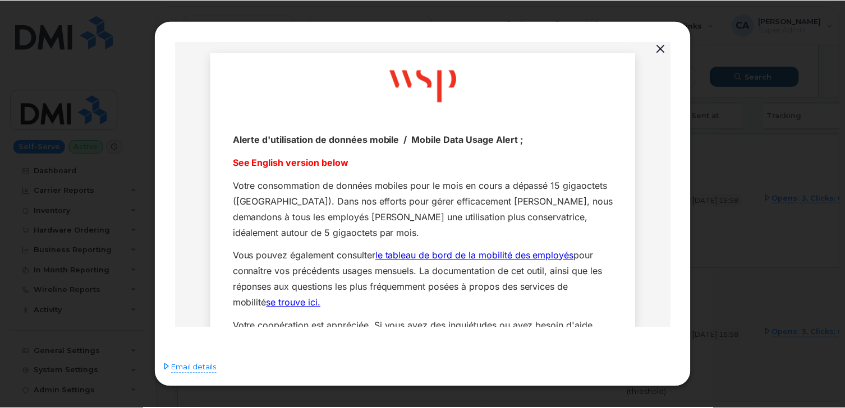
scroll to position [302, 0]
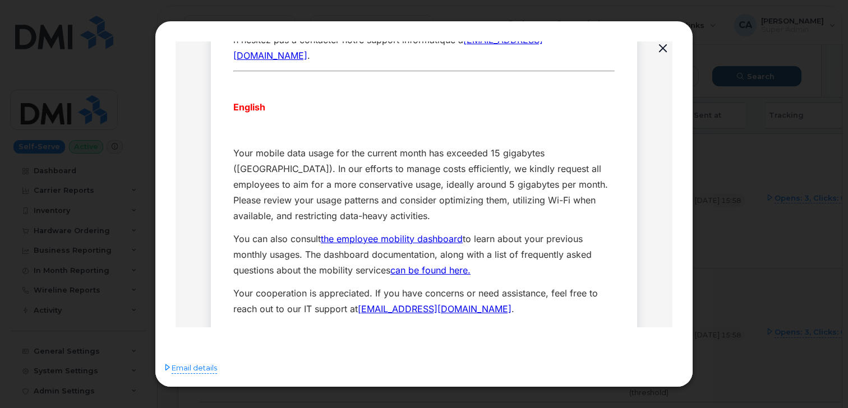
click at [417, 233] on link "the employee mobility dashboard" at bounding box center [392, 238] width 142 height 11
click at [663, 50] on button "button" at bounding box center [663, 49] width 17 height 16
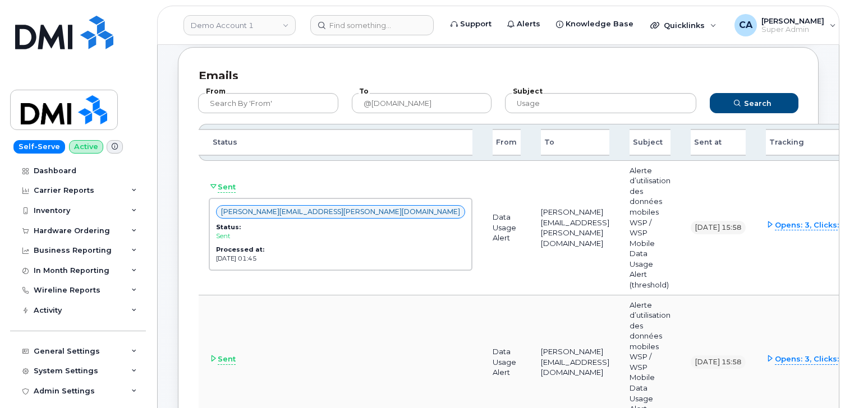
scroll to position [198, 0]
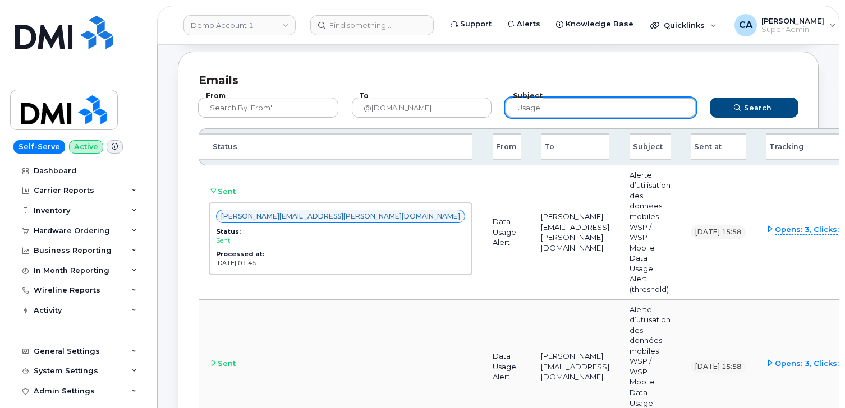
click at [528, 105] on input "usage" at bounding box center [600, 108] width 191 height 20
type input "pool"
click at [710, 98] on button "Search" at bounding box center [754, 108] width 89 height 20
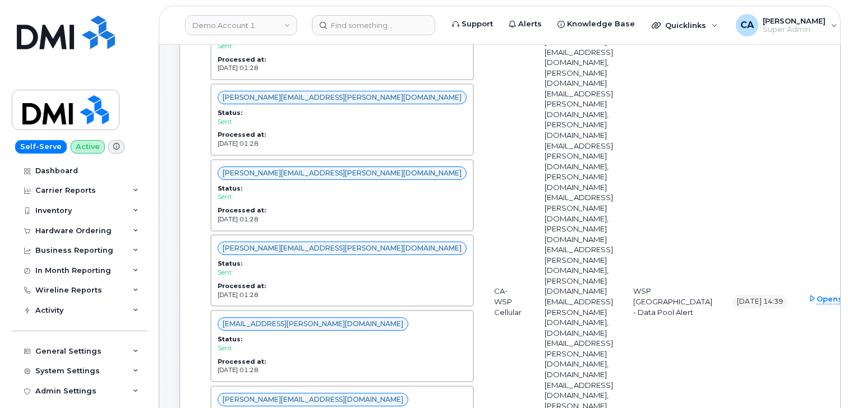
scroll to position [700, 0]
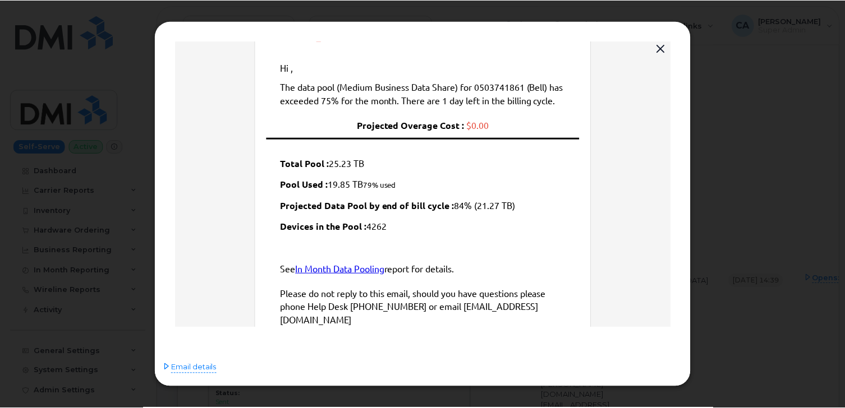
scroll to position [89, 0]
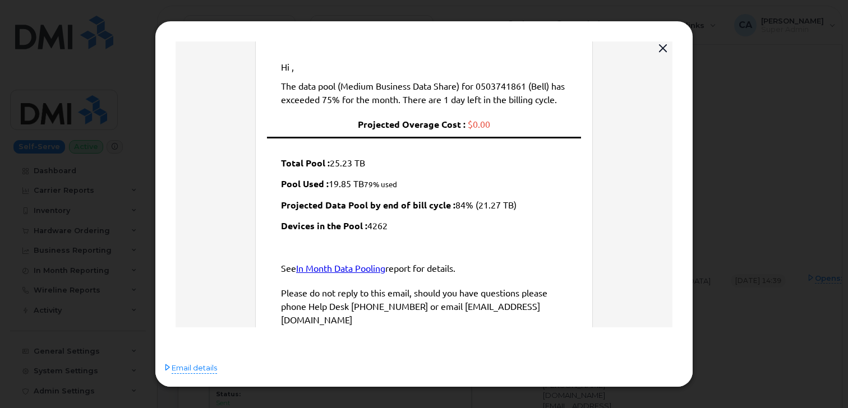
click at [663, 44] on button "button" at bounding box center [663, 49] width 17 height 16
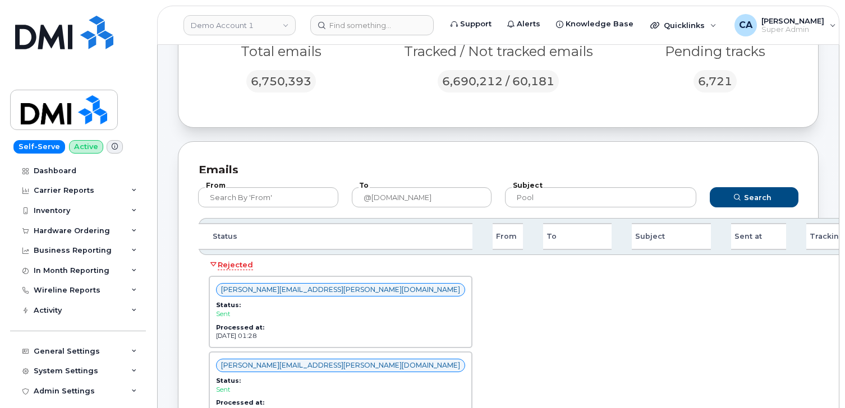
scroll to position [108, 0]
click at [215, 264] on icon at bounding box center [213, 264] width 7 height 7
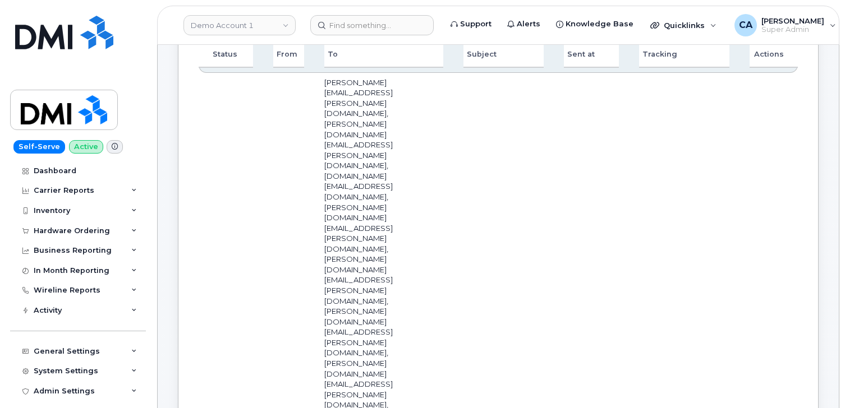
scroll to position [284, 0]
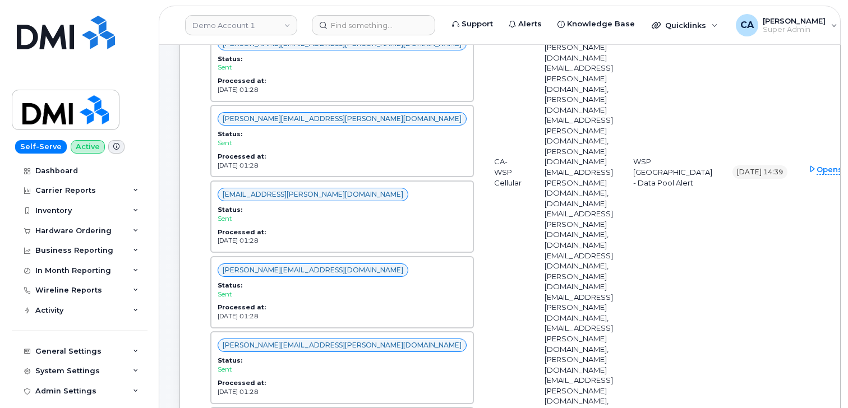
scroll to position [861, 0]
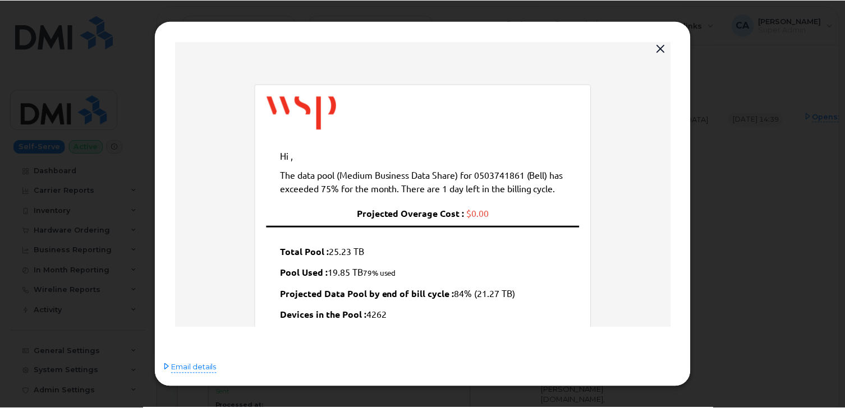
scroll to position [0, 0]
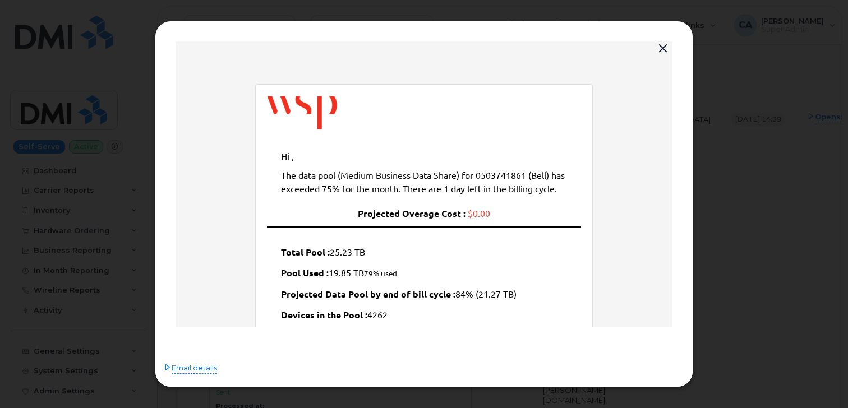
click at [136, 24] on div at bounding box center [424, 204] width 848 height 408
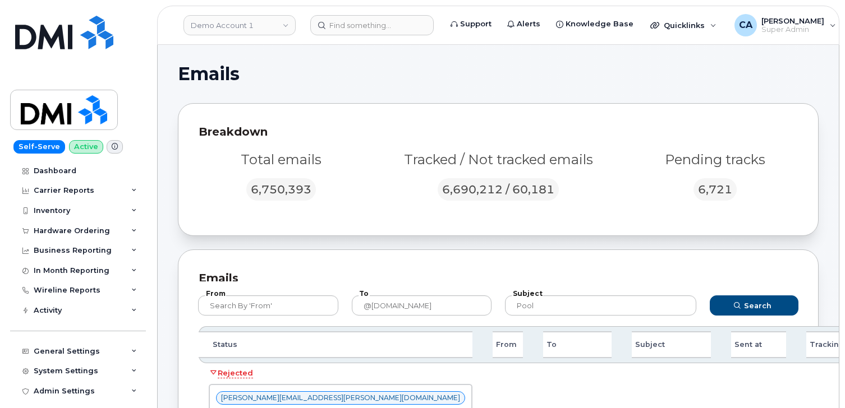
click at [311, 80] on h1 "Emails" at bounding box center [495, 74] width 635 height 18
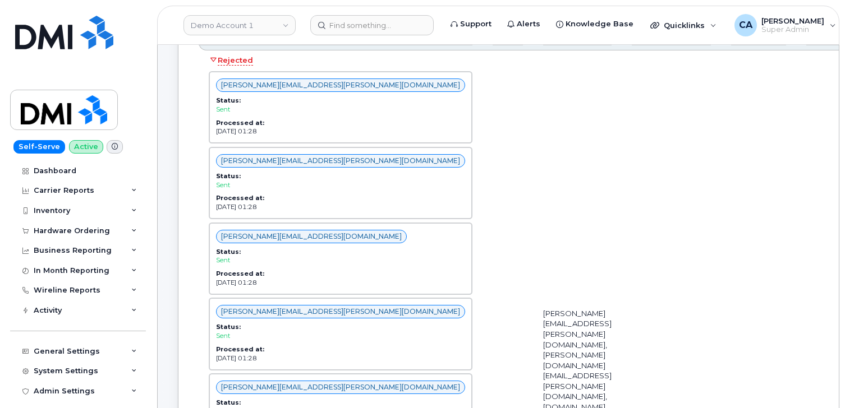
scroll to position [248, 0]
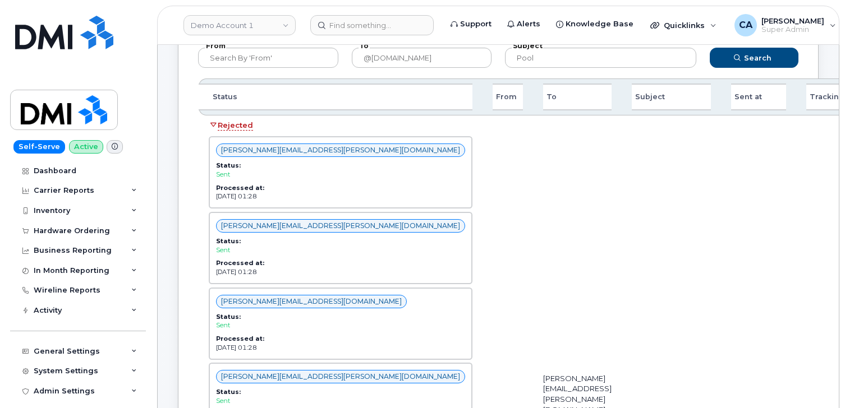
click at [215, 126] on icon at bounding box center [213, 124] width 7 height 7
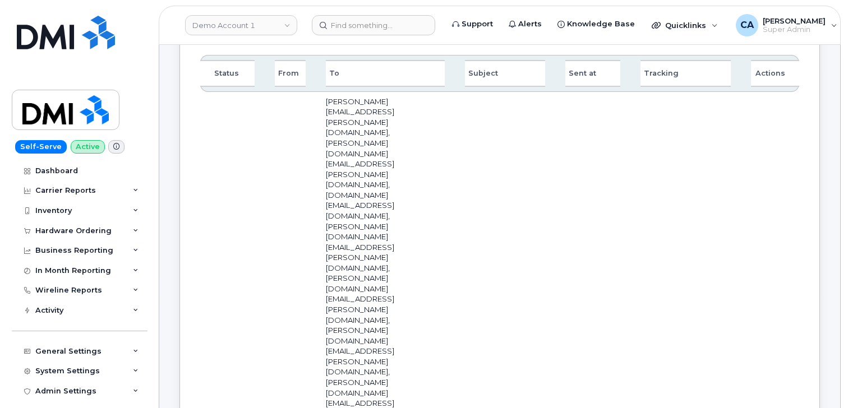
scroll to position [274, 0]
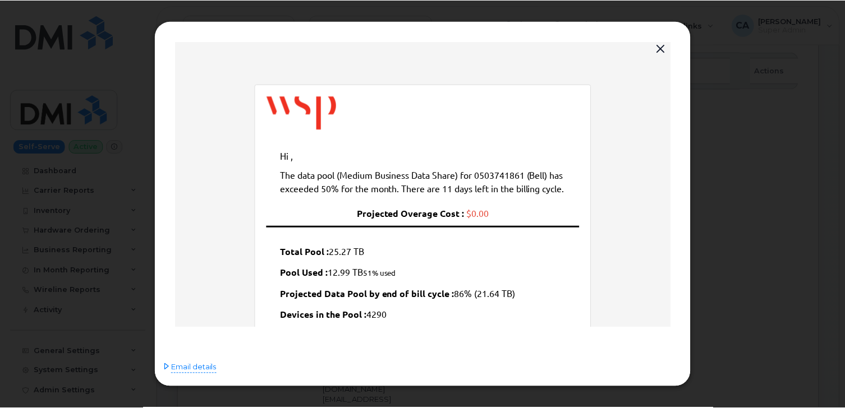
scroll to position [0, 0]
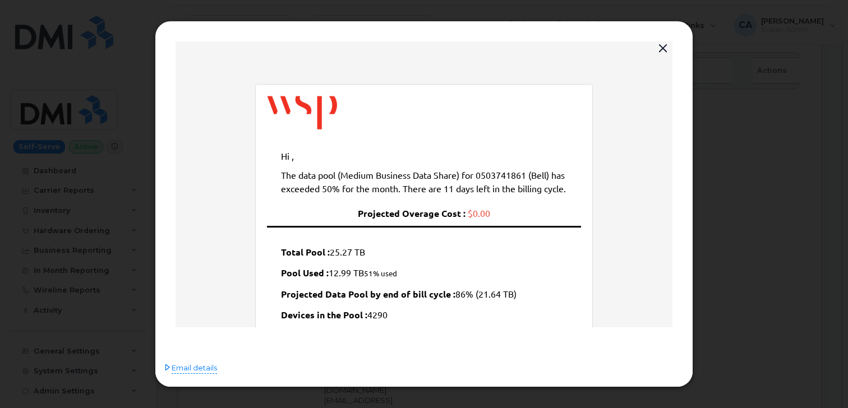
click at [664, 56] on button "button" at bounding box center [663, 49] width 17 height 16
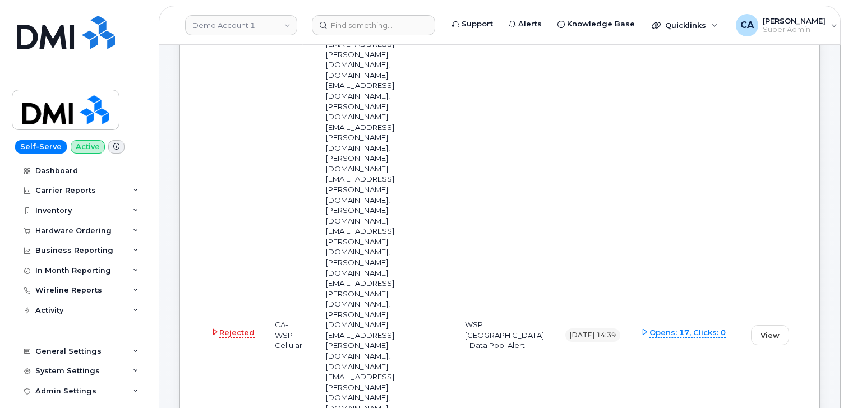
scroll to position [393, 0]
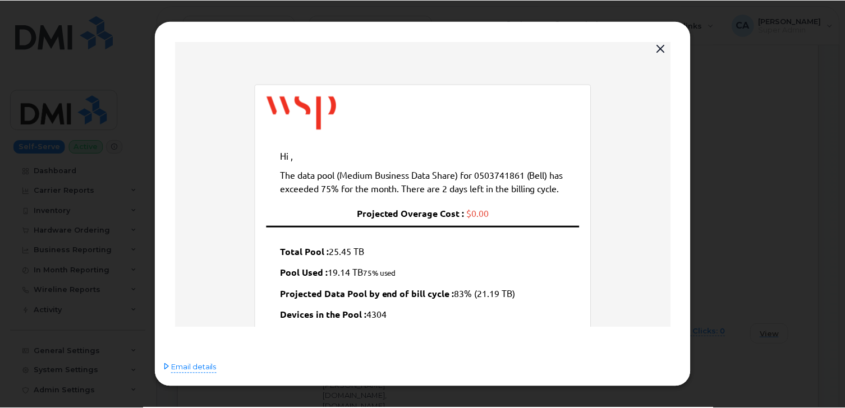
scroll to position [0, 0]
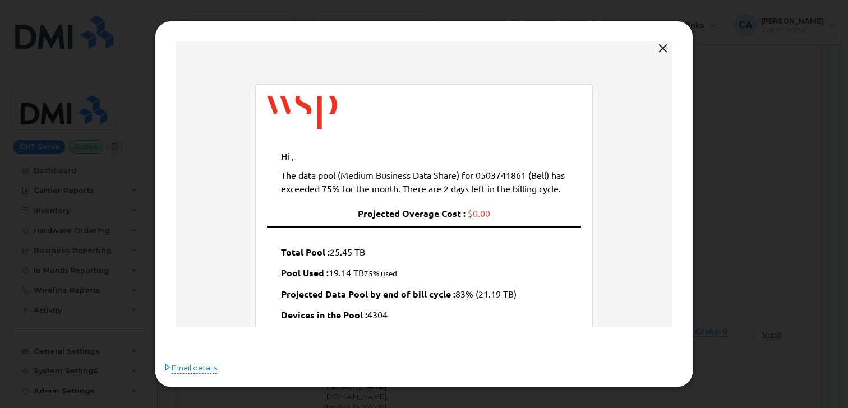
click at [743, 234] on div at bounding box center [424, 204] width 848 height 408
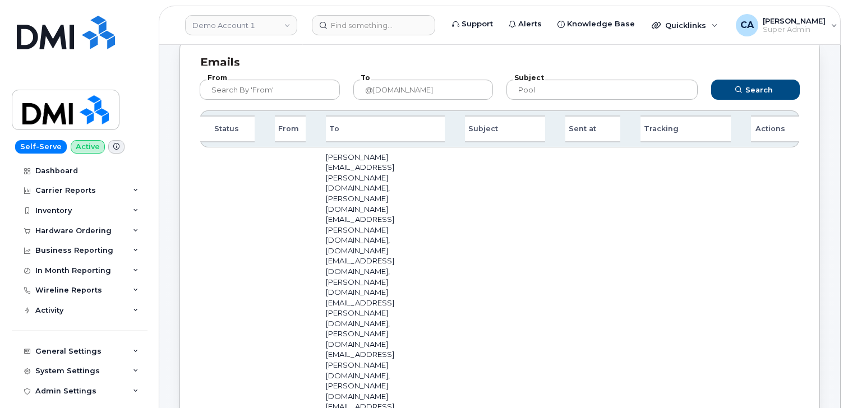
scroll to position [214, 0]
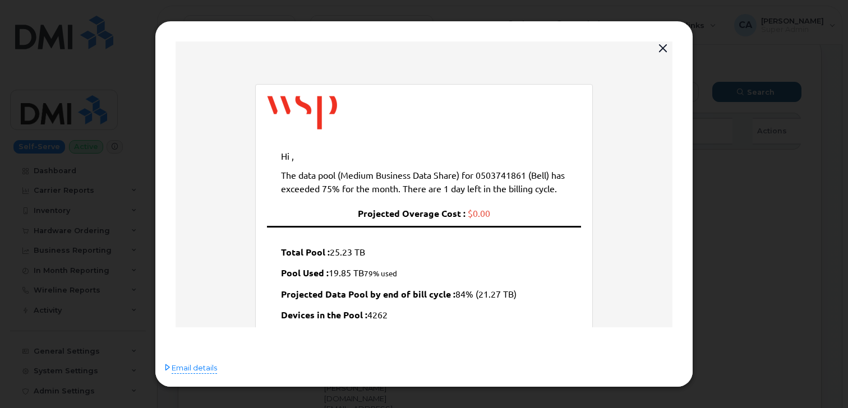
scroll to position [0, 0]
click at [192, 370] on span "Email details" at bounding box center [194, 368] width 45 height 11
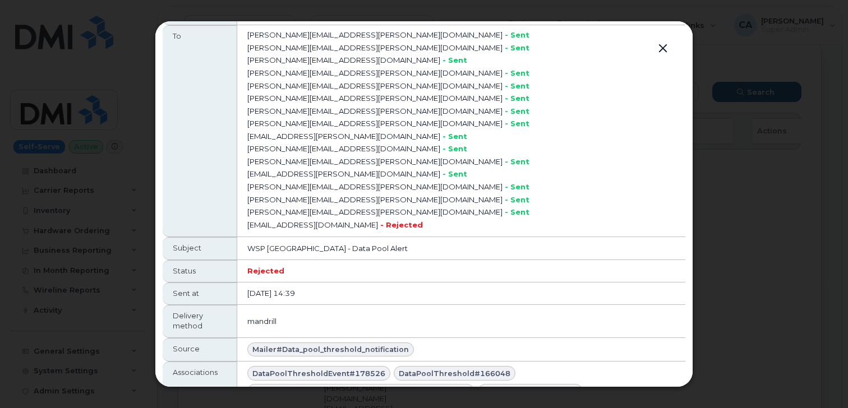
scroll to position [112, 0]
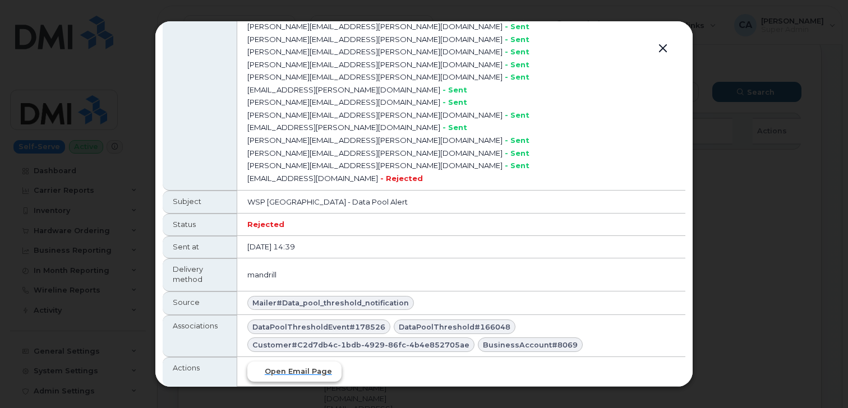
click at [280, 369] on span "Open email page" at bounding box center [298, 371] width 67 height 11
click at [716, 173] on div at bounding box center [424, 204] width 848 height 408
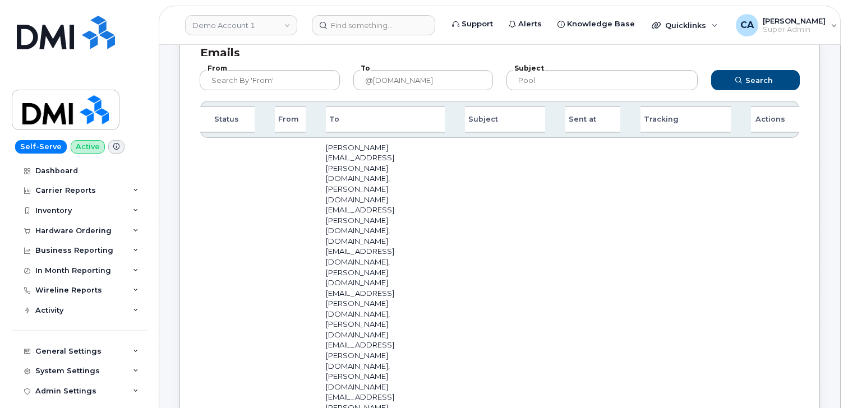
scroll to position [309, 0]
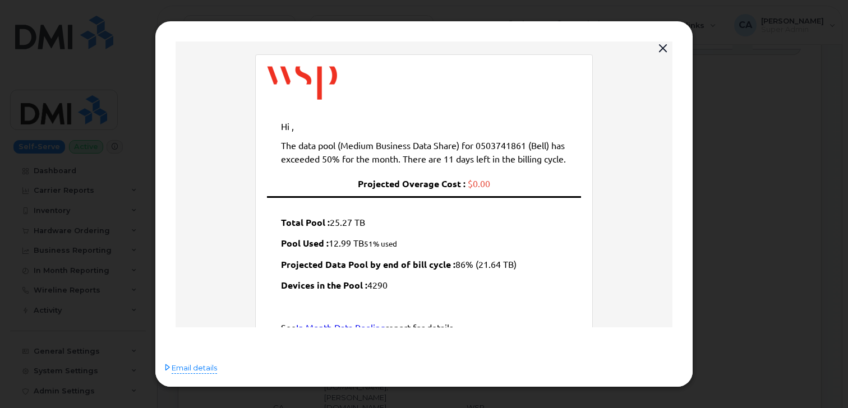
scroll to position [149, 0]
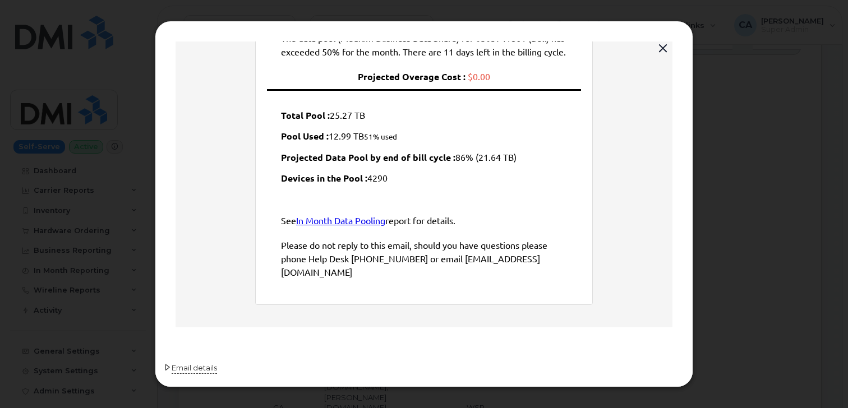
click at [199, 370] on span "Email details" at bounding box center [194, 368] width 45 height 11
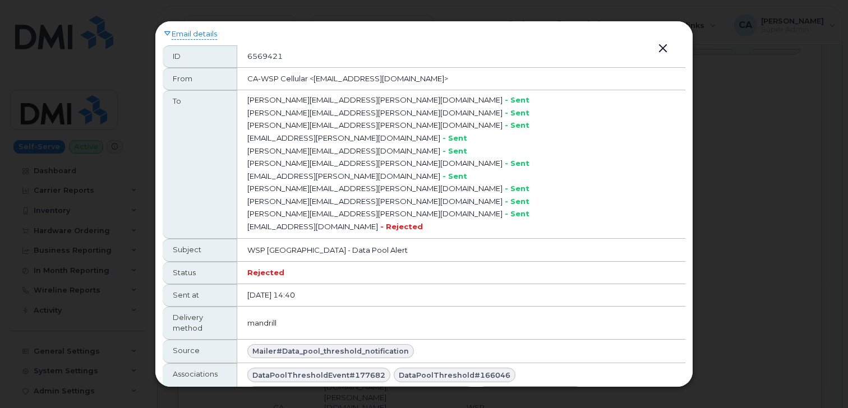
scroll to position [48, 0]
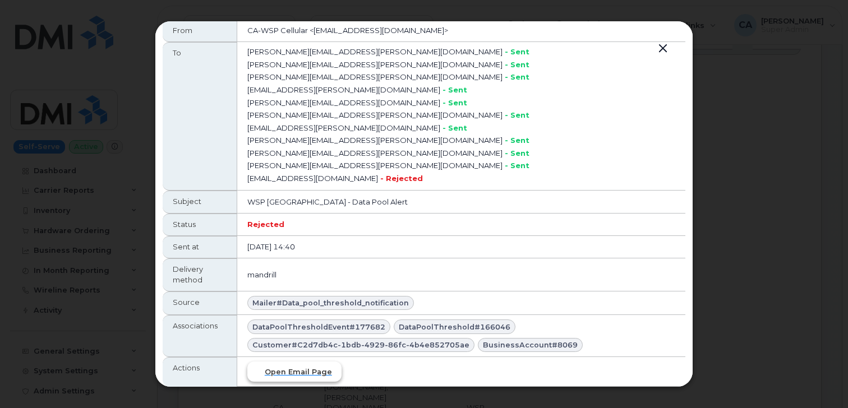
click at [285, 372] on span "Open email page" at bounding box center [298, 372] width 67 height 11
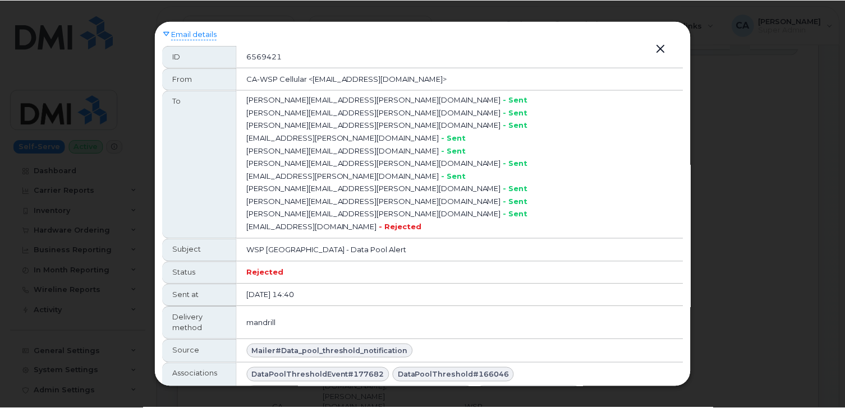
scroll to position [4, 0]
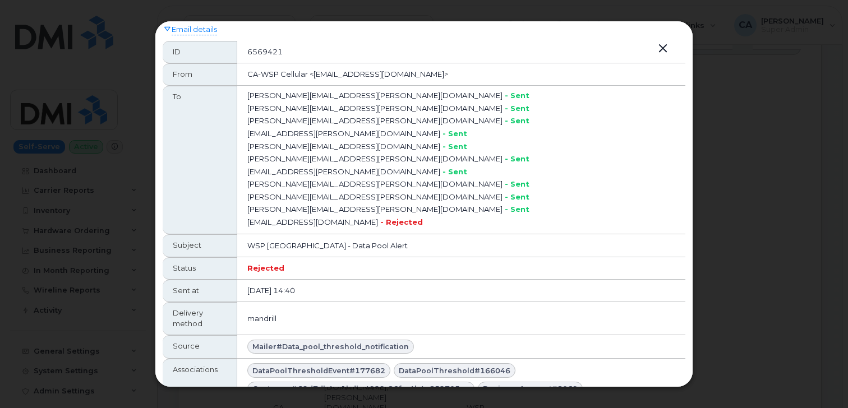
click at [664, 49] on button "button" at bounding box center [663, 49] width 17 height 16
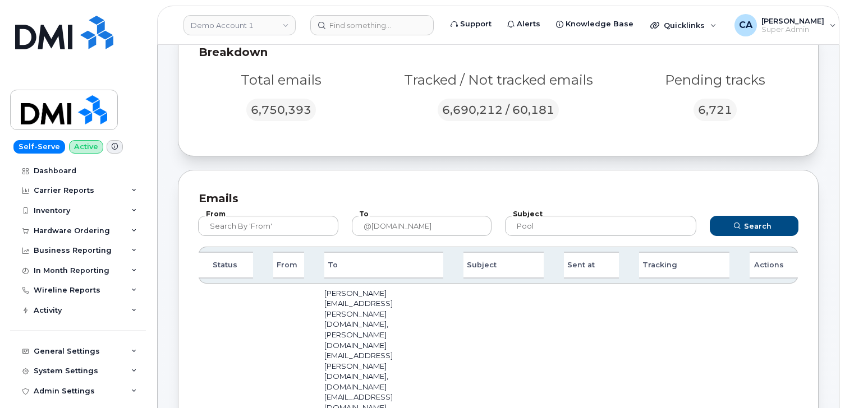
scroll to position [77, 0]
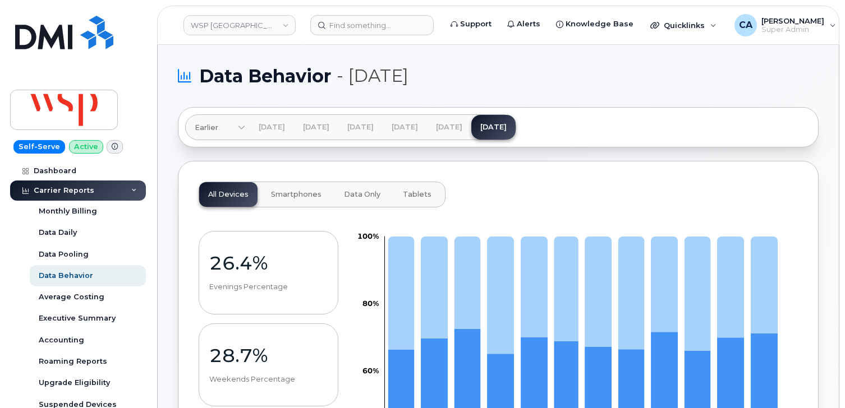
click at [360, 199] on span "Data Only" at bounding box center [362, 194] width 36 height 9
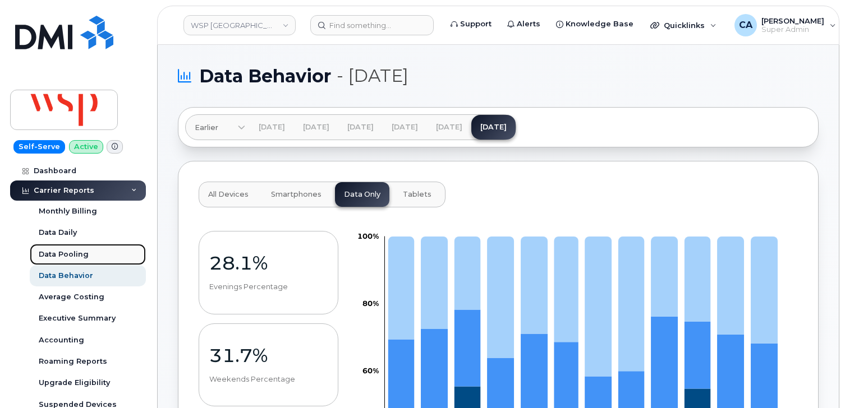
click at [74, 259] on link "Data Pooling" at bounding box center [88, 254] width 116 height 21
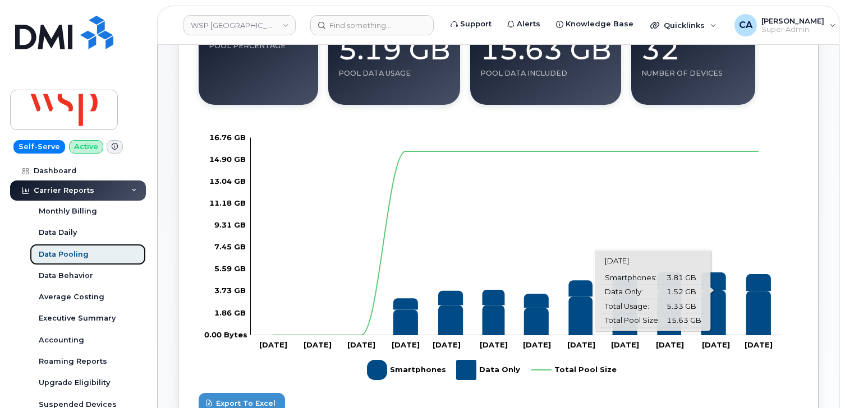
scroll to position [222, 0]
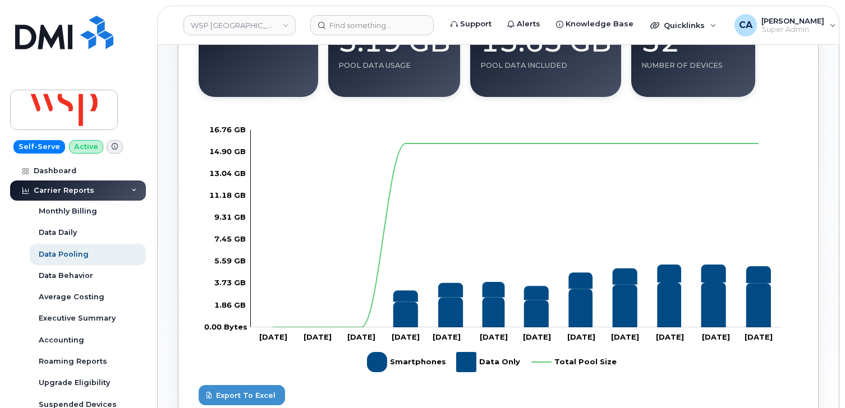
click at [470, 364] on rect "Legend" at bounding box center [488, 362] width 64 height 29
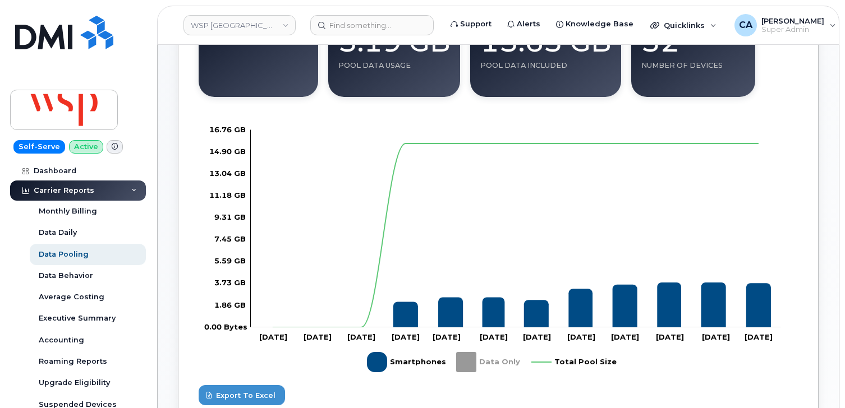
click at [470, 364] on rect "Legend" at bounding box center [488, 362] width 64 height 29
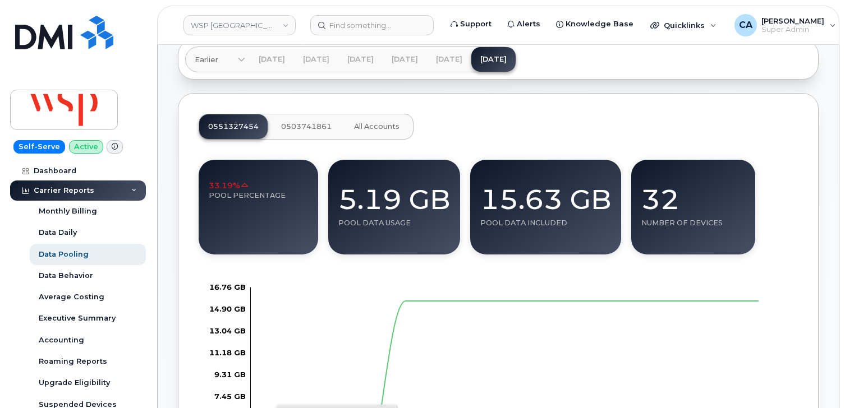
scroll to position [63, 0]
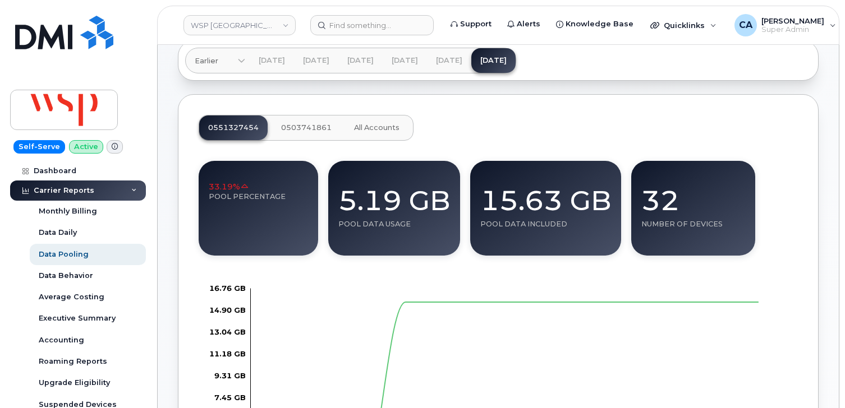
click at [288, 119] on button "0503741861" at bounding box center [306, 128] width 68 height 25
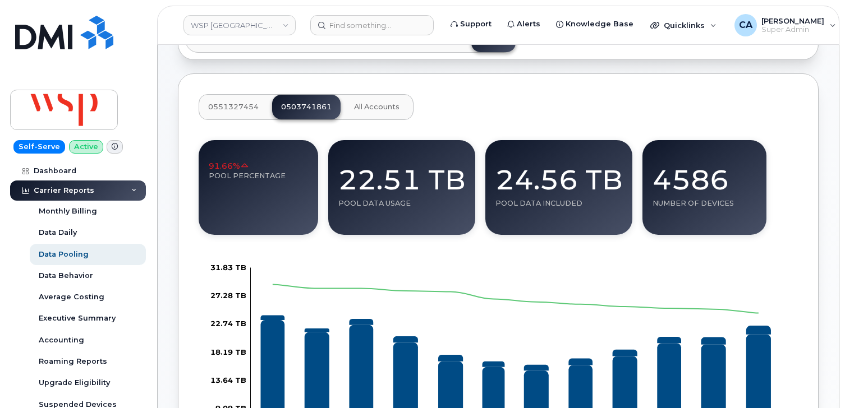
scroll to position [82, 0]
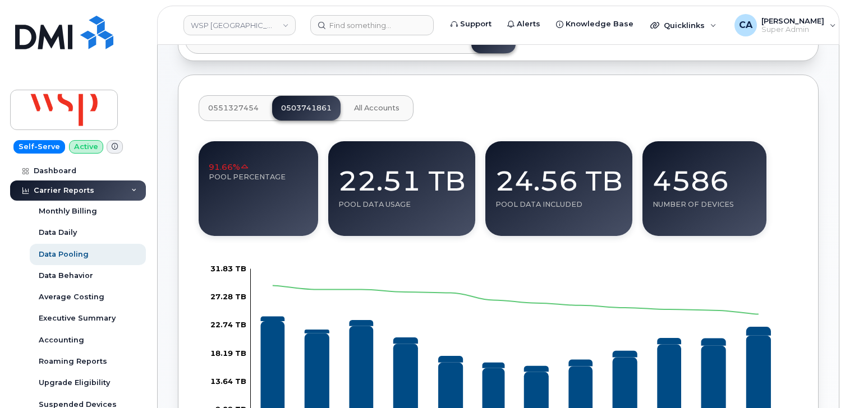
click at [228, 106] on span "0551327454" at bounding box center [233, 108] width 50 height 9
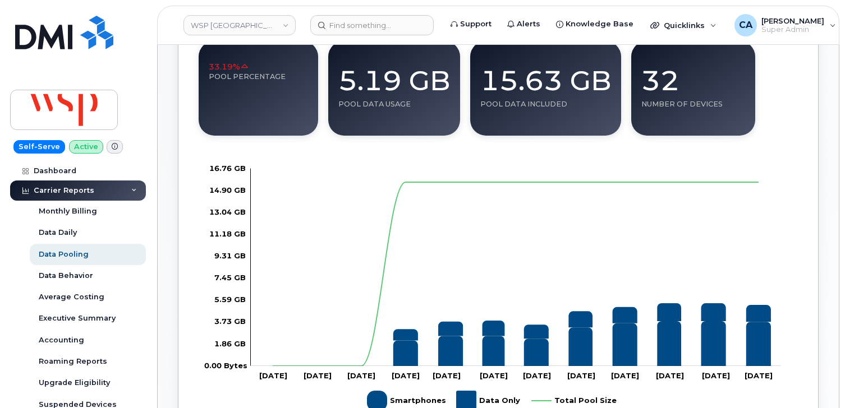
scroll to position [183, 0]
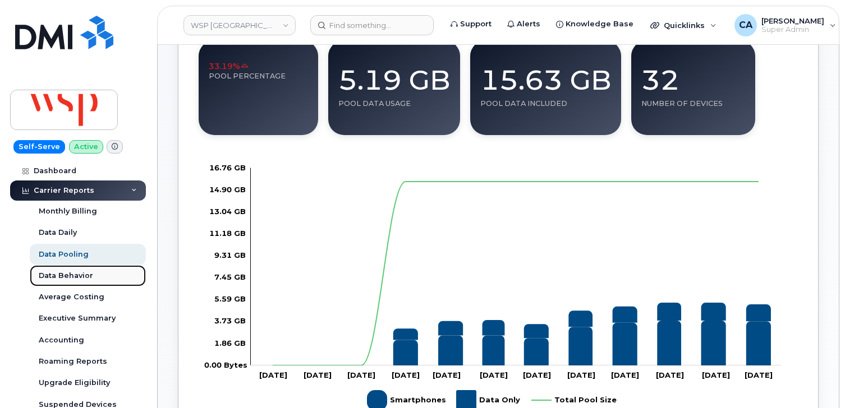
click at [76, 273] on div "Data Behavior" at bounding box center [66, 276] width 54 height 10
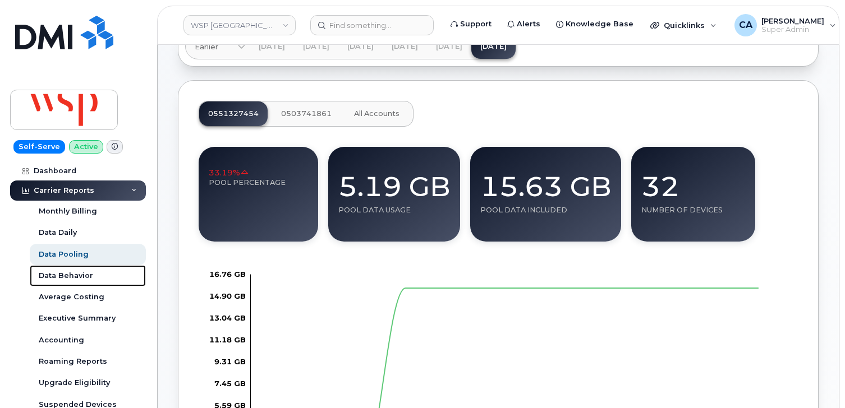
scroll to position [71, 0]
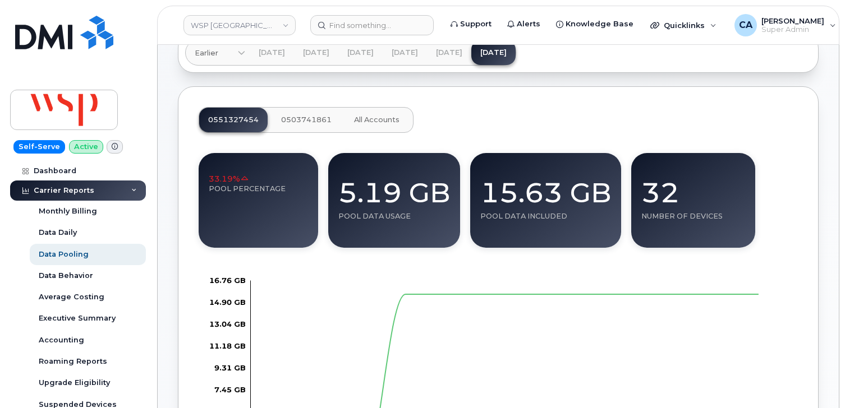
click at [312, 122] on span "0503741861" at bounding box center [306, 120] width 50 height 9
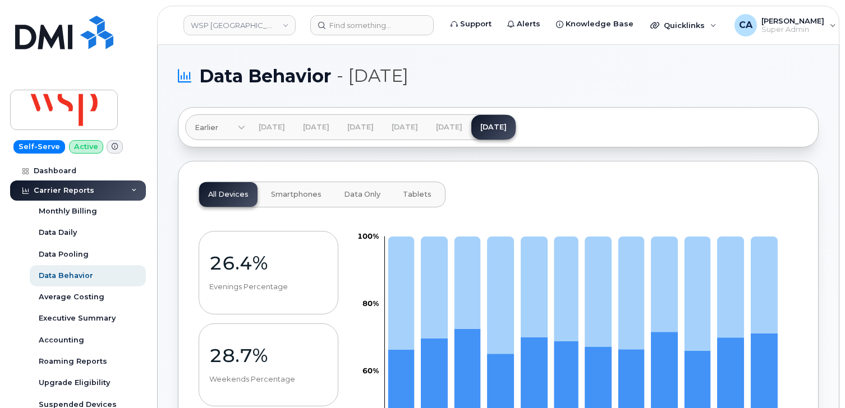
click at [240, 126] on icon at bounding box center [241, 128] width 7 height 7
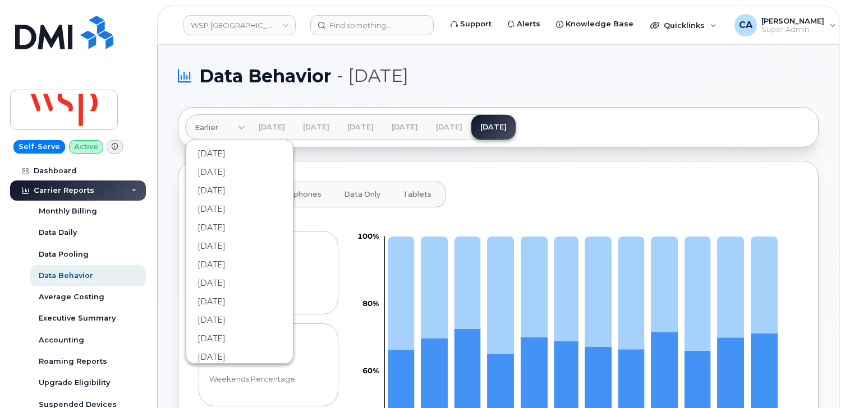
click at [240, 126] on icon at bounding box center [241, 128] width 7 height 7
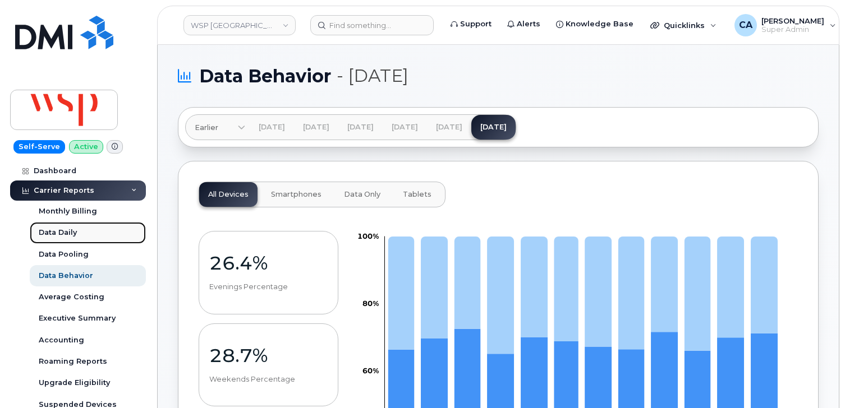
click at [63, 236] on div "Data Daily" at bounding box center [58, 233] width 38 height 10
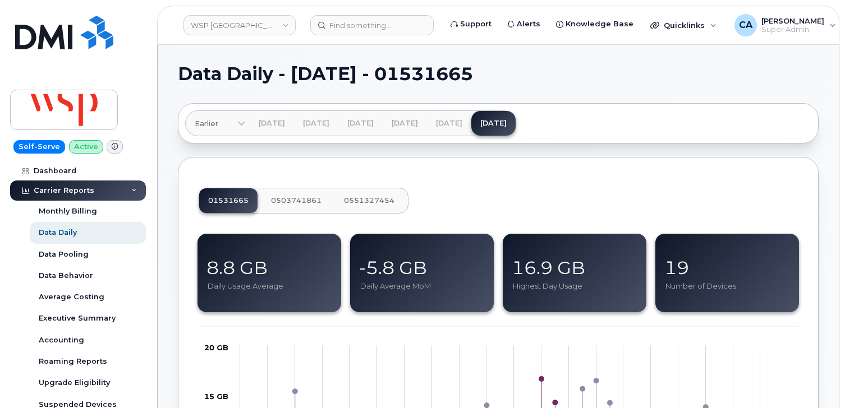
click at [380, 205] on button "0551327454" at bounding box center [369, 200] width 68 height 25
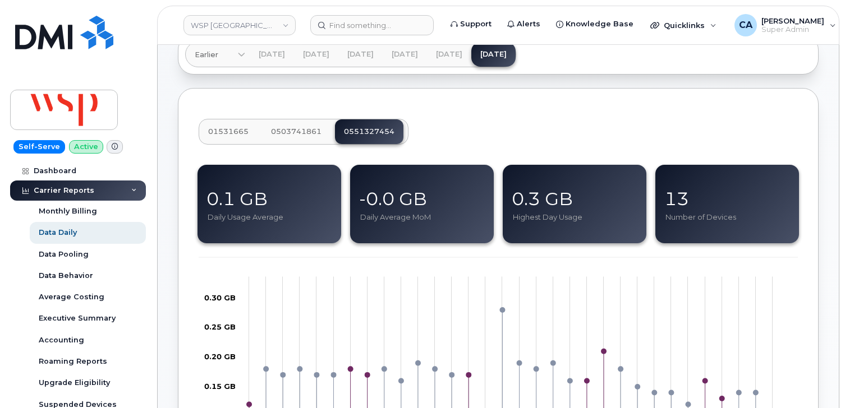
scroll to position [70, 0]
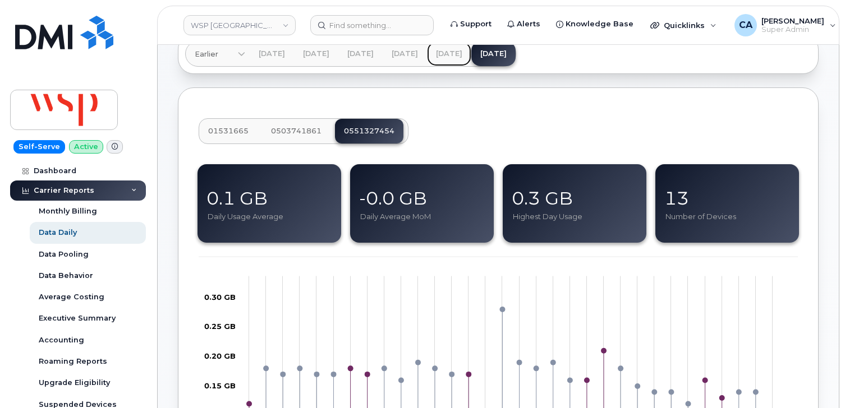
click at [471, 56] on link "Jul 2025" at bounding box center [449, 54] width 44 height 25
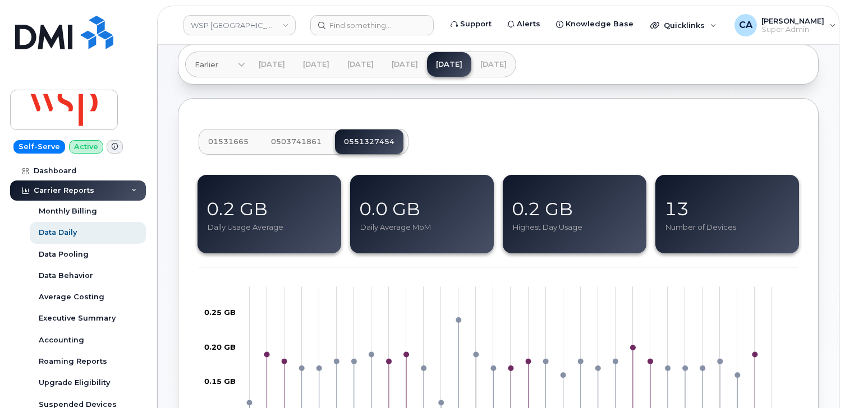
scroll to position [48, 0]
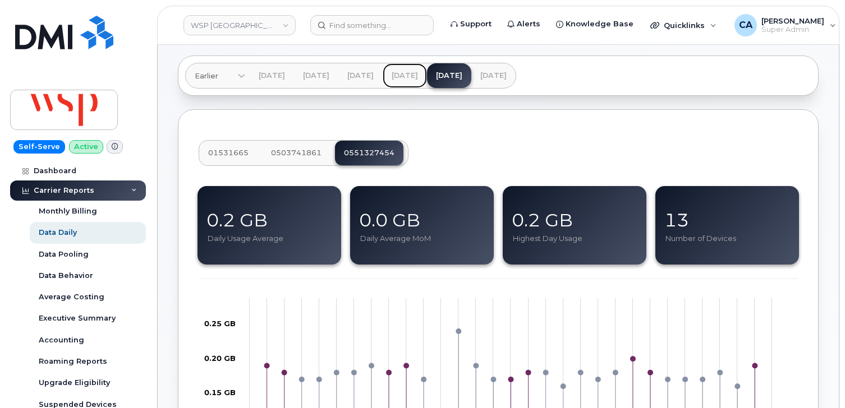
click at [427, 72] on link "Jun 2025" at bounding box center [405, 75] width 44 height 25
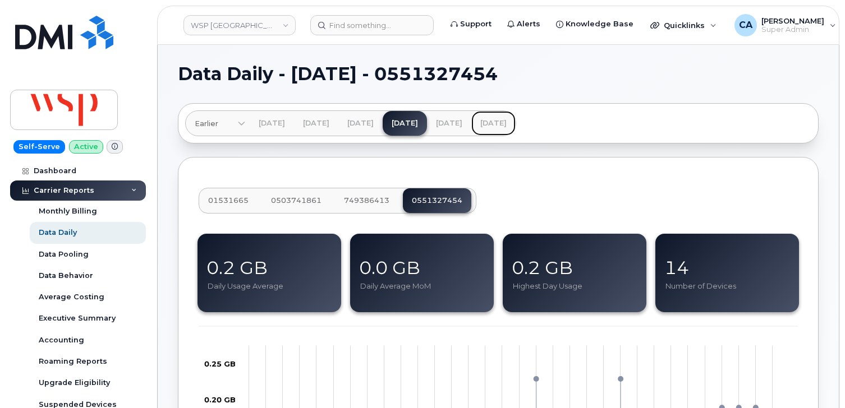
click at [516, 116] on link "Aug 2025" at bounding box center [493, 123] width 44 height 25
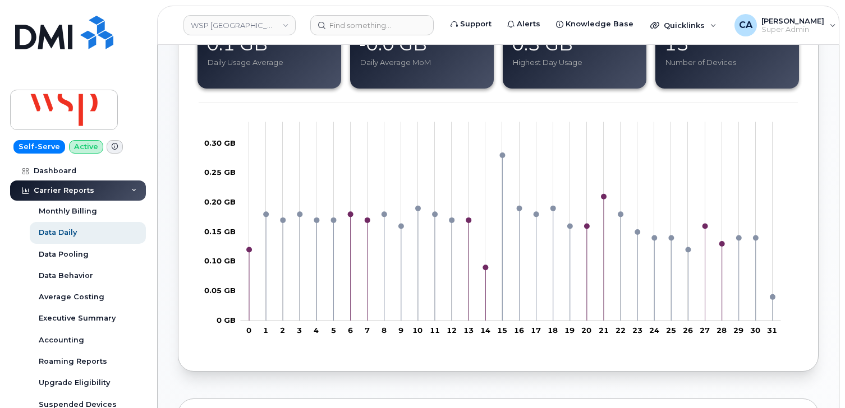
scroll to position [223, 0]
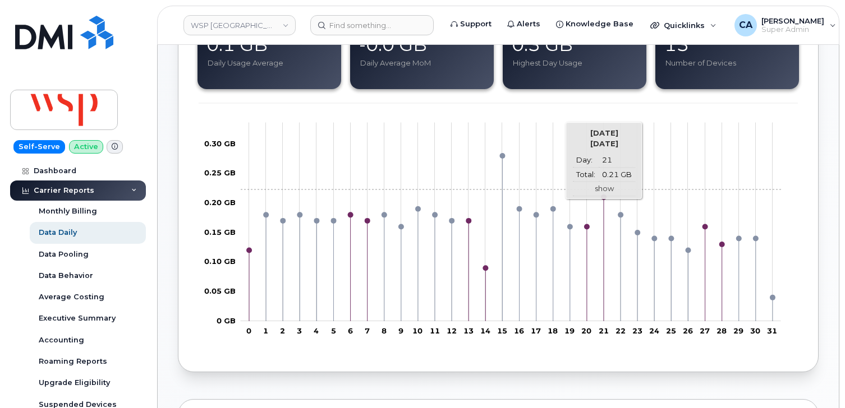
click at [604, 189] on link "show" at bounding box center [604, 189] width 19 height 9
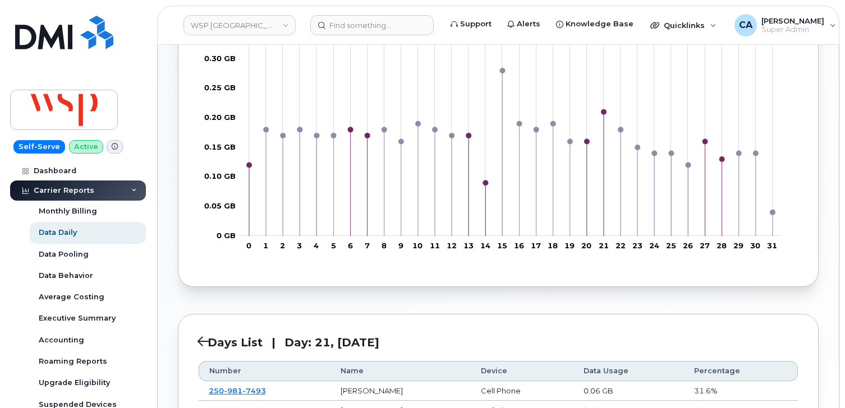
scroll to position [308, 0]
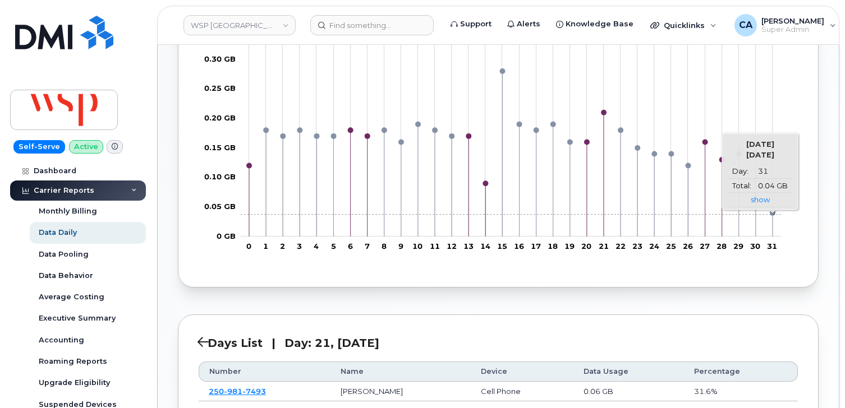
click at [769, 214] on rect "Chart" at bounding box center [511, 137] width 540 height 199
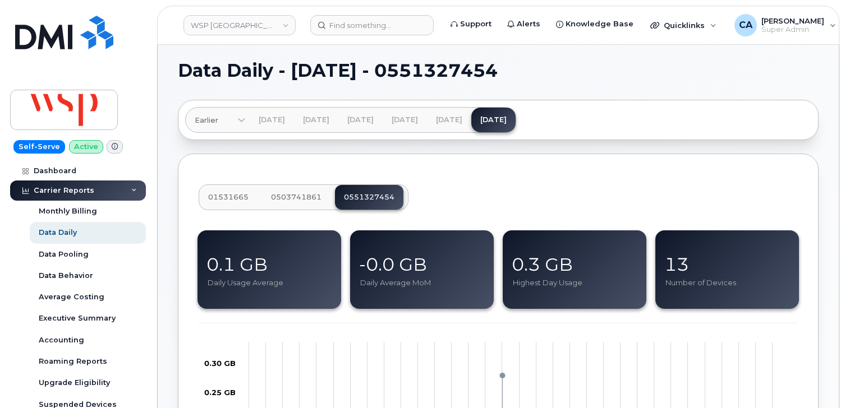
scroll to position [0, 0]
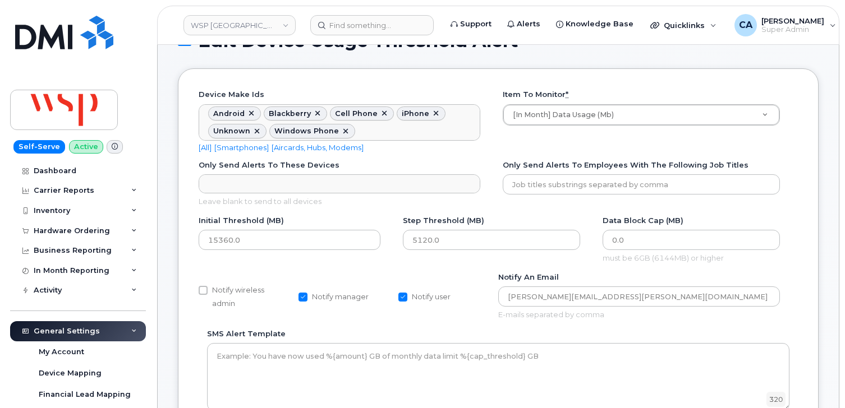
scroll to position [35, 0]
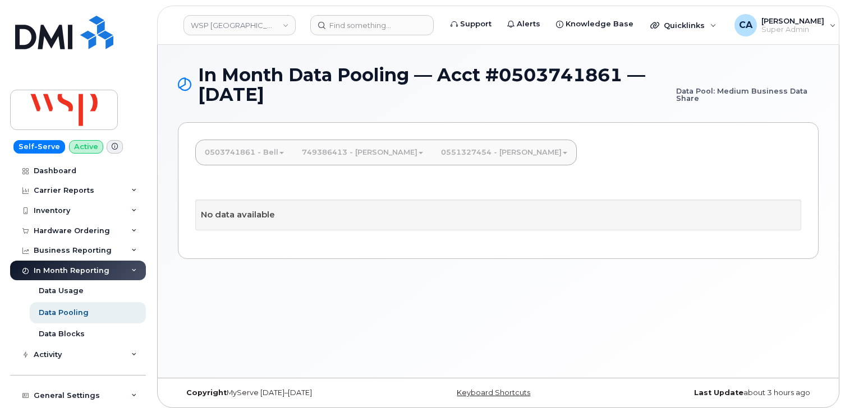
click at [247, 158] on link "0503741861 - Bell" at bounding box center [244, 152] width 97 height 25
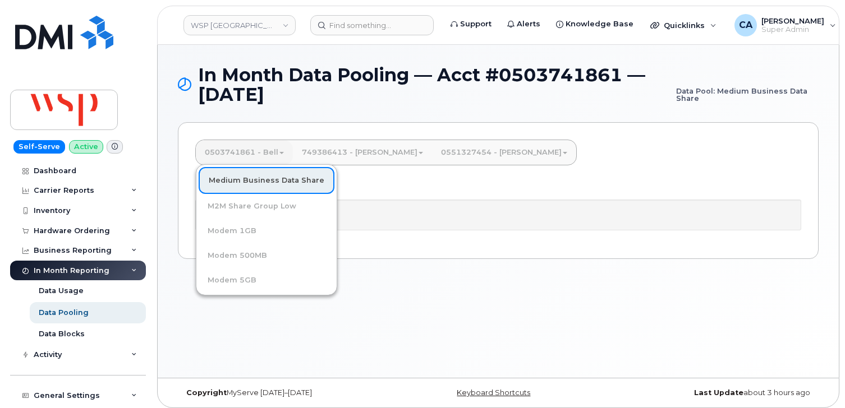
click at [247, 183] on link "Medium Business Data Share" at bounding box center [267, 180] width 136 height 27
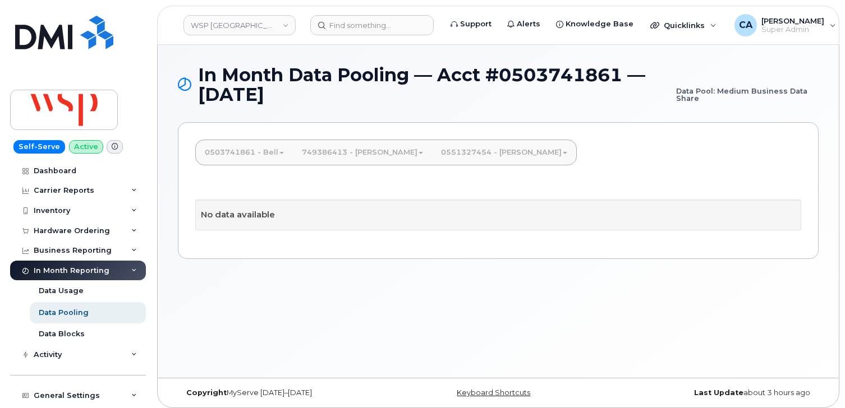
click at [257, 153] on link "0503741861 - Bell" at bounding box center [244, 152] width 97 height 25
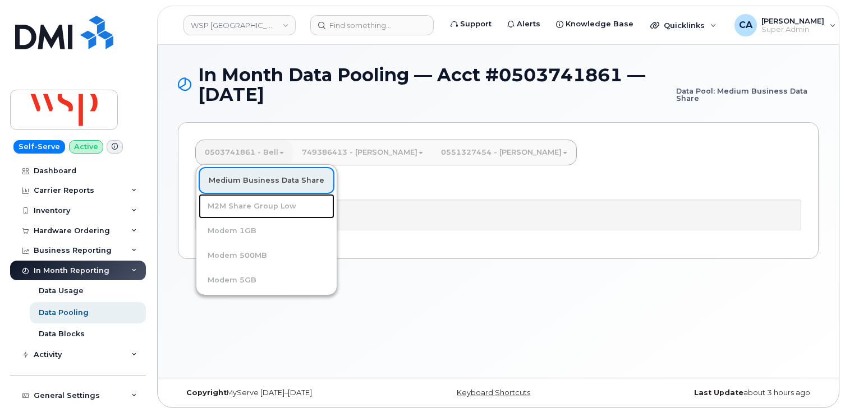
click at [254, 210] on link "M2M Share Group Low" at bounding box center [267, 206] width 136 height 25
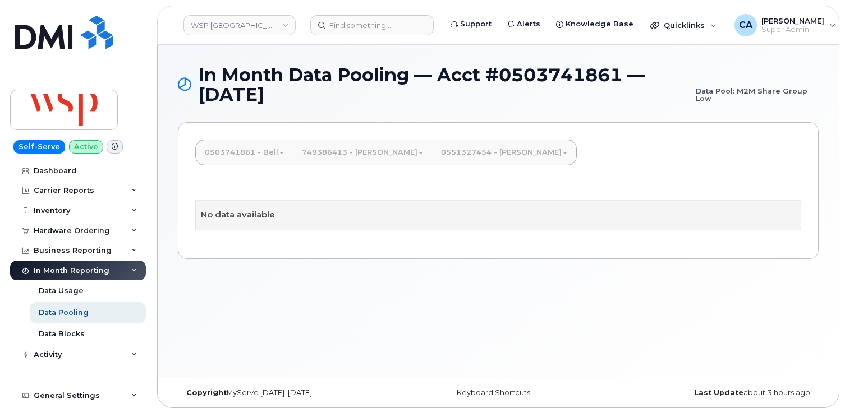
click at [266, 159] on link "0503741861 - Bell" at bounding box center [244, 152] width 97 height 25
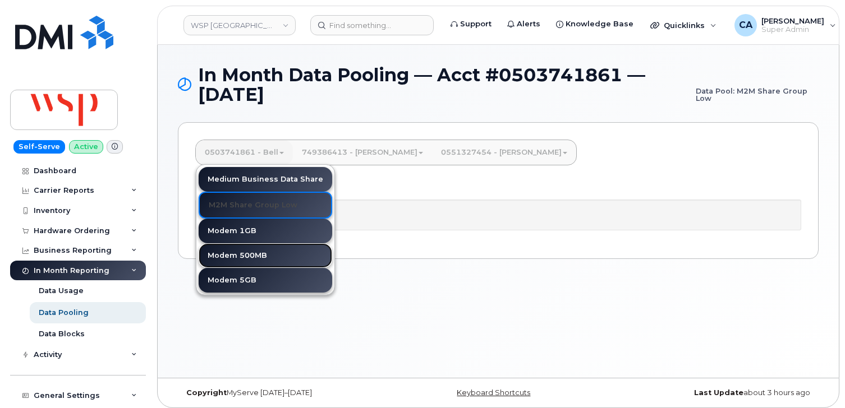
click at [255, 252] on link "Modem 500MB" at bounding box center [266, 255] width 134 height 25
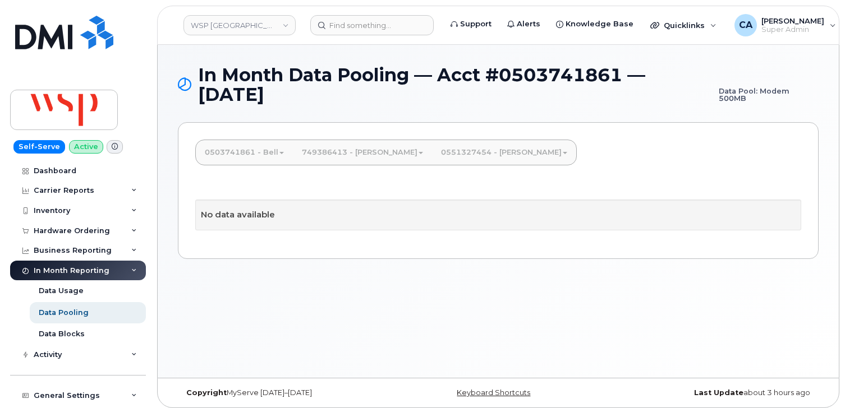
click at [271, 161] on link "0503741861 - Bell" at bounding box center [244, 152] width 97 height 25
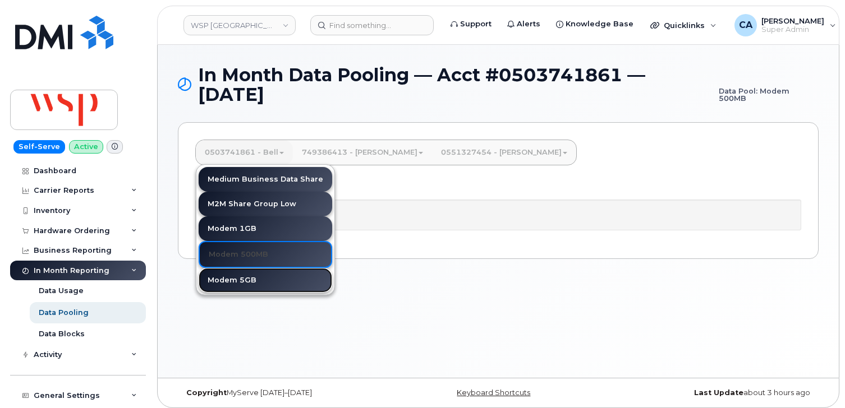
click at [251, 275] on link "Modem 5GB" at bounding box center [266, 280] width 134 height 25
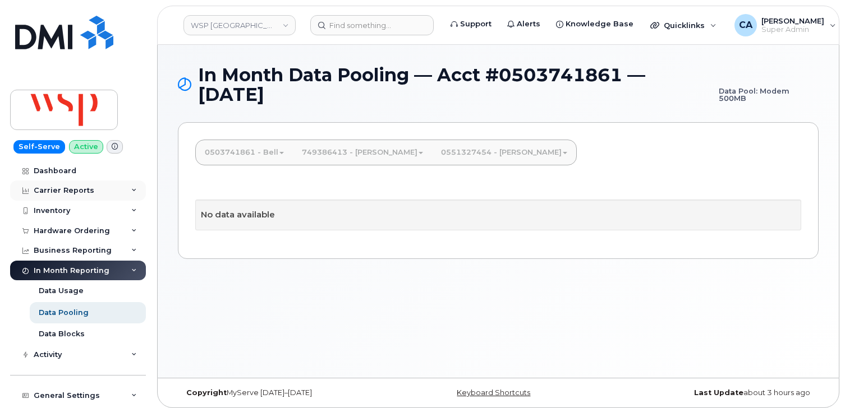
click at [69, 187] on div "Carrier Reports" at bounding box center [64, 190] width 61 height 9
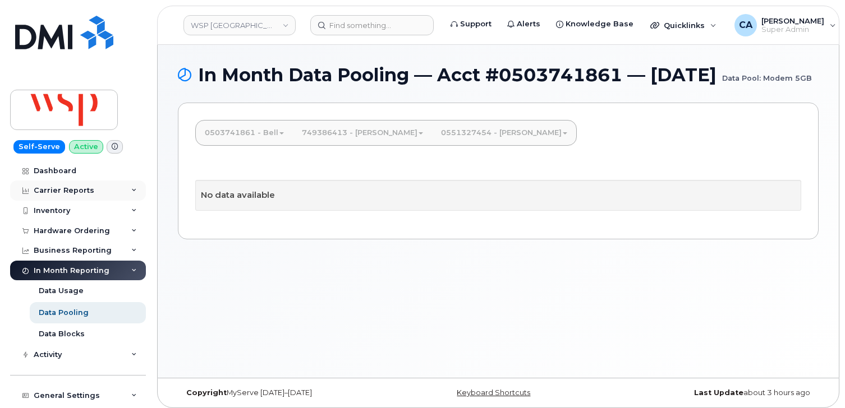
click at [75, 190] on div "Carrier Reports" at bounding box center [64, 190] width 61 height 9
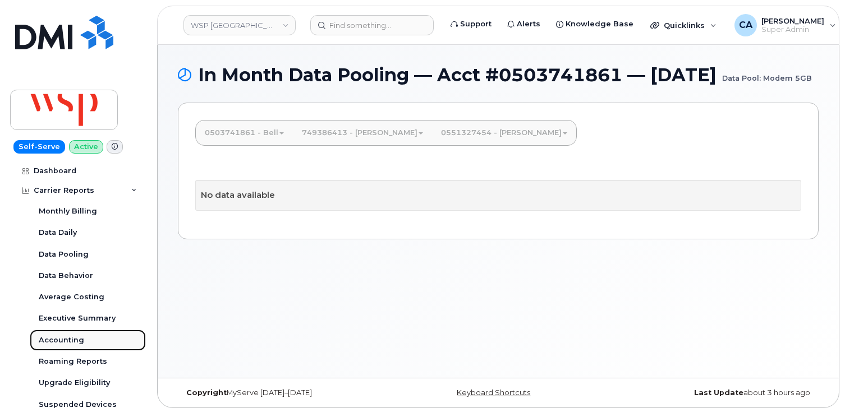
click at [71, 337] on div "Accounting" at bounding box center [61, 340] width 45 height 10
click at [462, 145] on link "0551327454 - [PERSON_NAME]" at bounding box center [504, 133] width 144 height 25
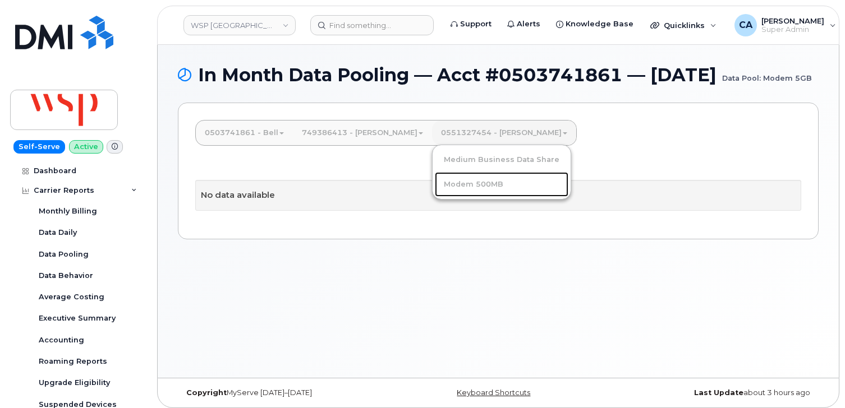
click at [435, 197] on link "Modem 500MB" at bounding box center [502, 184] width 134 height 25
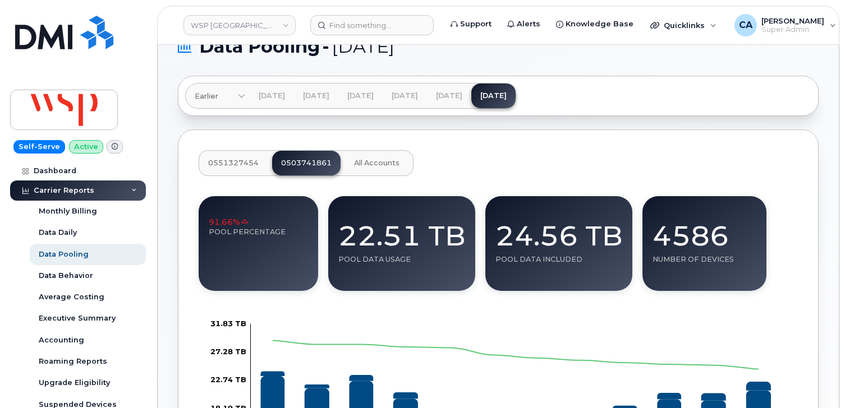
scroll to position [31, 0]
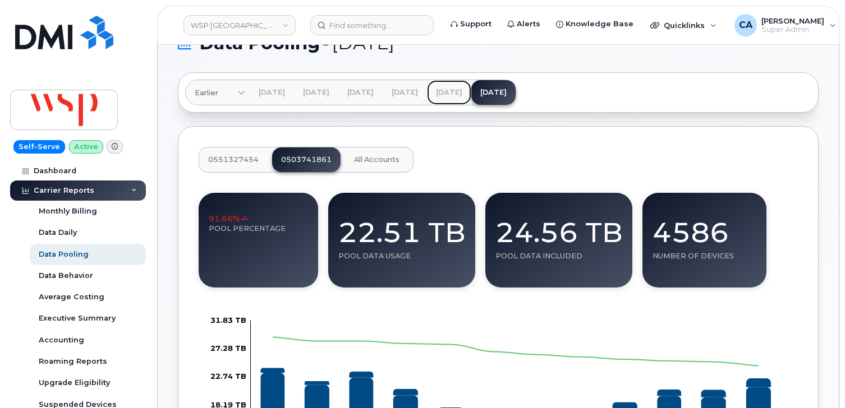
click at [471, 92] on link "Jul 2025" at bounding box center [449, 92] width 44 height 25
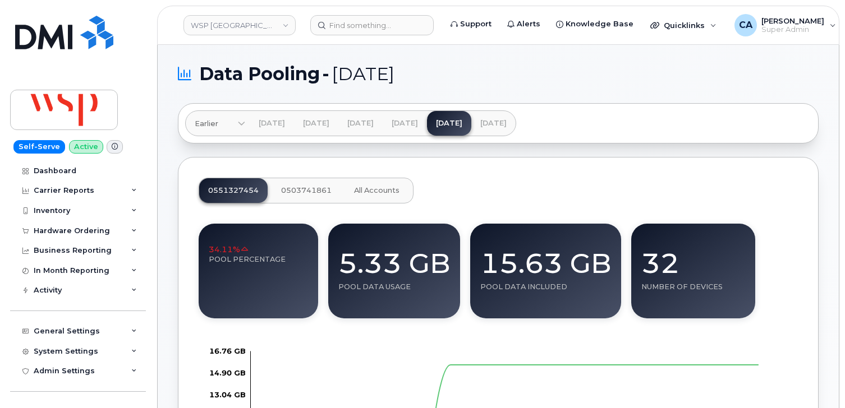
click at [318, 189] on span "0503741861" at bounding box center [306, 190] width 50 height 9
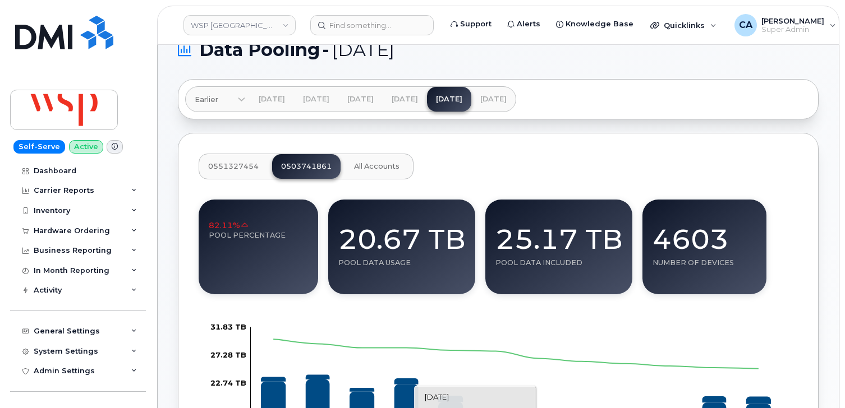
scroll to position [13, 0]
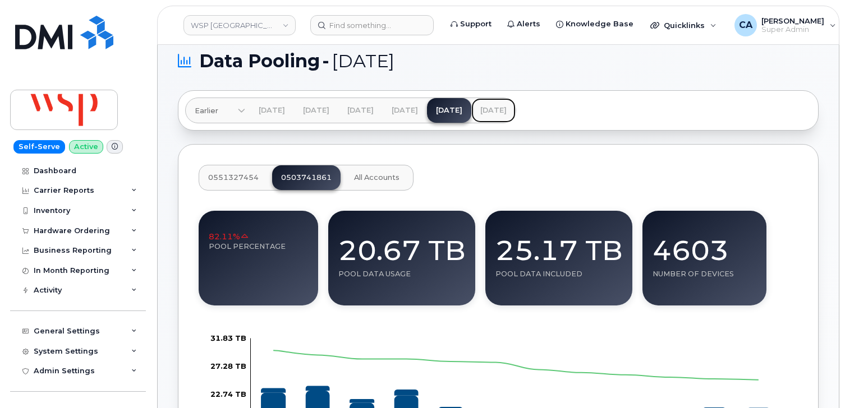
click at [516, 108] on link "Aug 2025" at bounding box center [493, 110] width 44 height 25
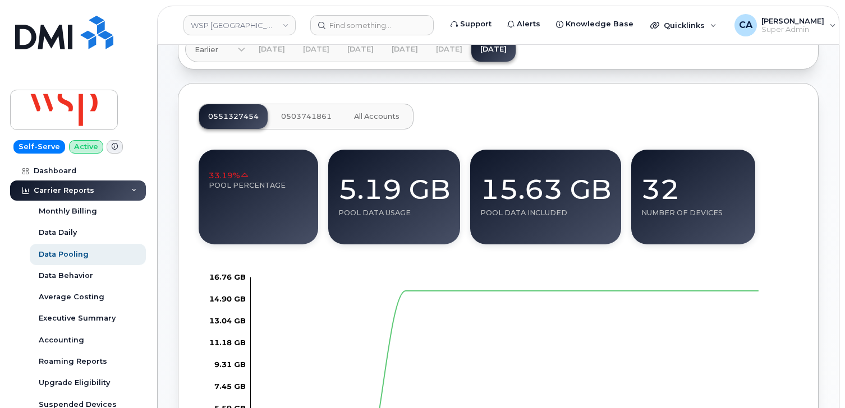
scroll to position [75, 0]
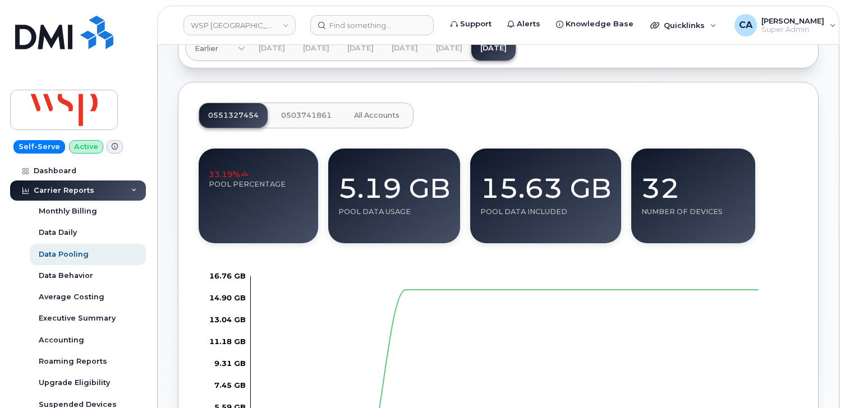
click at [284, 109] on button "0503741861" at bounding box center [306, 115] width 68 height 25
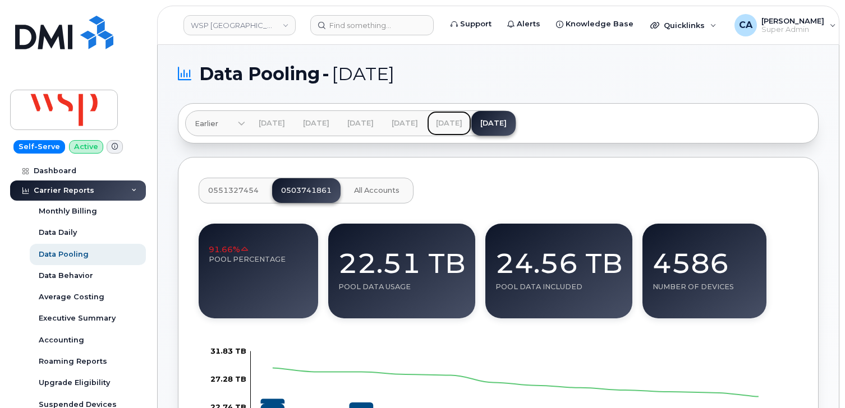
click at [471, 122] on link "[DATE]" at bounding box center [449, 123] width 44 height 25
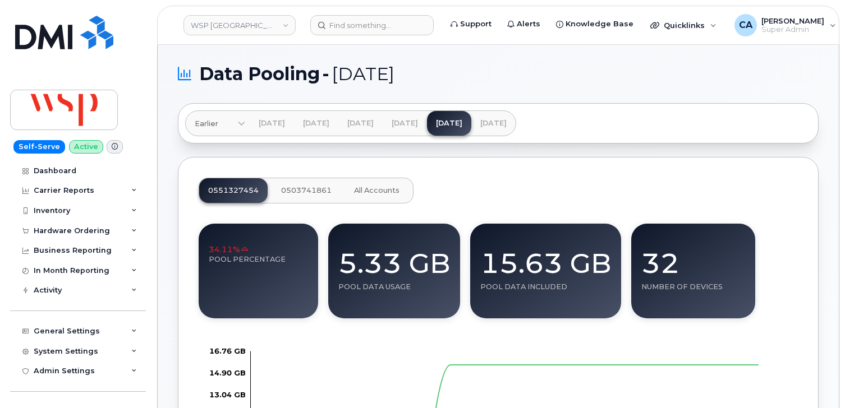
click at [307, 188] on span "0503741861" at bounding box center [306, 190] width 50 height 9
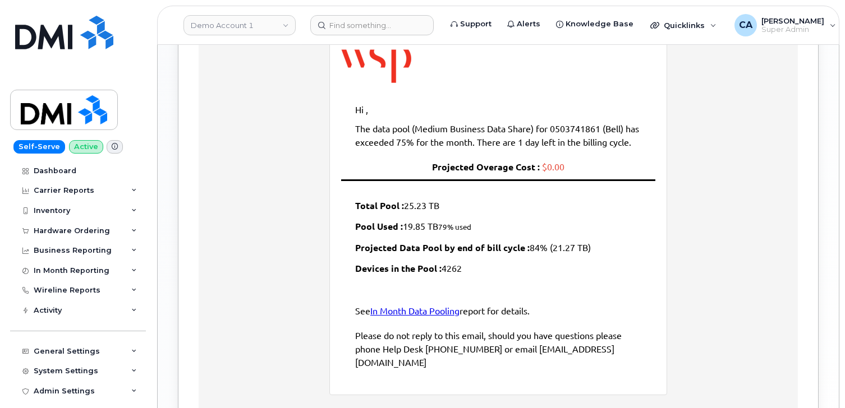
scroll to position [657, 0]
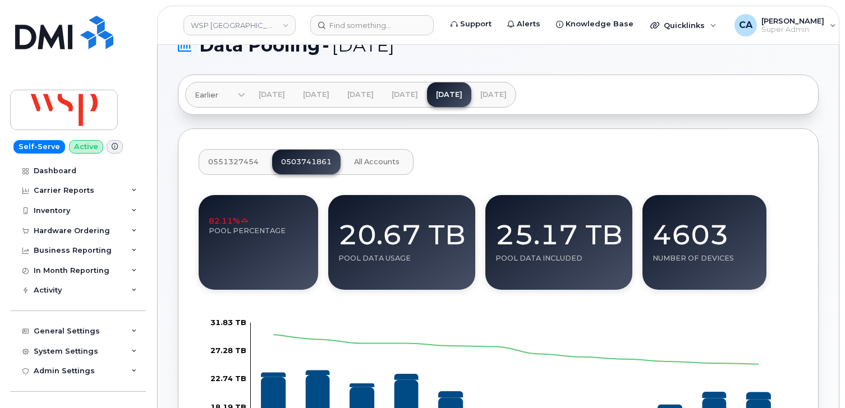
scroll to position [30, 0]
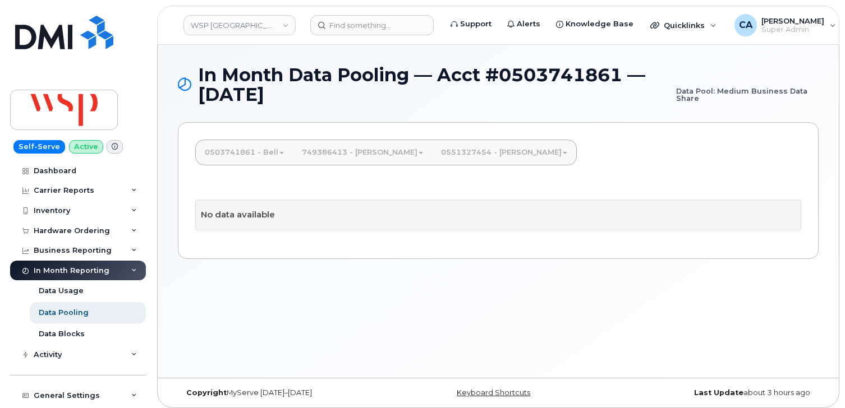
click at [274, 154] on link "0503741861 - Bell" at bounding box center [244, 152] width 97 height 25
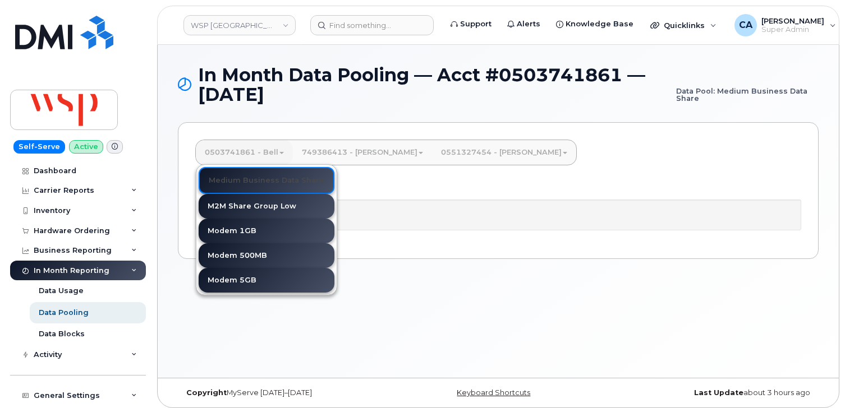
click at [405, 187] on div "No data available" at bounding box center [498, 214] width 606 height 56
